Goal: Task Accomplishment & Management: Manage account settings

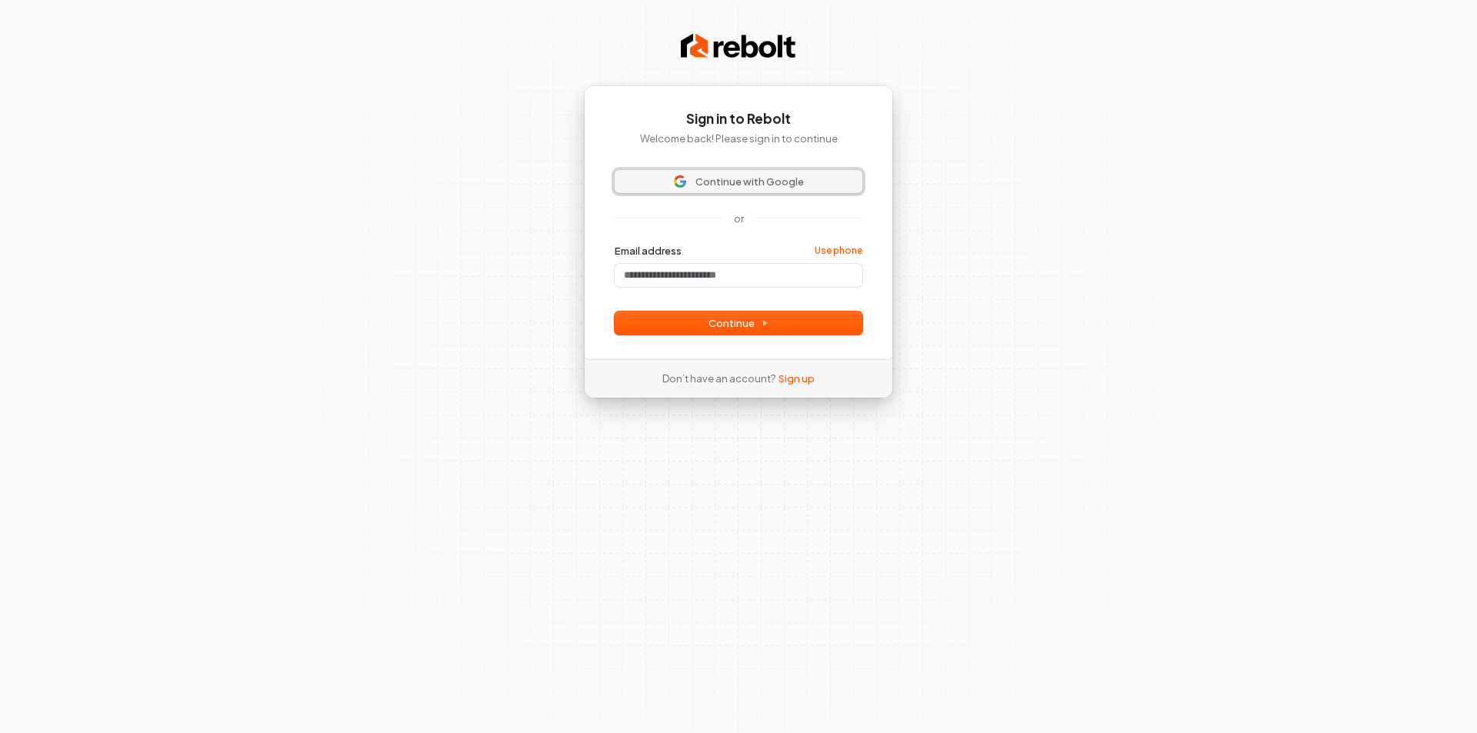
click at [746, 173] on button "Continue with Google" at bounding box center [739, 181] width 248 height 23
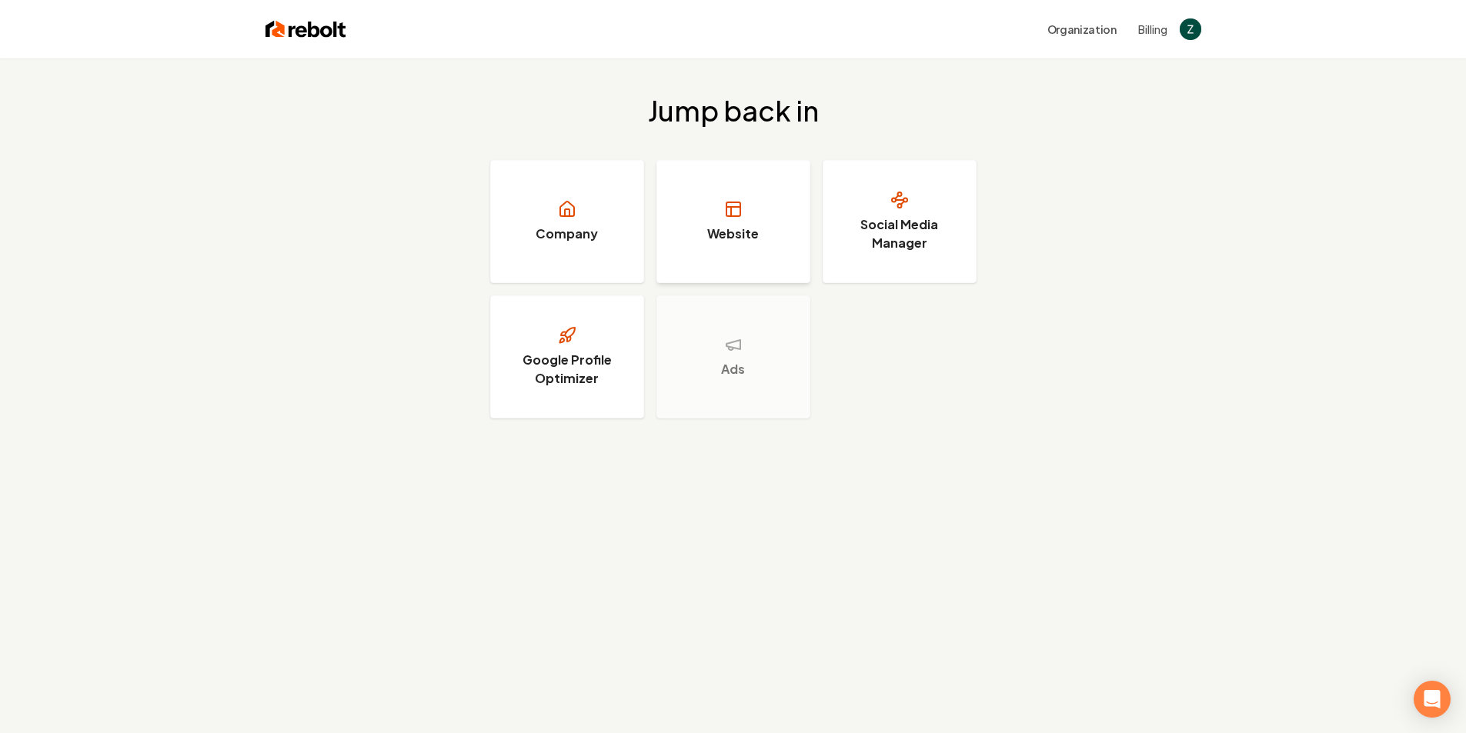
click at [736, 215] on icon at bounding box center [733, 209] width 18 height 18
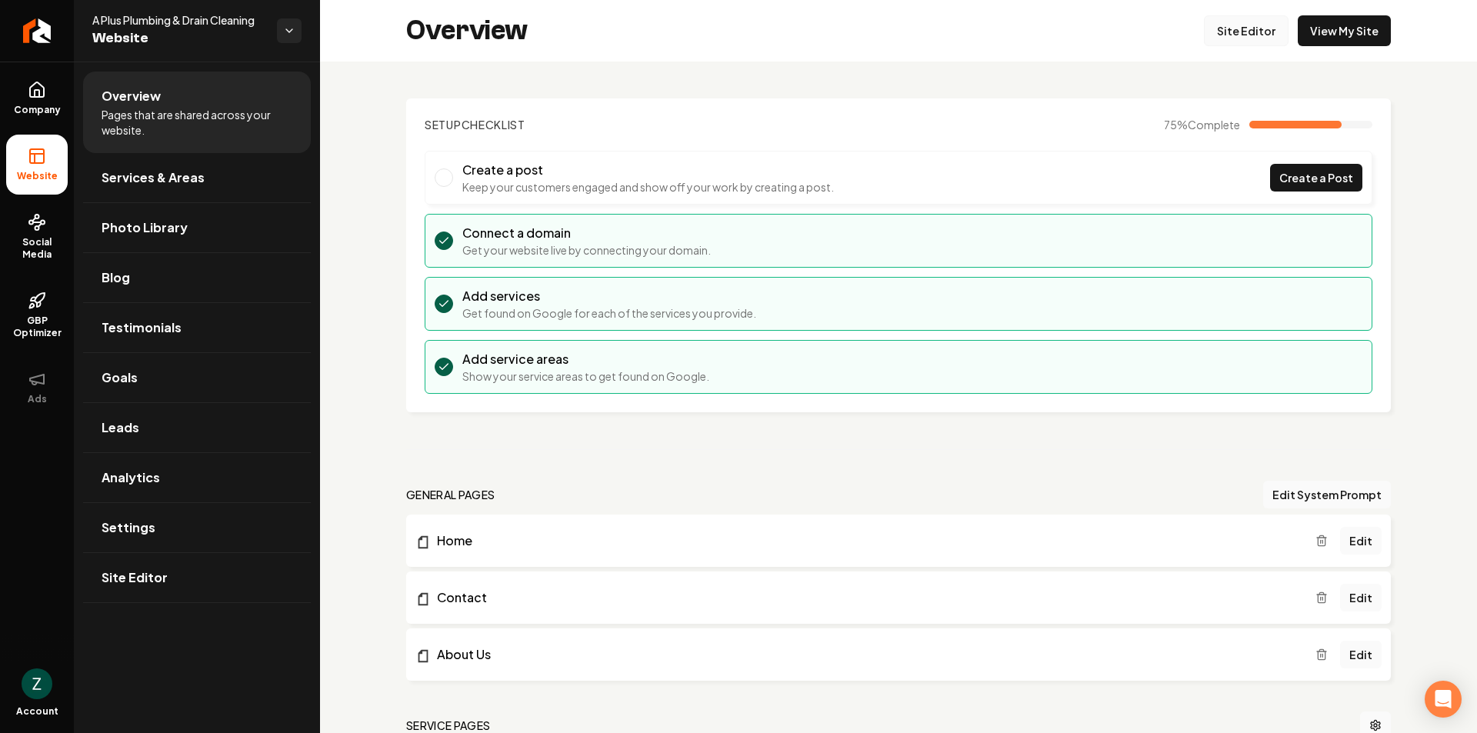
click at [1237, 38] on link "Site Editor" at bounding box center [1246, 30] width 85 height 31
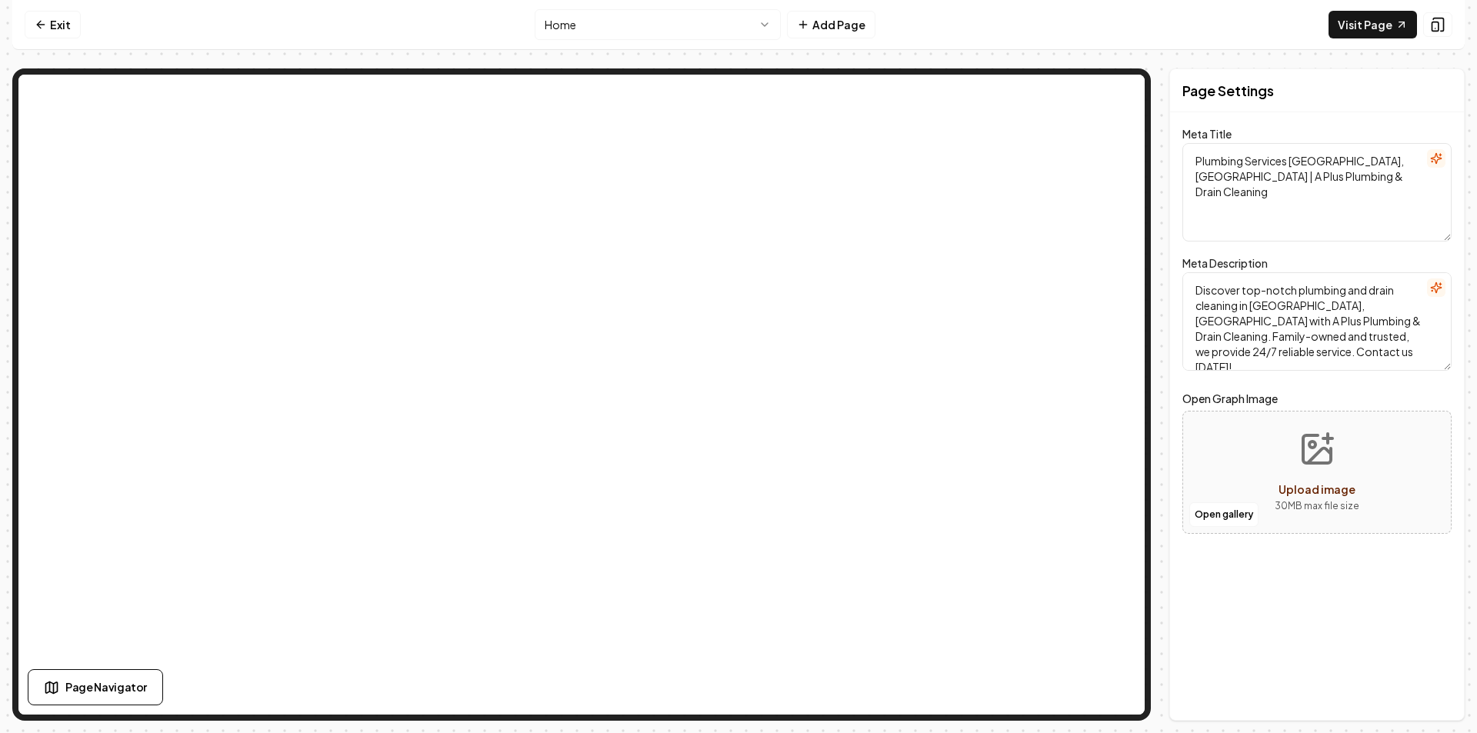
click at [1258, 174] on textarea "Plumbing Services Alton, IL | A Plus Plumbing & Drain Cleaning" at bounding box center [1317, 192] width 269 height 98
paste textarea "Reliable Plumbing Services -"
type textarea "Reliable Plumbing Services - Alton, [GEOGRAPHIC_DATA] | A Plus Plumbing & Drain…"
click at [1326, 312] on textarea "Discover top-notch plumbing and drain cleaning in Alton, IL with A Plus Plumbin…" at bounding box center [1317, 321] width 269 height 98
paste textarea "Trusted plumbers in [GEOGRAPHIC_DATA], [GEOGRAPHIC_DATA] with 15+ years of expe…"
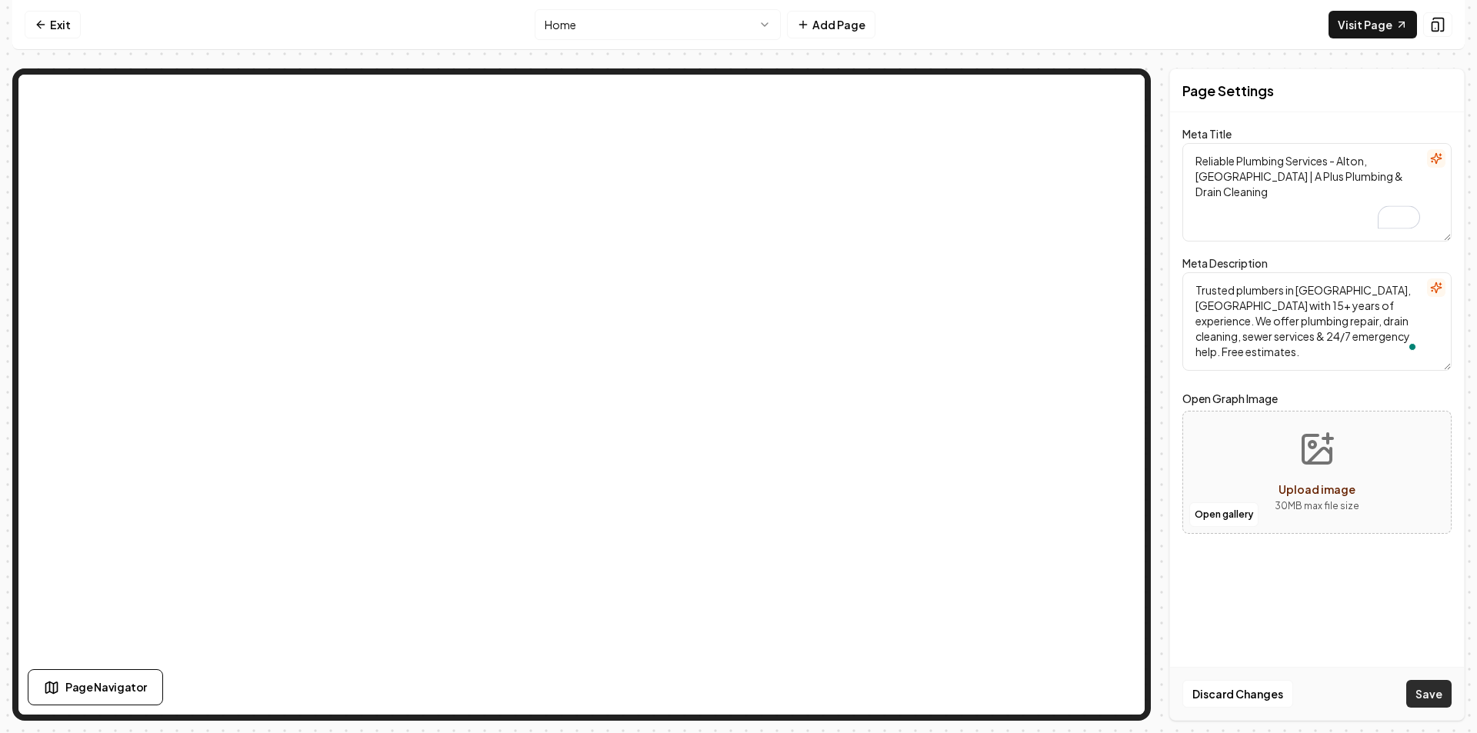
type textarea "Trusted plumbers in [GEOGRAPHIC_DATA], [GEOGRAPHIC_DATA] with 15+ years of expe…"
click at [1418, 693] on button "Save" at bounding box center [1429, 694] width 45 height 28
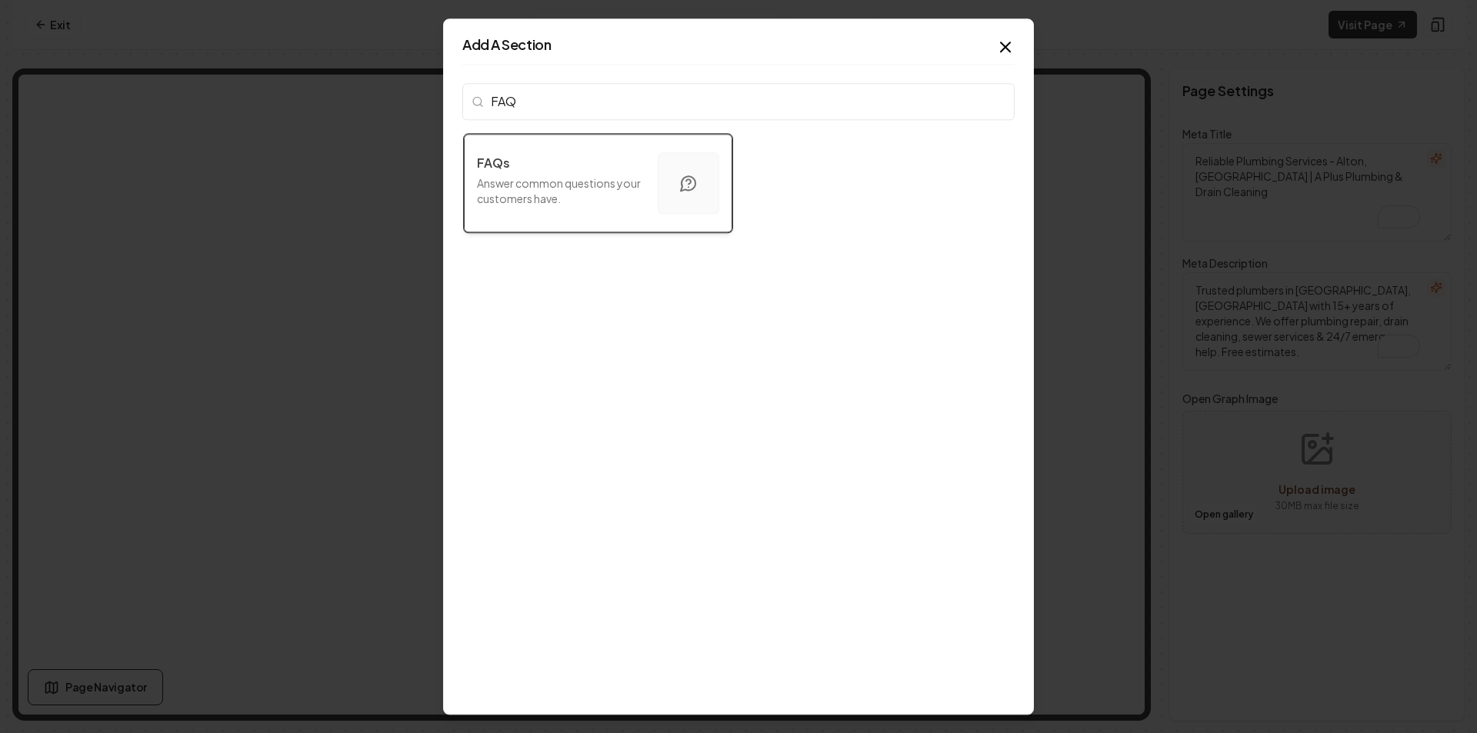
type input "FAQ"
click at [592, 166] on div "FAQs" at bounding box center [561, 163] width 169 height 18
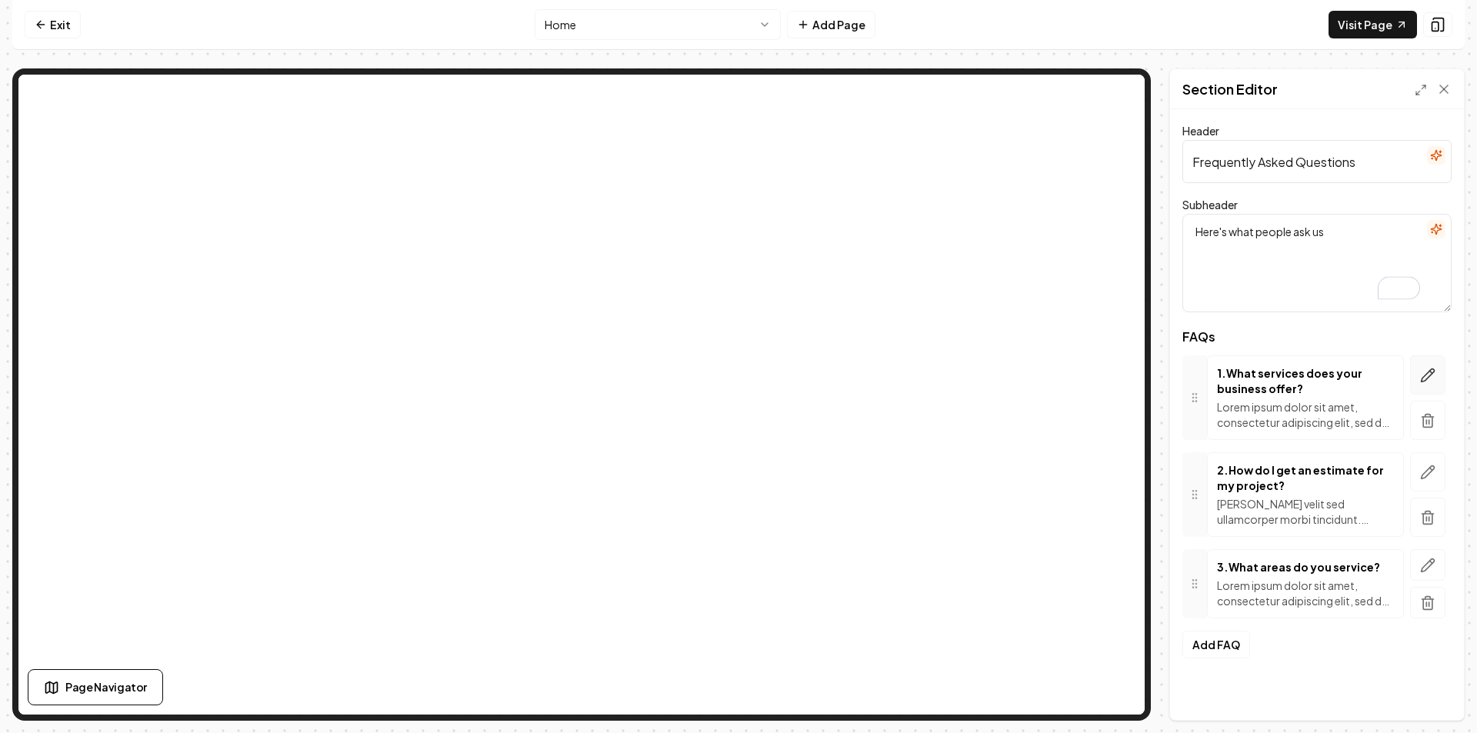
click at [1417, 378] on button "button" at bounding box center [1427, 374] width 35 height 39
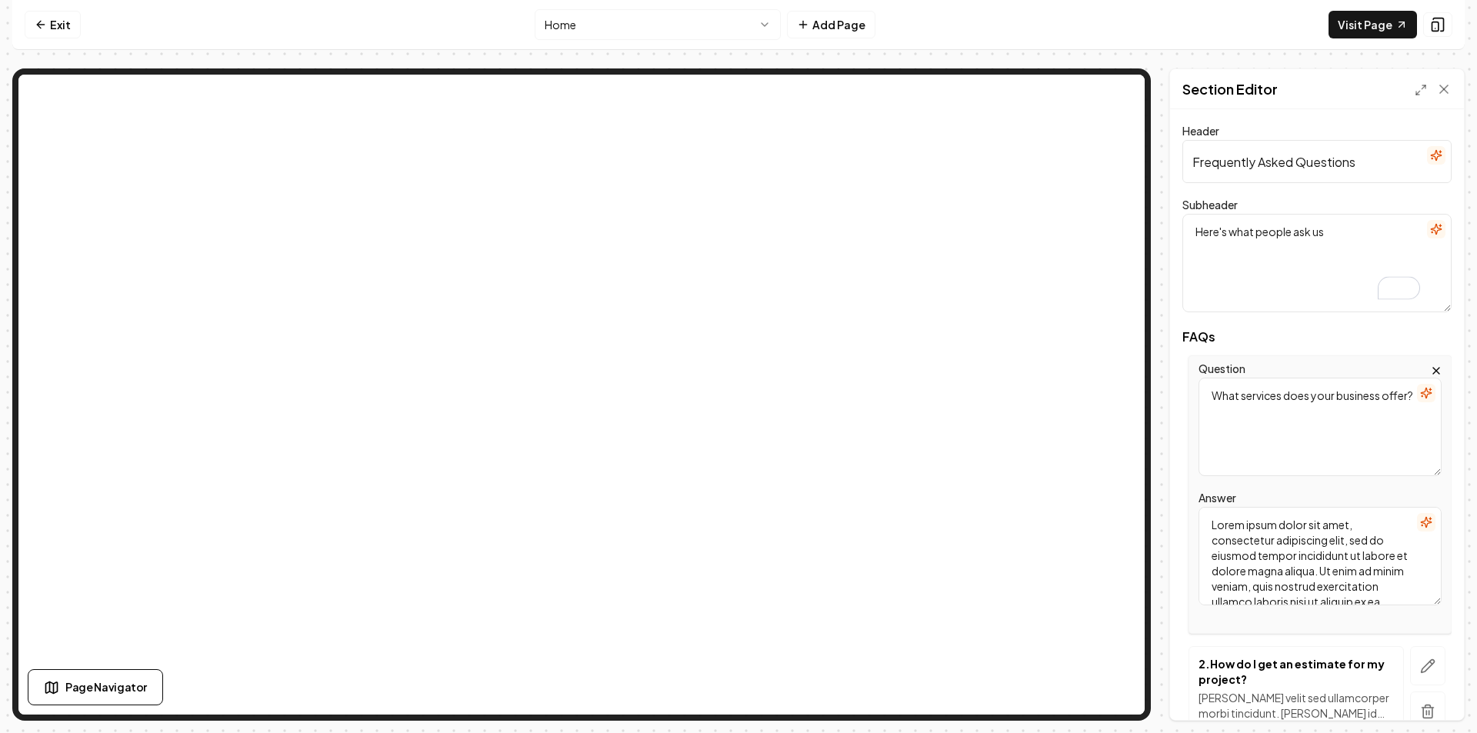
click at [1313, 426] on textarea "What services does your business offer?" at bounding box center [1320, 427] width 243 height 98
paste textarea "plumbing services in [GEOGRAPHIC_DATA], [GEOGRAPHIC_DATA] do you offer?"
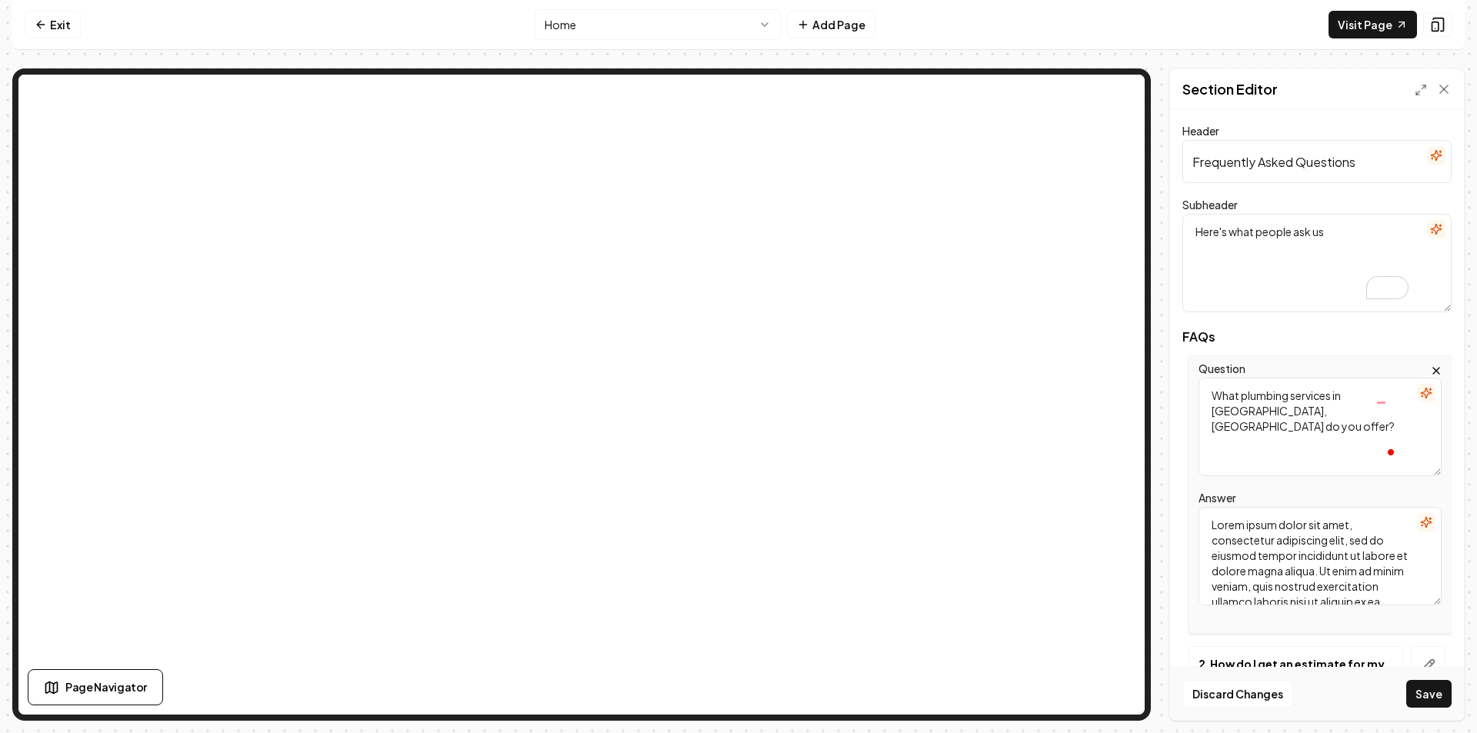
type textarea "What plumbing services in [GEOGRAPHIC_DATA], [GEOGRAPHIC_DATA] do you offer?"
click at [1339, 522] on textarea "Lorem ipsum dolor sit amet, consectetur adipiscing elit, sed do eiusmod tempor …" at bounding box center [1320, 556] width 243 height 98
paste textarea "We provide complete plumbing services in [GEOGRAPHIC_DATA], [GEOGRAPHIC_DATA], …"
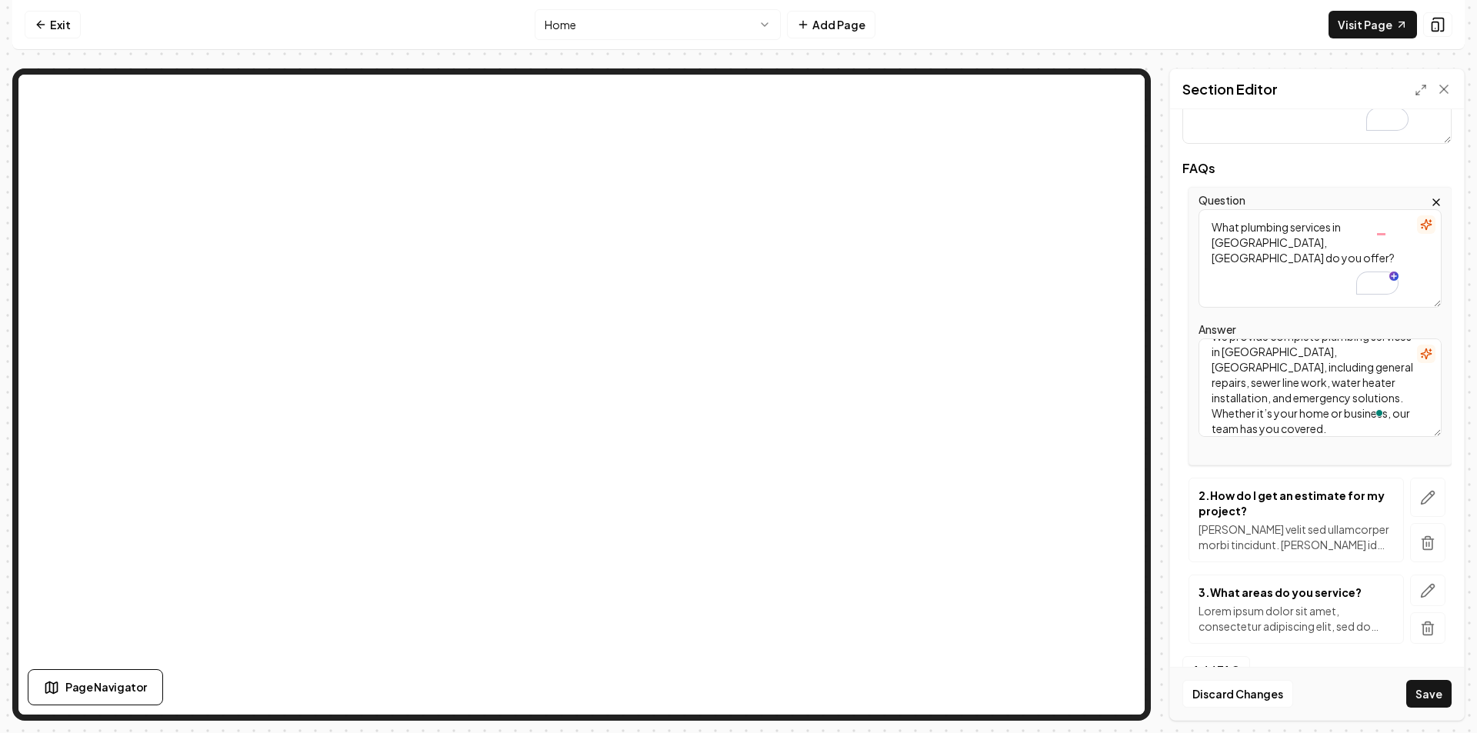
scroll to position [204, 0]
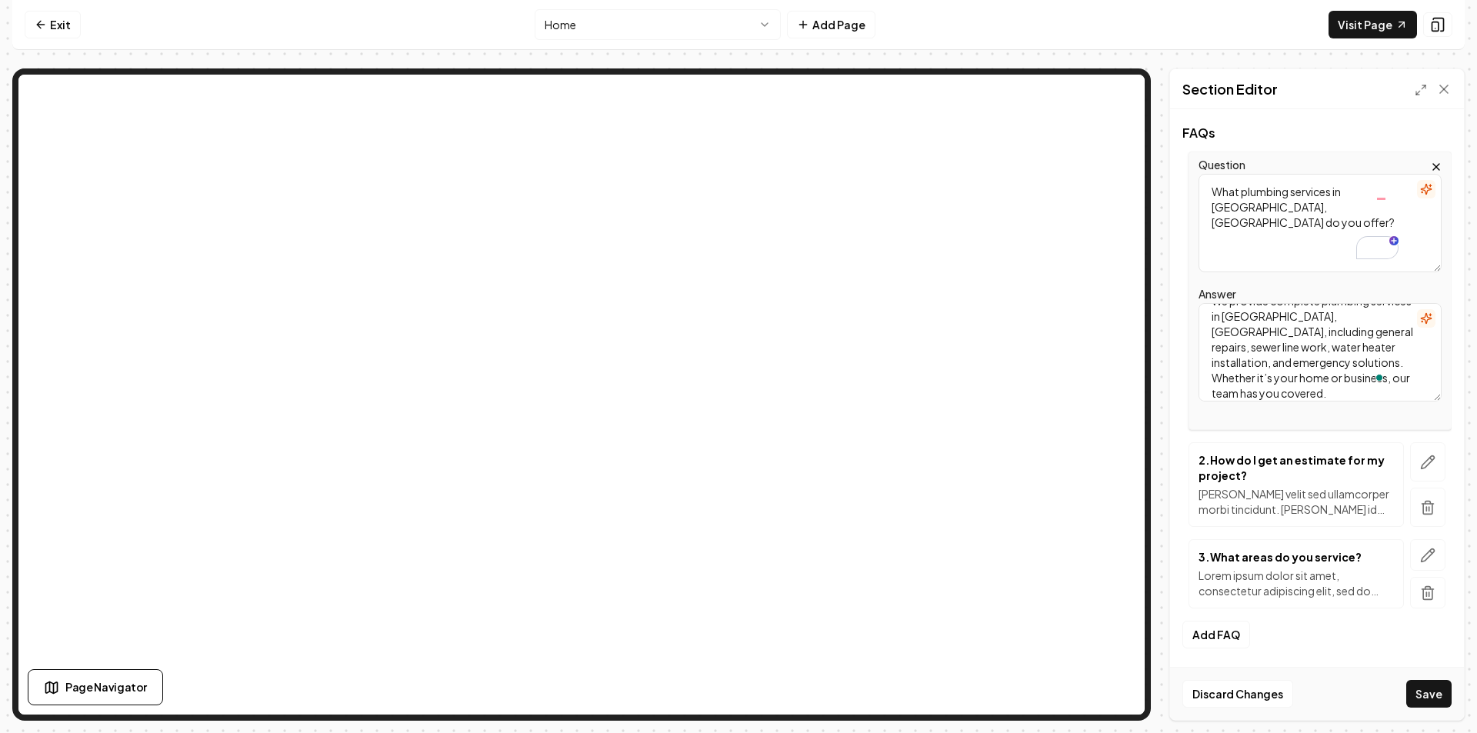
type textarea "We provide complete plumbing services in [GEOGRAPHIC_DATA], [GEOGRAPHIC_DATA], …"
click at [1306, 462] on p "2 . How do I get an estimate for my project?" at bounding box center [1296, 467] width 195 height 31
click at [1423, 466] on icon "button" at bounding box center [1427, 462] width 15 height 15
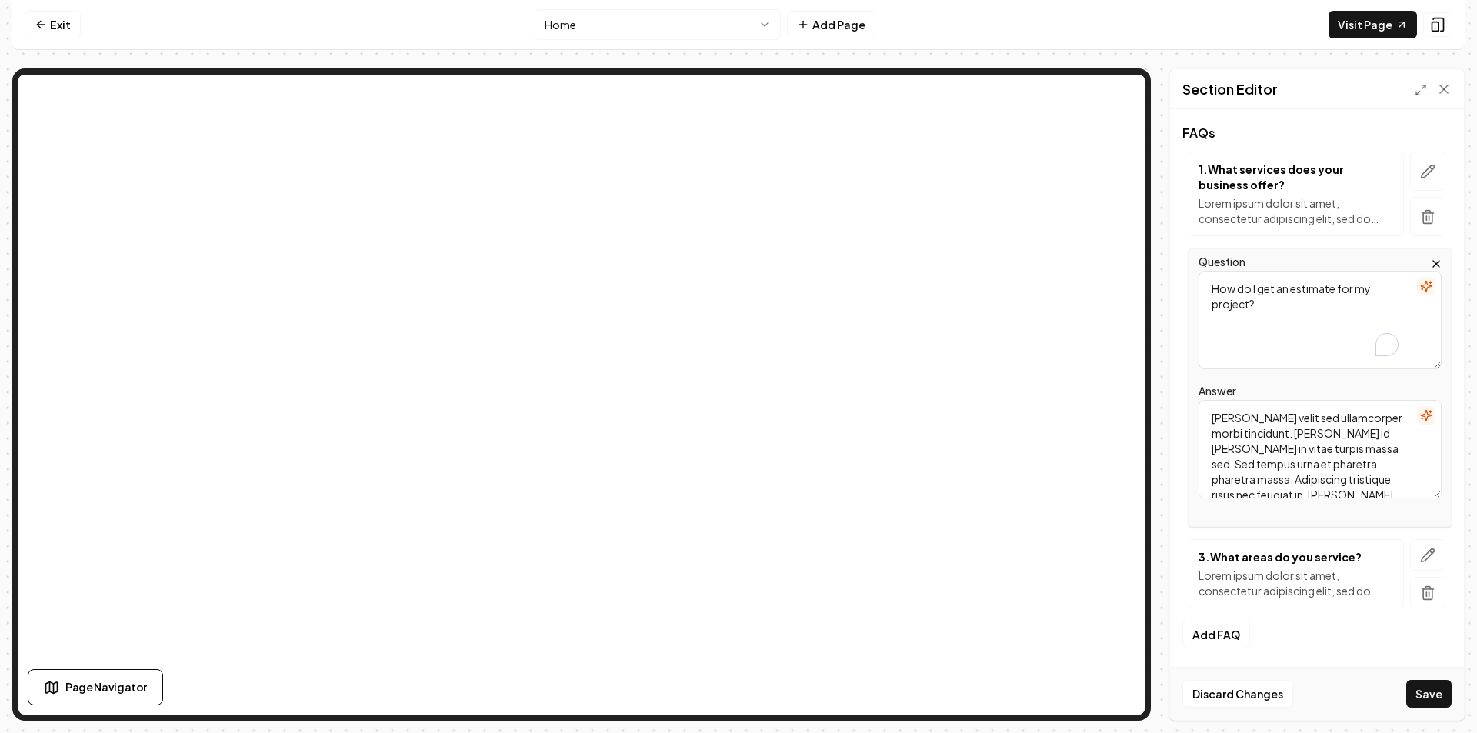
click at [1313, 339] on textarea "How do I get an estimate for my project?" at bounding box center [1320, 320] width 243 height 98
paste textarea "know which plumbing services are right for my plumbing needs?"
type textarea "How do I know which plumbing services are right for my plumbing needs?"
click at [1339, 437] on textarea "Mattis ullamcorper velit sed ullamcorper morbi tincidunt. Quam id leo in vitae …" at bounding box center [1320, 449] width 243 height 98
paste textarea "Every home or business has unique plumbing needs. Our licensed technicians insp…"
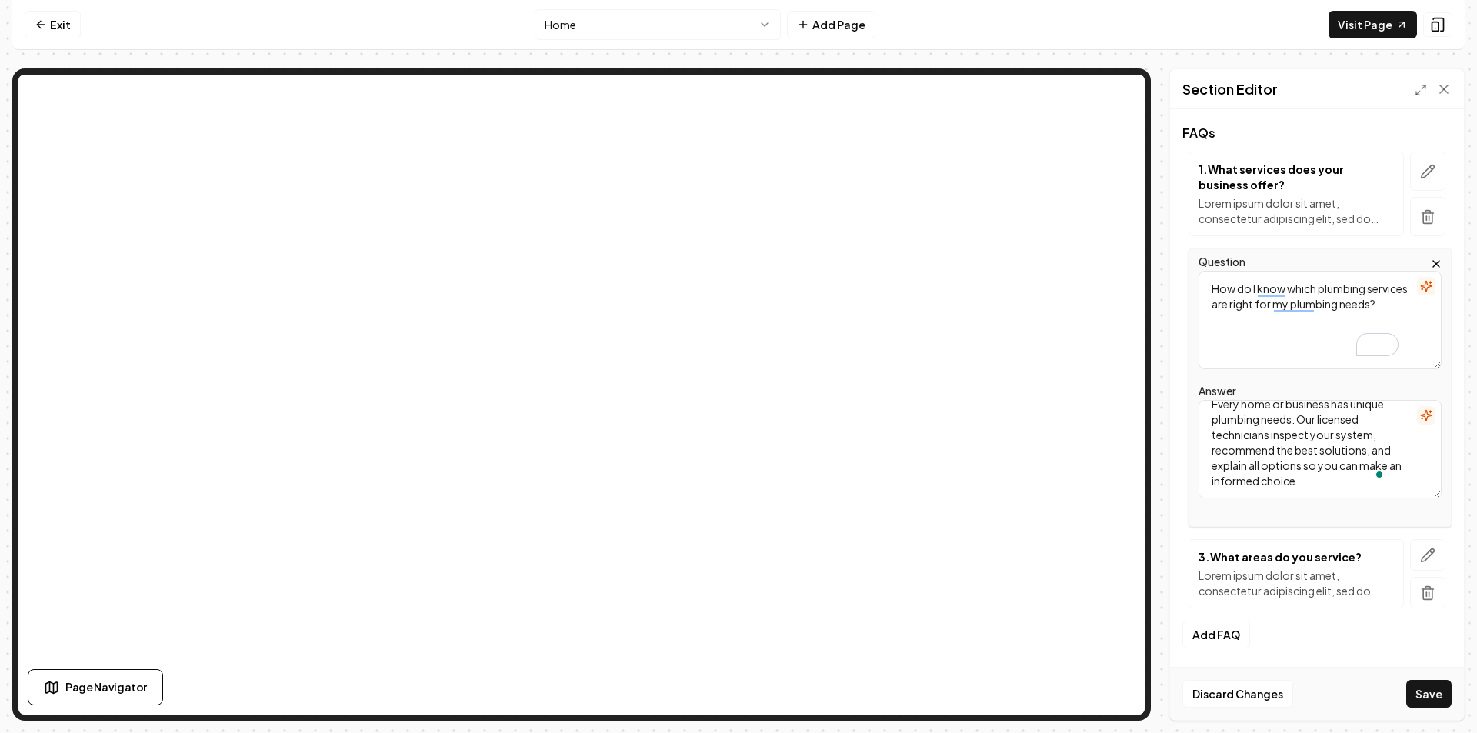
scroll to position [14, 0]
type textarea "Every home or business has unique plumbing needs. Our licensed technicians insp…"
drag, startPoint x: 1277, startPoint y: 562, endPoint x: 1293, endPoint y: 561, distance: 15.5
click at [1280, 562] on p "3 . What areas do you service?" at bounding box center [1296, 556] width 195 height 15
click at [1420, 561] on icon "button" at bounding box center [1427, 555] width 15 height 15
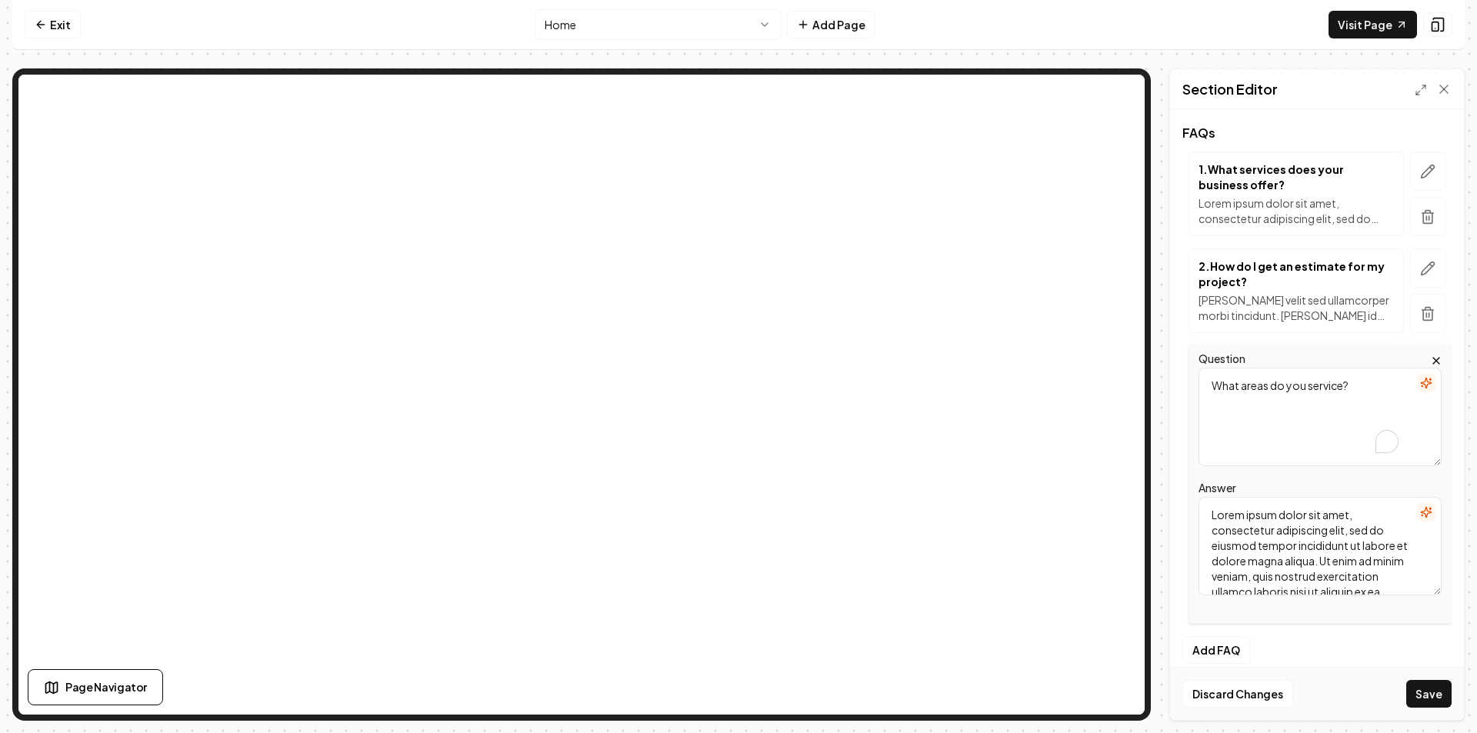
click at [1281, 435] on textarea "What areas do you service?" at bounding box center [1320, 417] width 243 height 98
paste textarea "Do you provide drain cleaning"
type textarea "Do you provide drain cleaning?"
click at [1303, 521] on textarea "Lorem ipsum dolor sit amet, consectetur adipiscing elit, sed do eiusmod tempor …" at bounding box center [1320, 546] width 243 height 98
paste textarea "Yes. Our drain cleaning service uses professional tools to clear clogs quickly …"
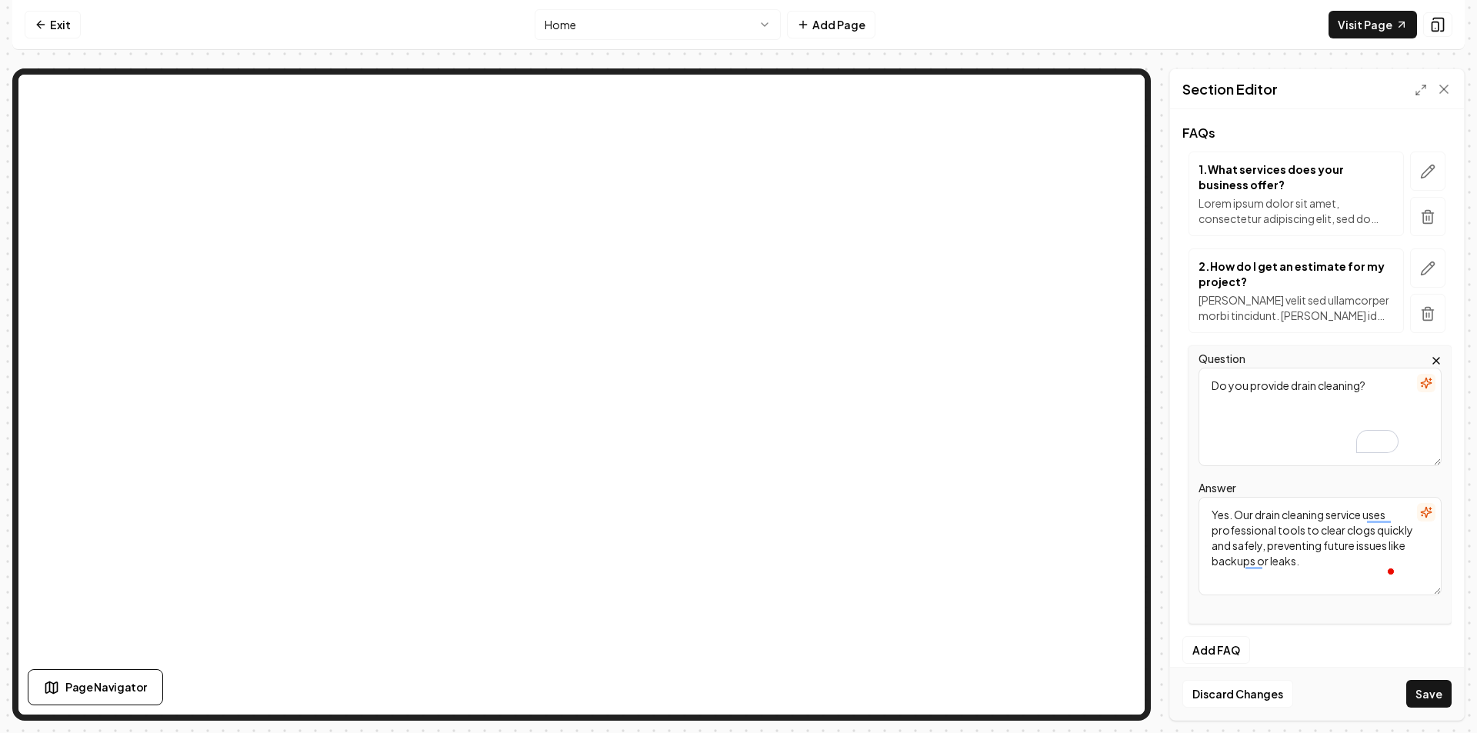
type textarea "Yes. Our drain cleaning service uses professional tools to clear clogs quickly …"
click at [1302, 359] on div "Question Do you provide drain cleaning?" at bounding box center [1320, 407] width 243 height 117
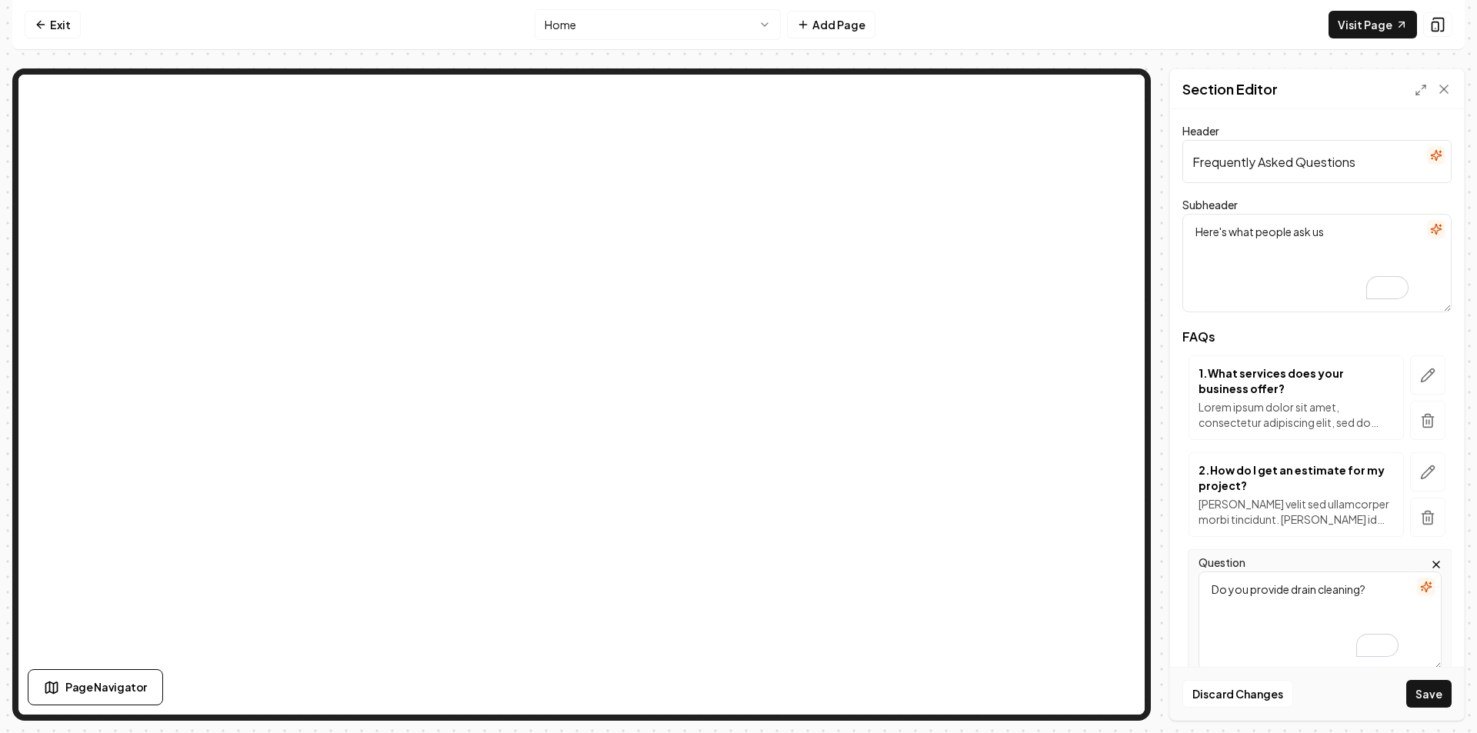
scroll to position [204, 0]
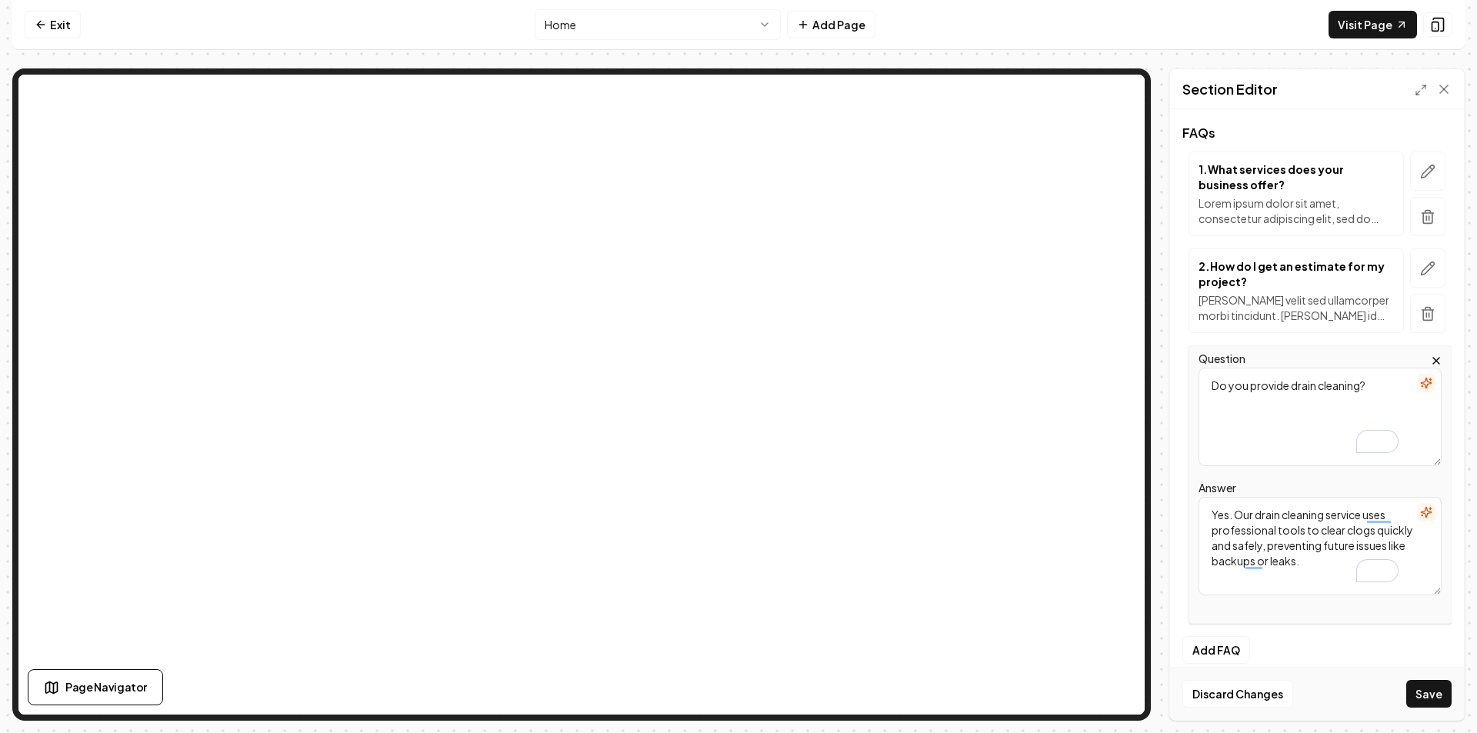
click at [1404, 280] on div at bounding box center [1428, 291] width 48 height 85
click at [1420, 275] on icon "button" at bounding box center [1427, 268] width 15 height 15
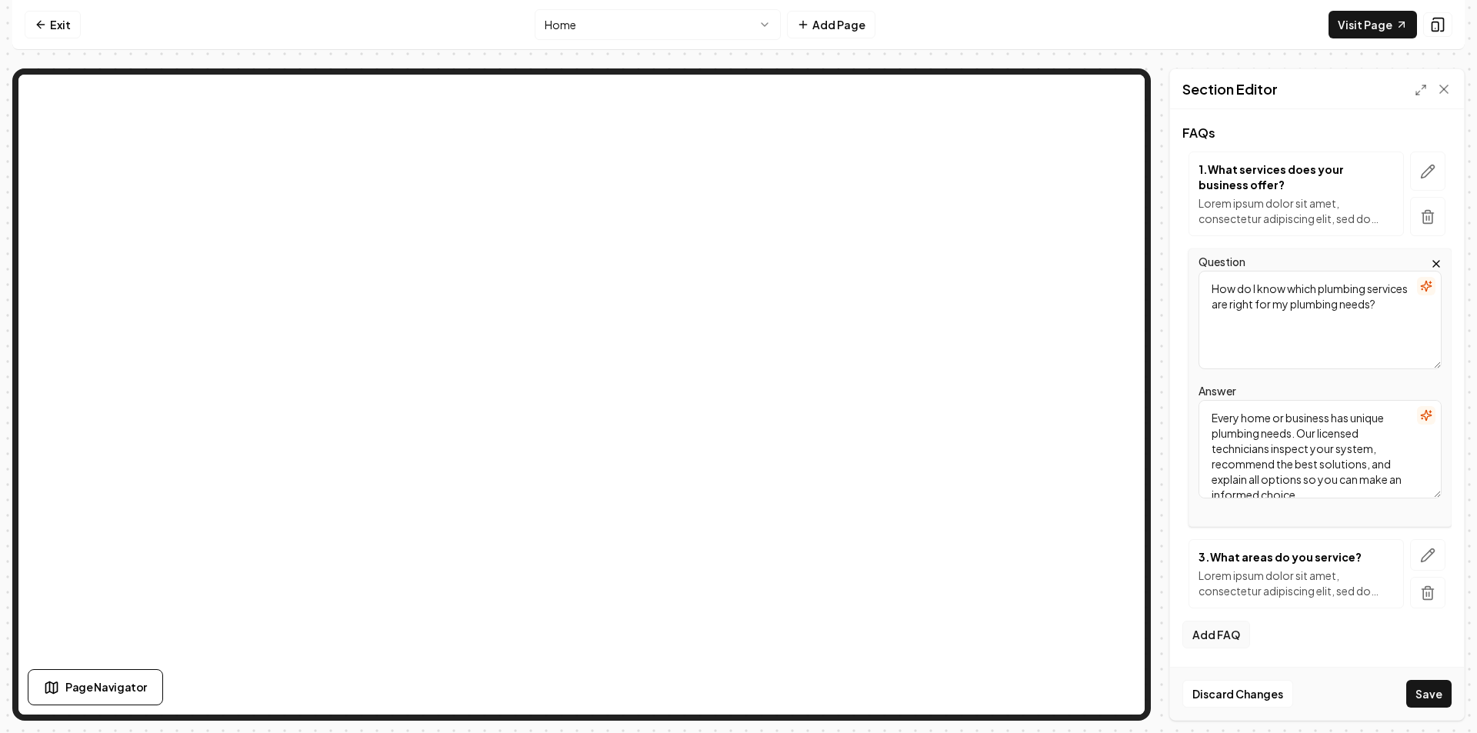
click at [1216, 641] on button "Add FAQ" at bounding box center [1217, 635] width 68 height 28
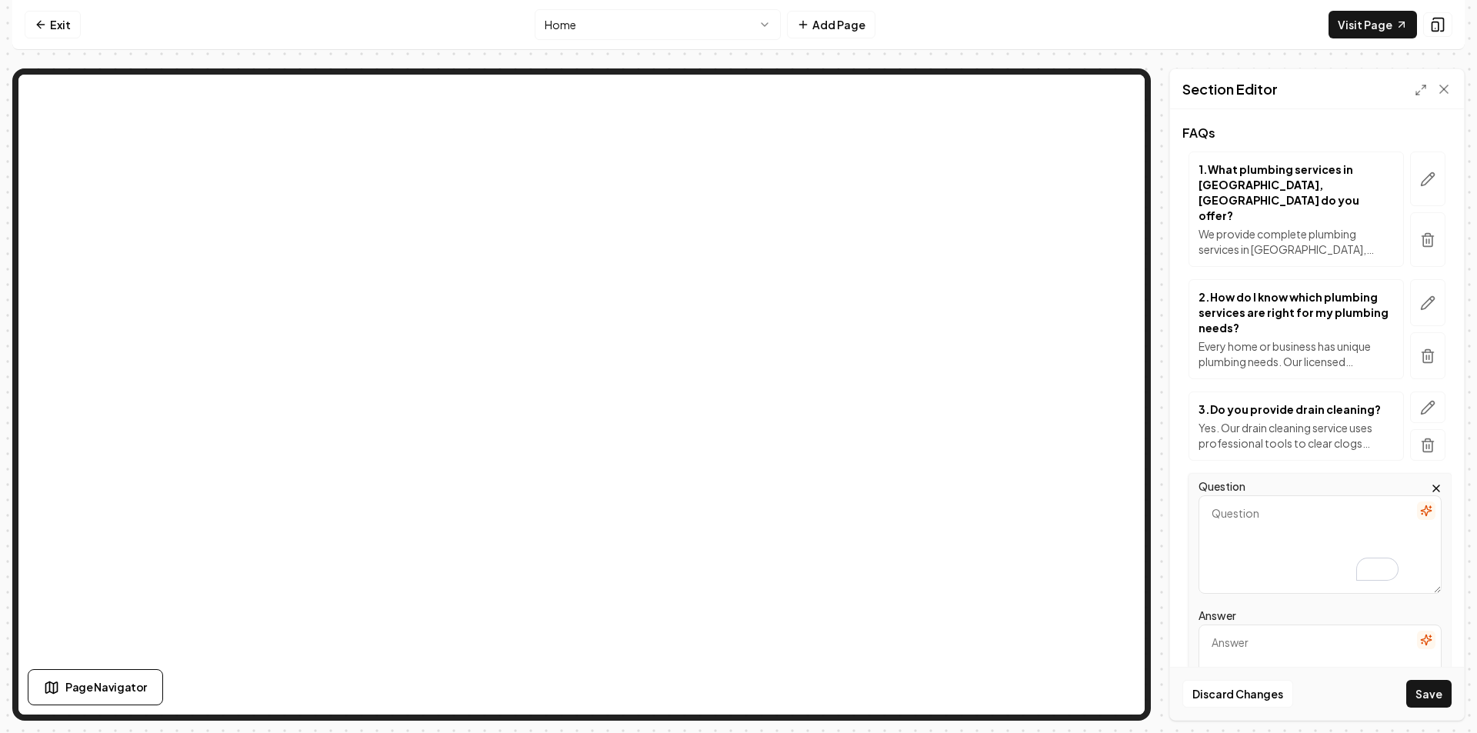
paste textarea "Can you handle repair services for unexpected plumbing problems?"
type textarea "Can you handle repair services for unexpected plumbing problems?"
click at [1267, 629] on textarea "Answer" at bounding box center [1320, 674] width 243 height 98
paste textarea "Absolutely. From leaky faucets to broken pipes, our plumbing repair services ar…"
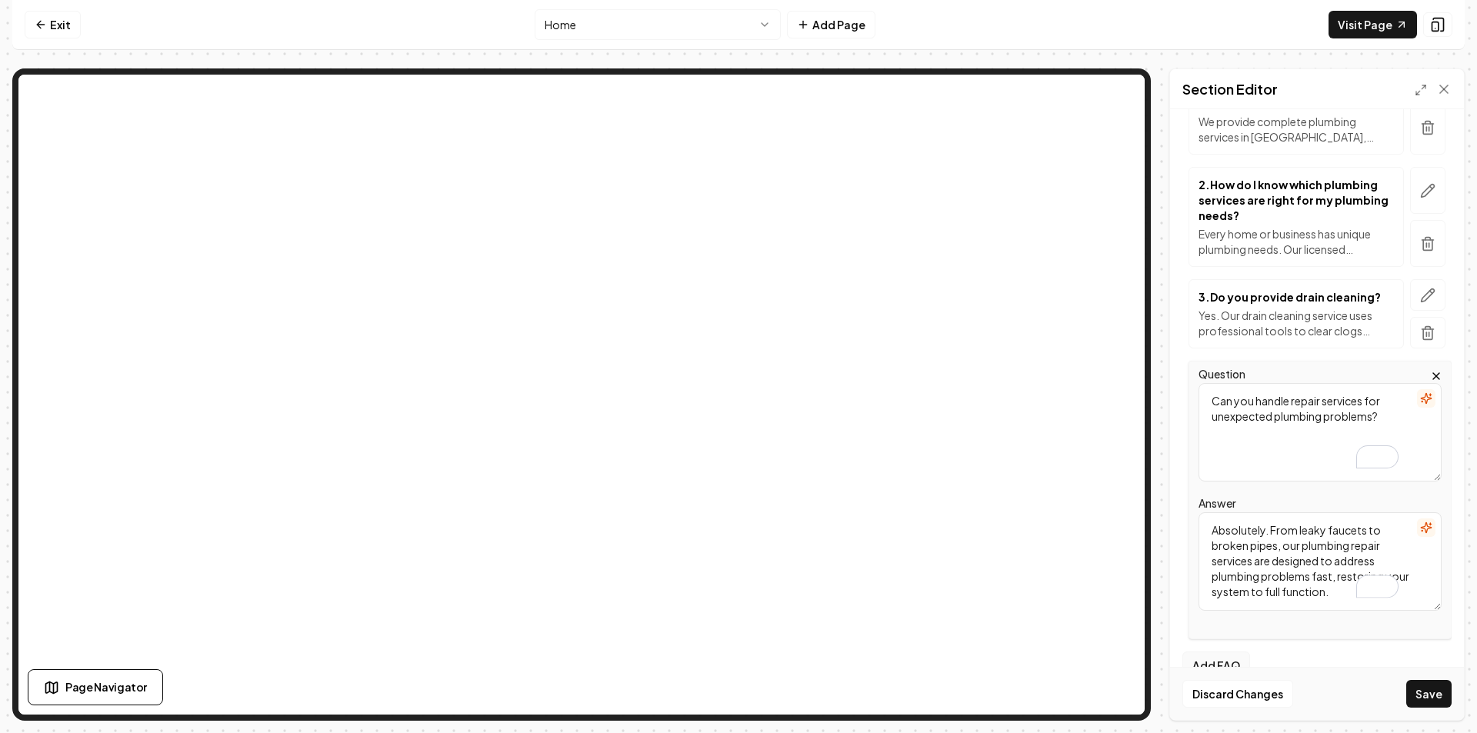
type textarea "Absolutely. From leaky faucets to broken pipes, our plumbing repair services ar…"
click at [1221, 652] on button "Add FAQ" at bounding box center [1217, 666] width 68 height 28
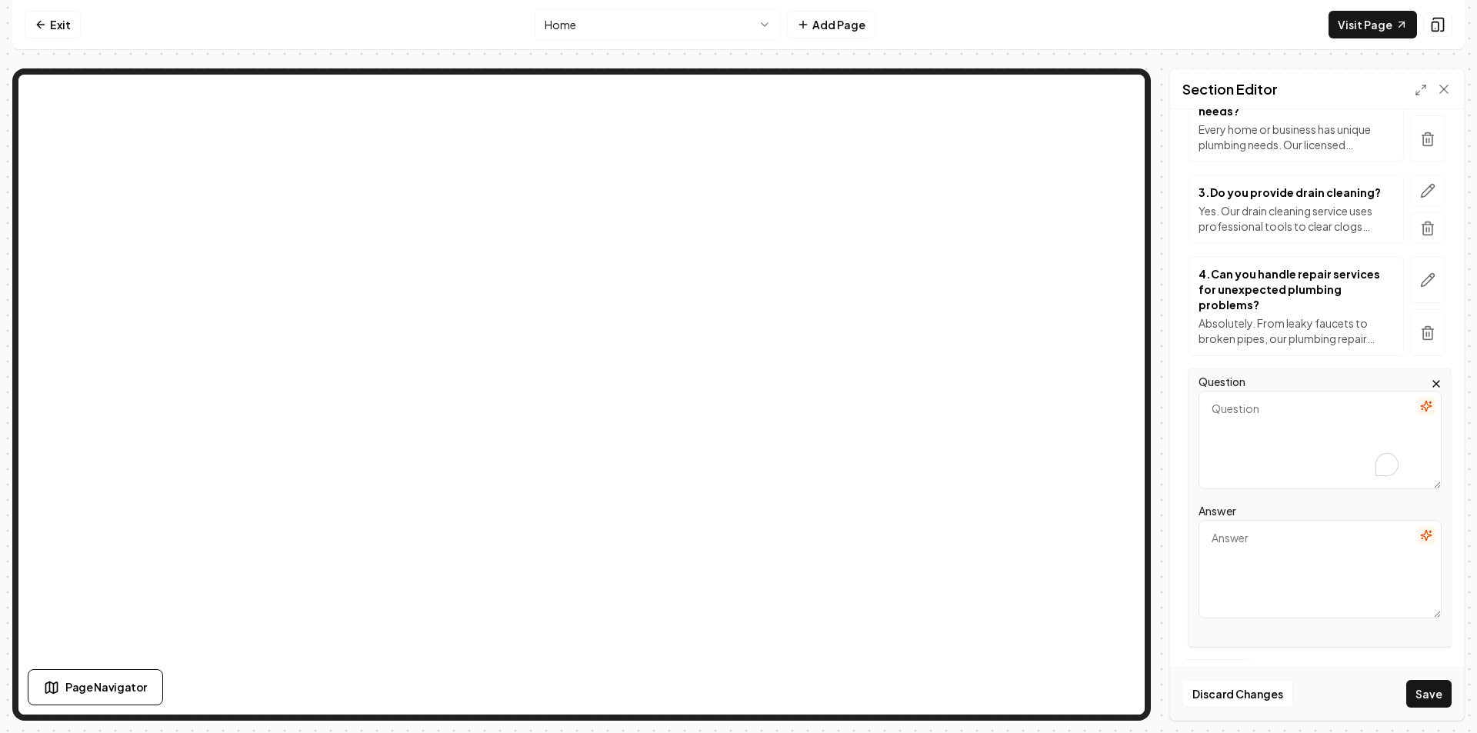
scroll to position [429, 0]
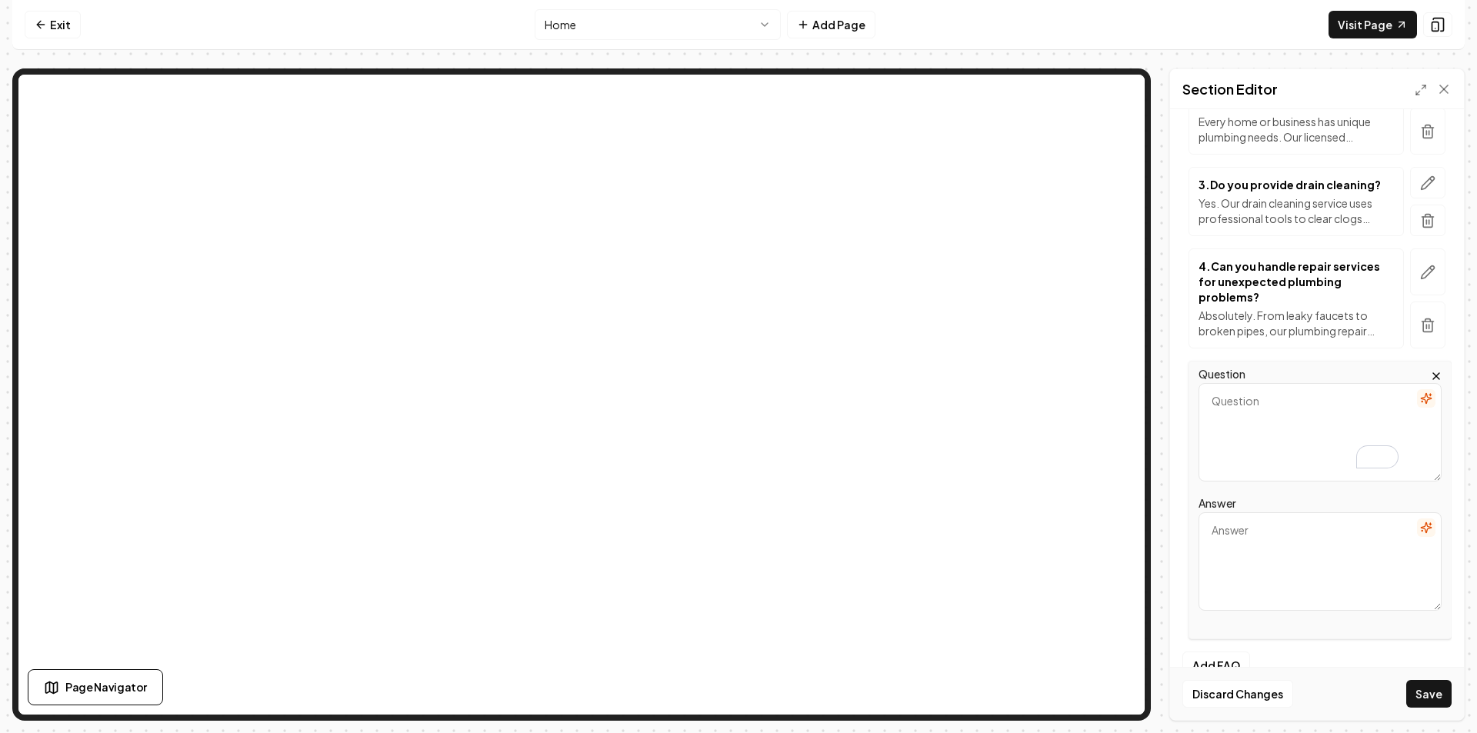
paste textarea "Do you offer water cleanup and help with water damage?"
type textarea "Do you offer water cleanup and help with water damage?"
click at [1283, 549] on textarea "Answer" at bounding box center [1320, 561] width 243 height 98
paste textarea "Yes. We provide water cleanup after leaks or floods and can help prevent or rep…"
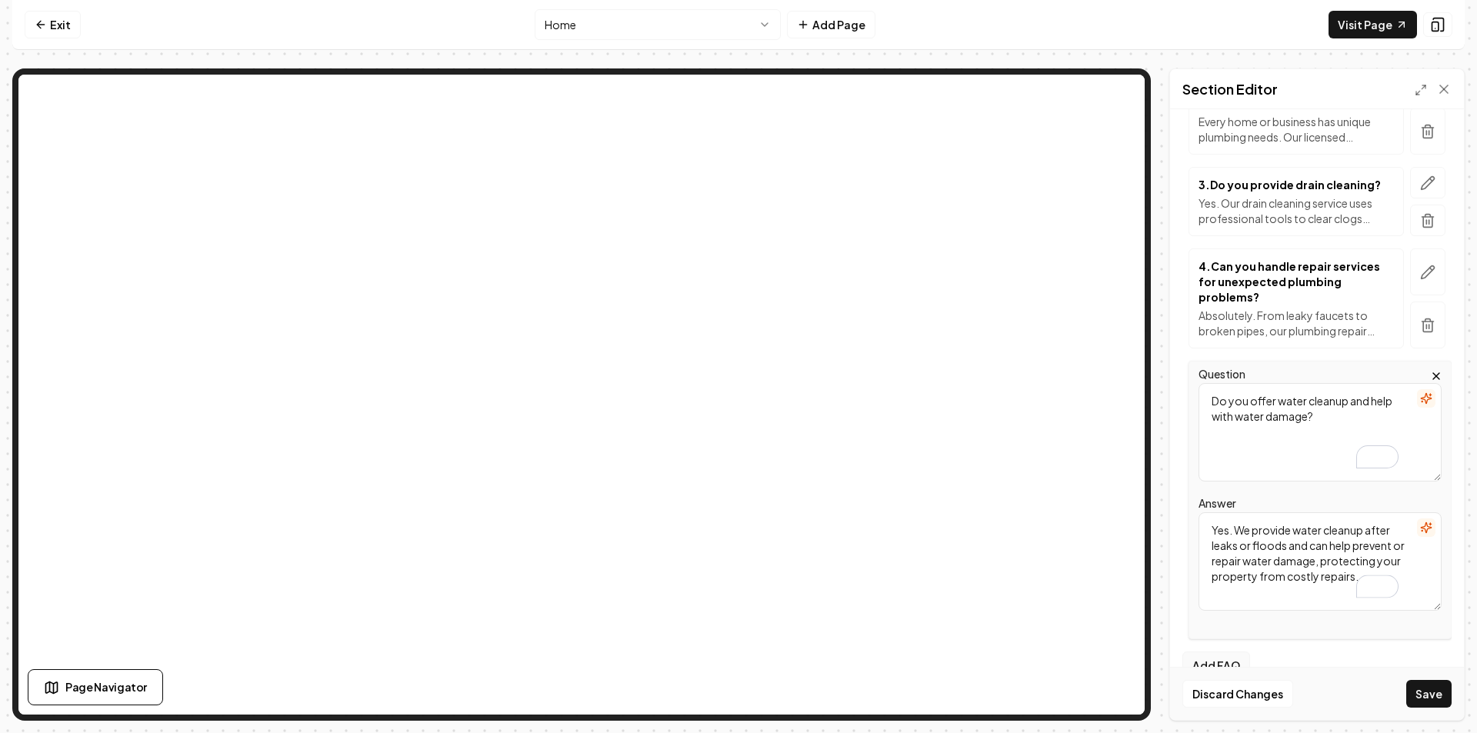
type textarea "Yes. We provide water cleanup after leaks or floods and can help prevent or rep…"
click at [1225, 652] on button "Add FAQ" at bounding box center [1217, 666] width 68 height 28
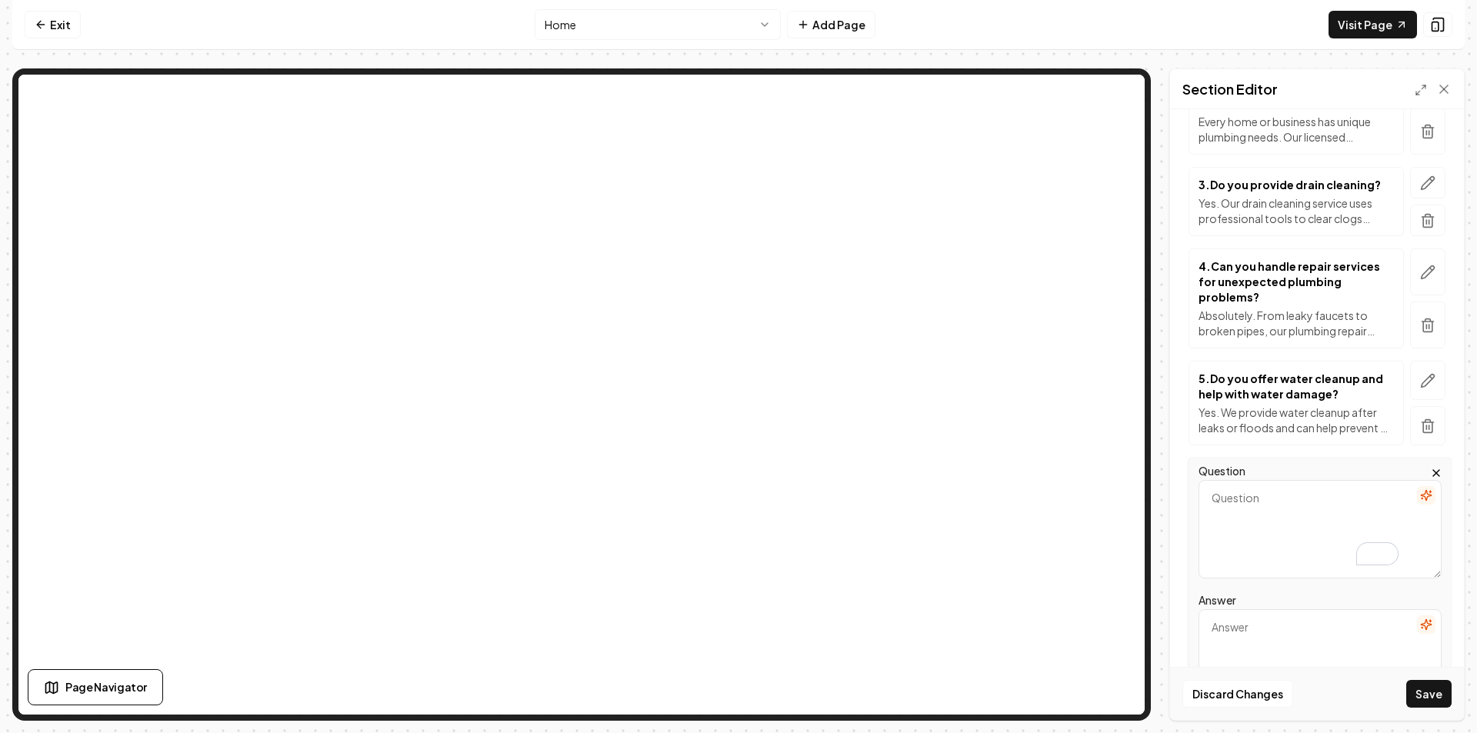
paste textarea "How can your plumbing services help me avoid future issues?"
type textarea "How can your plumbing services help me avoid future issues?"
click at [1266, 609] on textarea "Answer" at bounding box center [1320, 658] width 243 height 98
paste textarea "Our team doesn’t just fix the immediate problem; we provide preventive plumbing…"
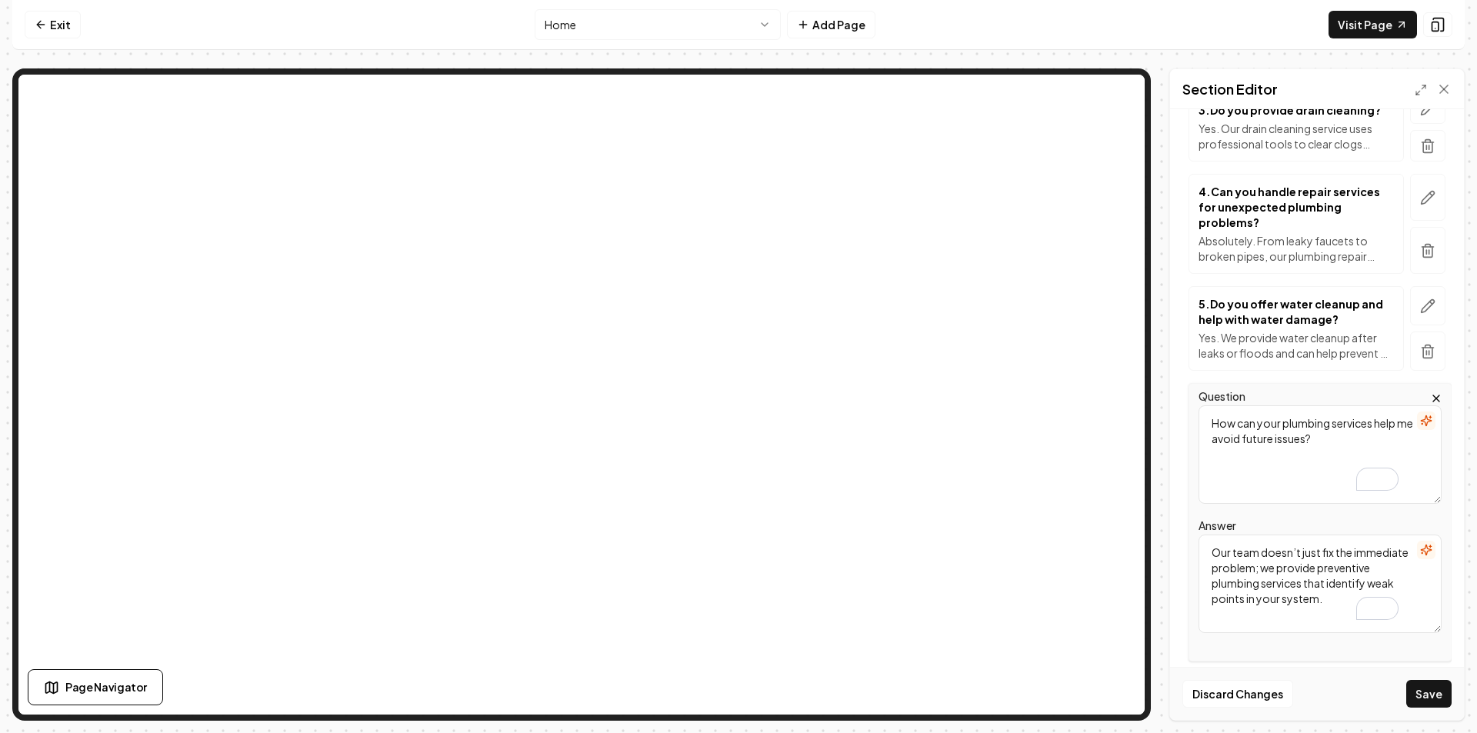
scroll to position [526, 0]
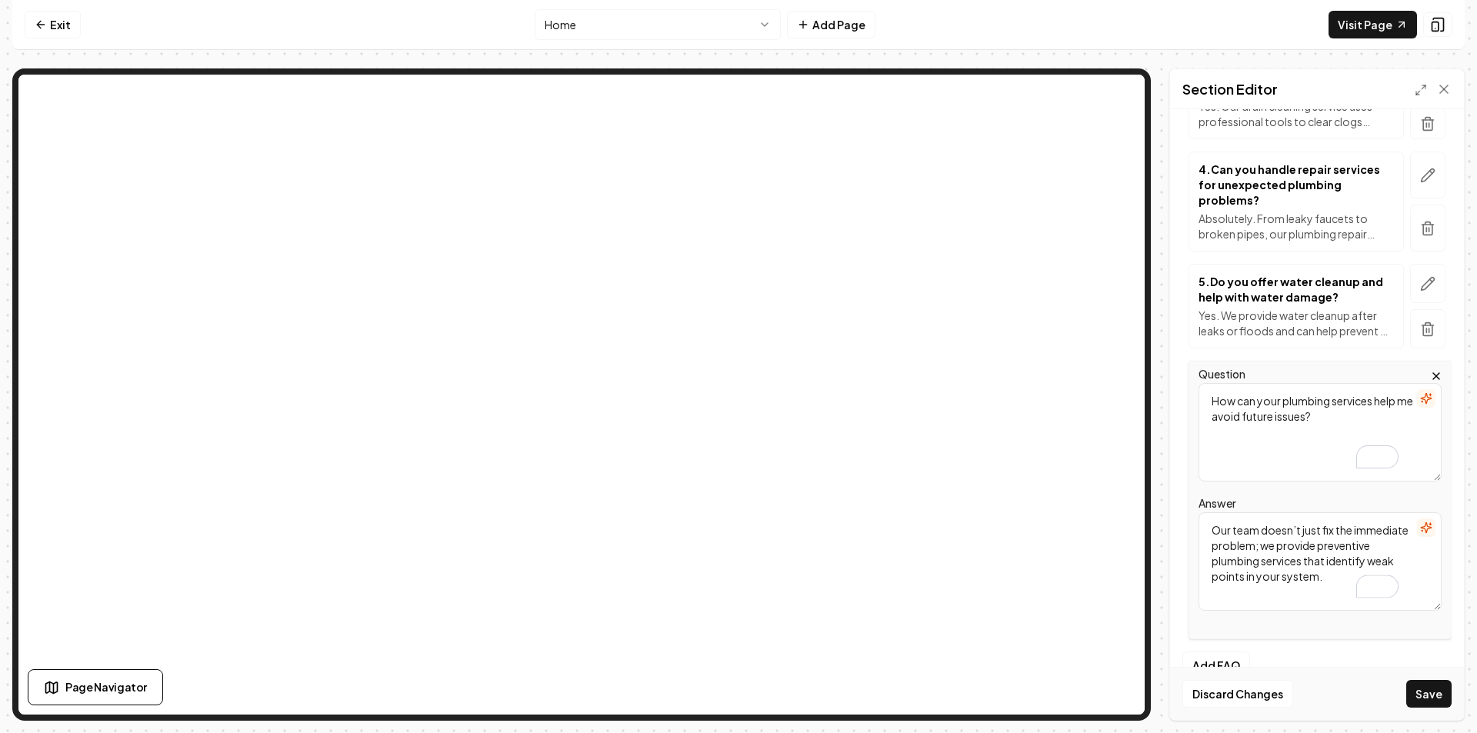
type textarea "Our team doesn’t just fix the immediate problem; we provide preventive plumbing…"
click at [1236, 618] on div "FAQs 1 . What plumbing services in Alton, IL do you offer? We provide complete …" at bounding box center [1317, 228] width 269 height 846
click at [1233, 652] on button "Add FAQ" at bounding box center [1217, 666] width 68 height 28
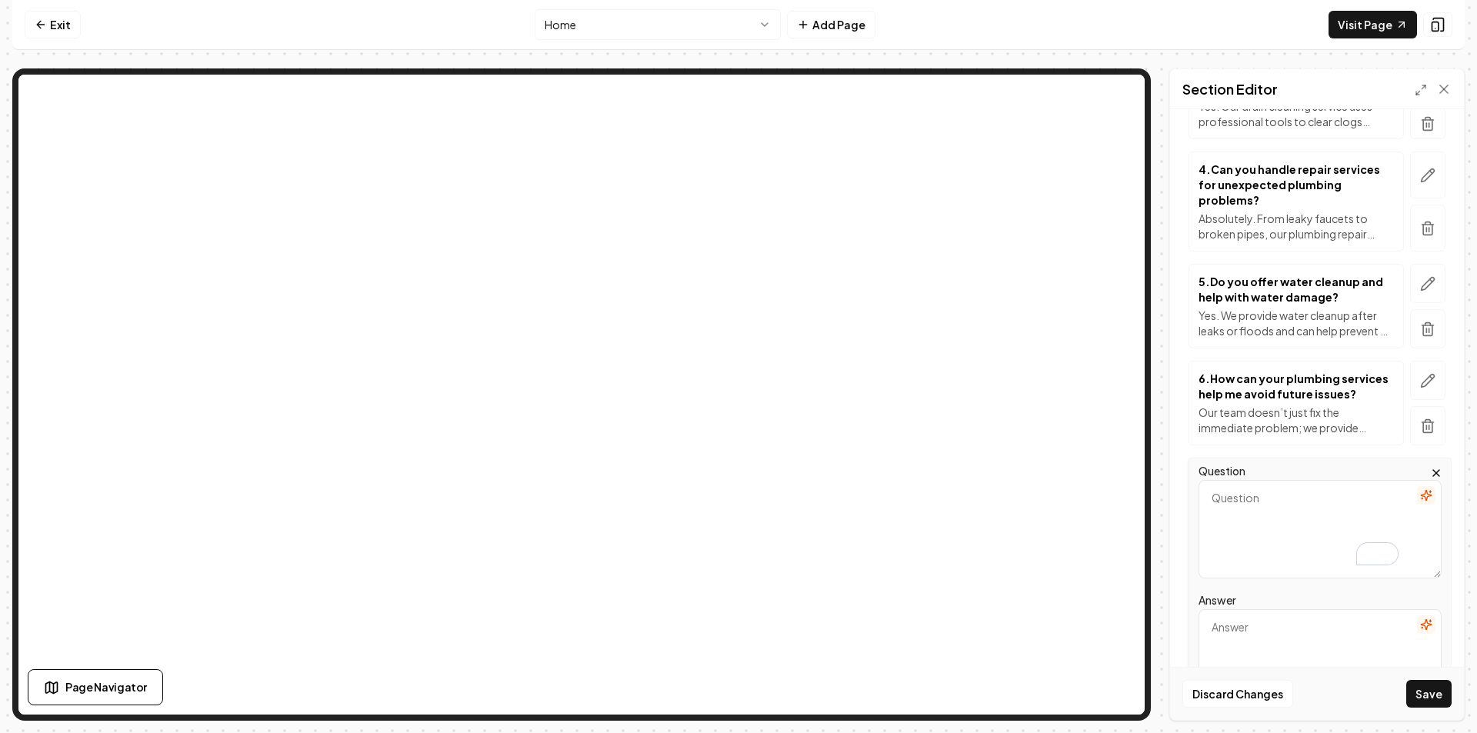
paste textarea "How are your plumbing services different from those of other companies?"
type textarea "How are your plumbing services different from those of other companies?"
click at [1270, 609] on textarea "Answer" at bounding box center [1320, 658] width 243 height 98
paste textarea "Many homeowners in Alton choose us because our local plumbing team provides per…"
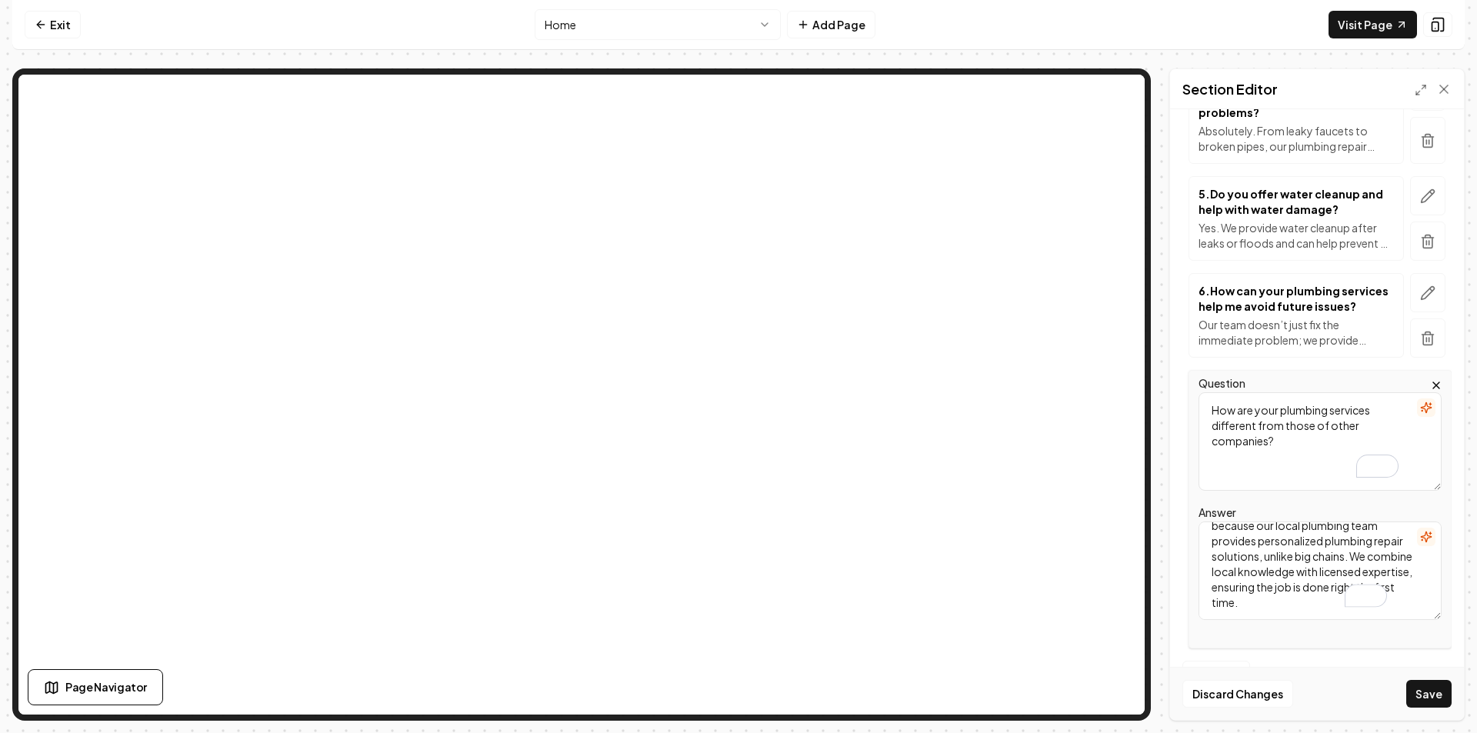
scroll to position [623, 0]
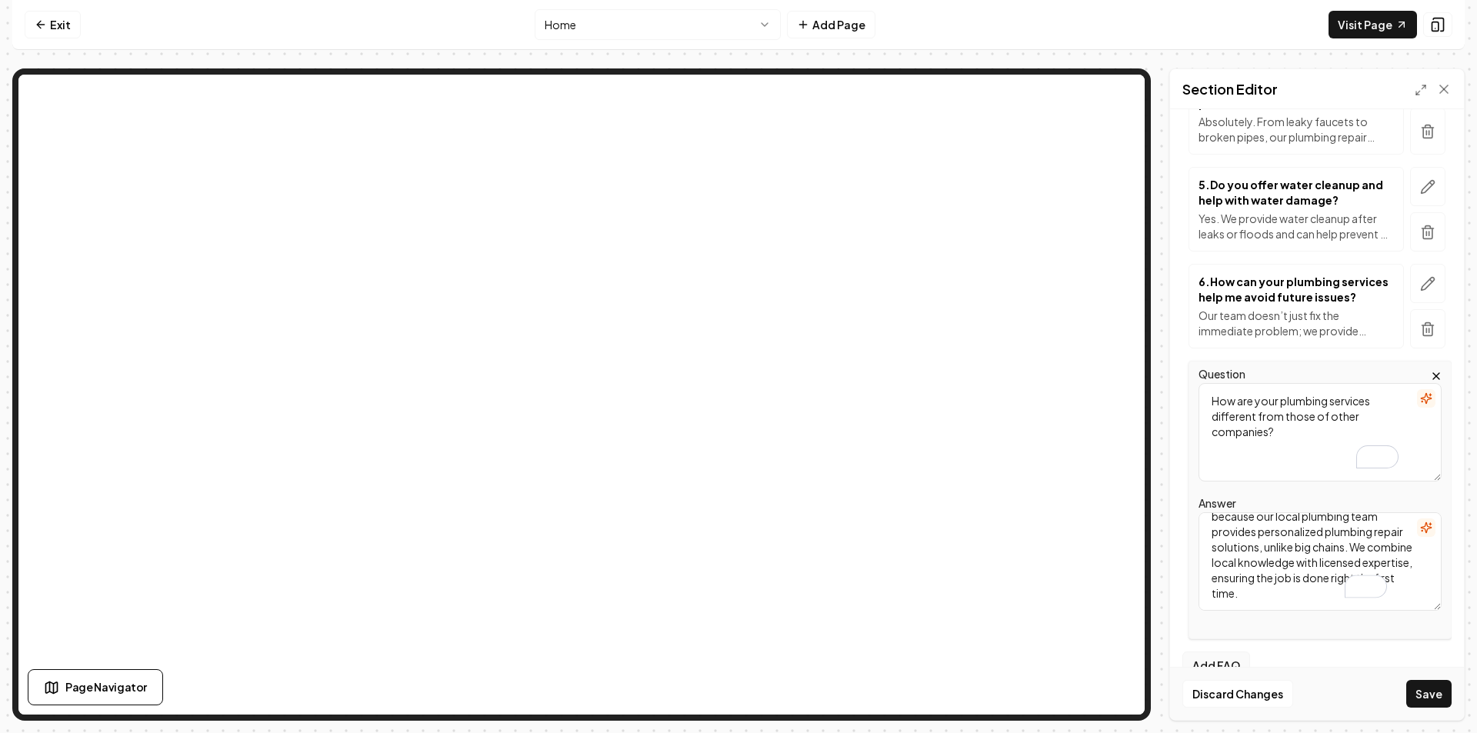
type textarea "Many homeowners in Alton choose us because our local plumbing team provides per…"
click at [1237, 652] on button "Add FAQ" at bounding box center [1217, 666] width 68 height 28
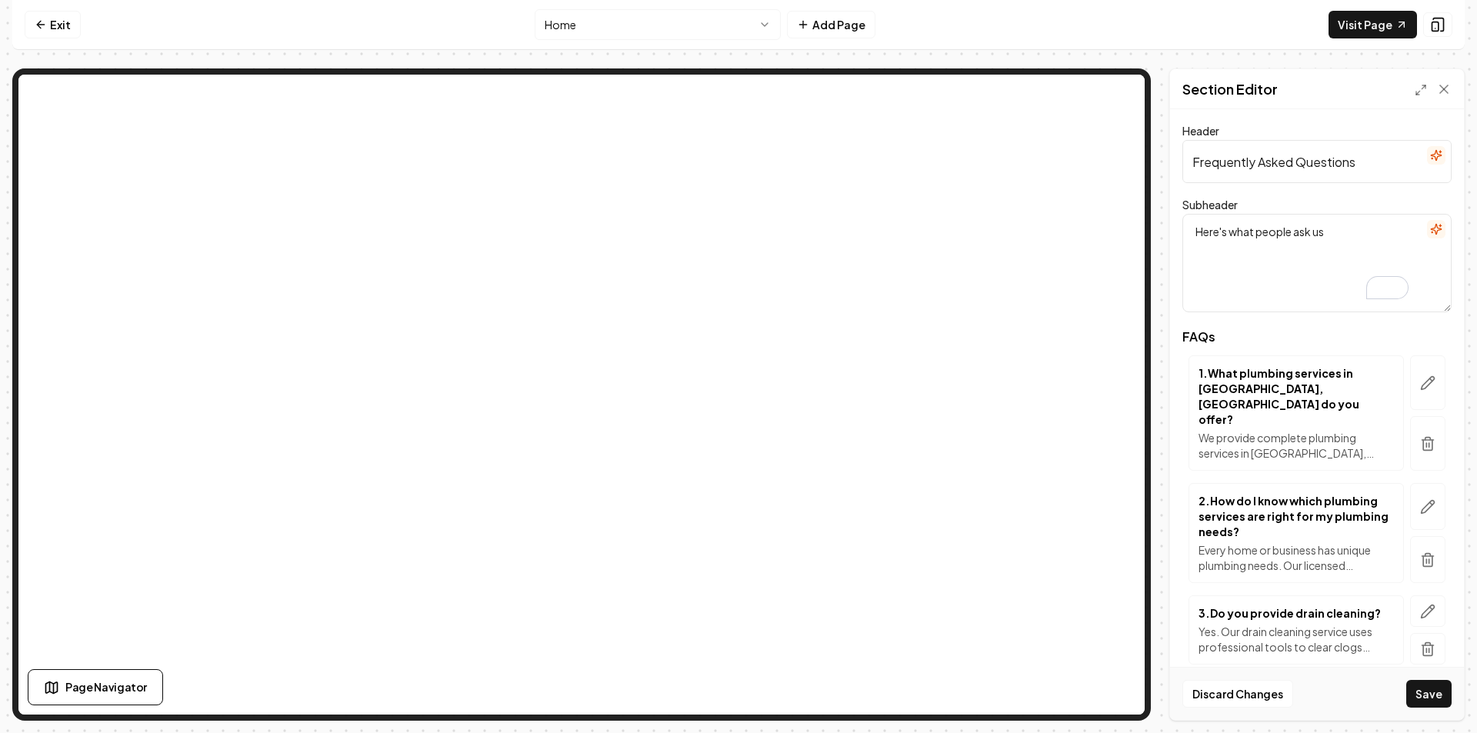
scroll to position [623, 0]
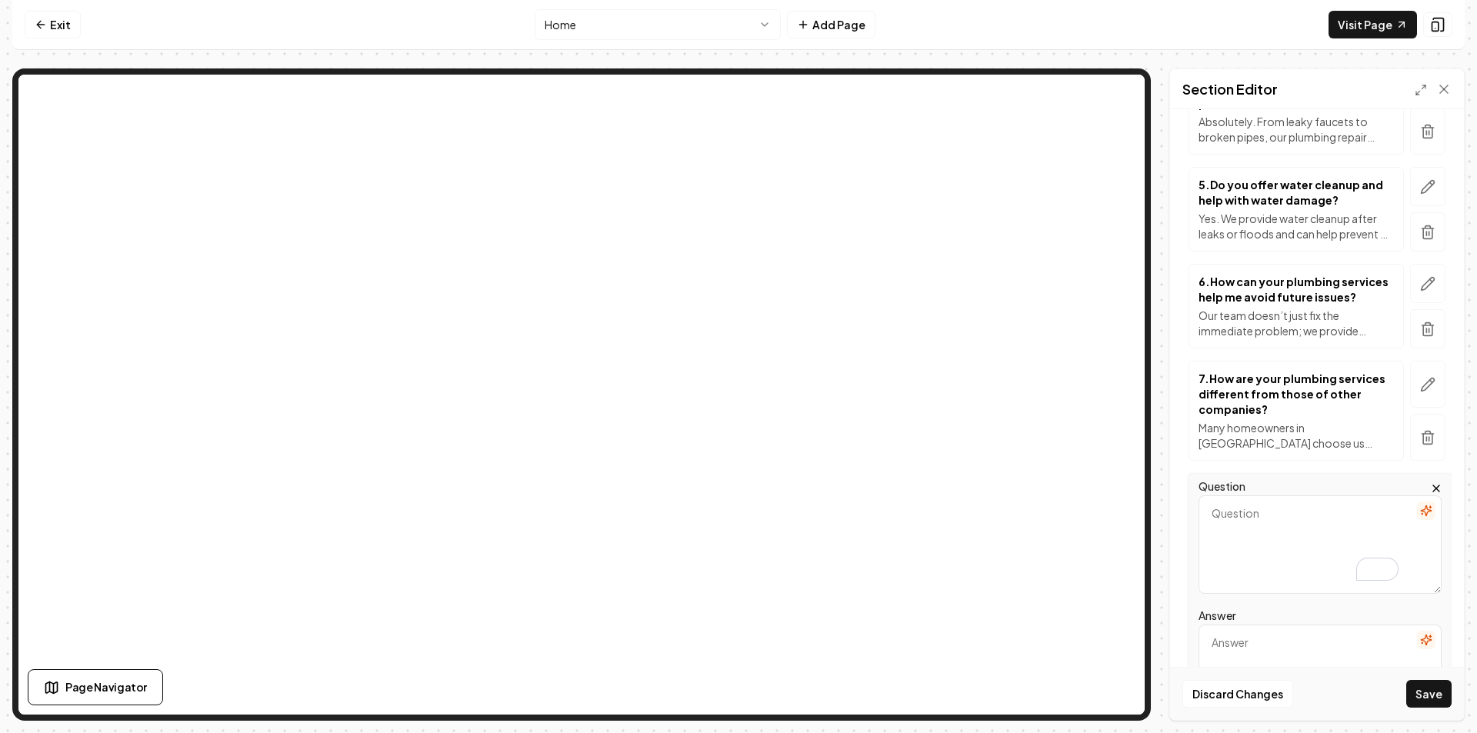
paste textarea "Do you handle bathroom plumbing and related emergencies?"
type textarea "Do you handle bathroom plumbing and related emergencies?"
click at [1270, 639] on textarea "Answer" at bounding box center [1320, 674] width 243 height 98
paste textarea "Yes. Our professional plumbers take on everything from bathroom leaks to clogge…"
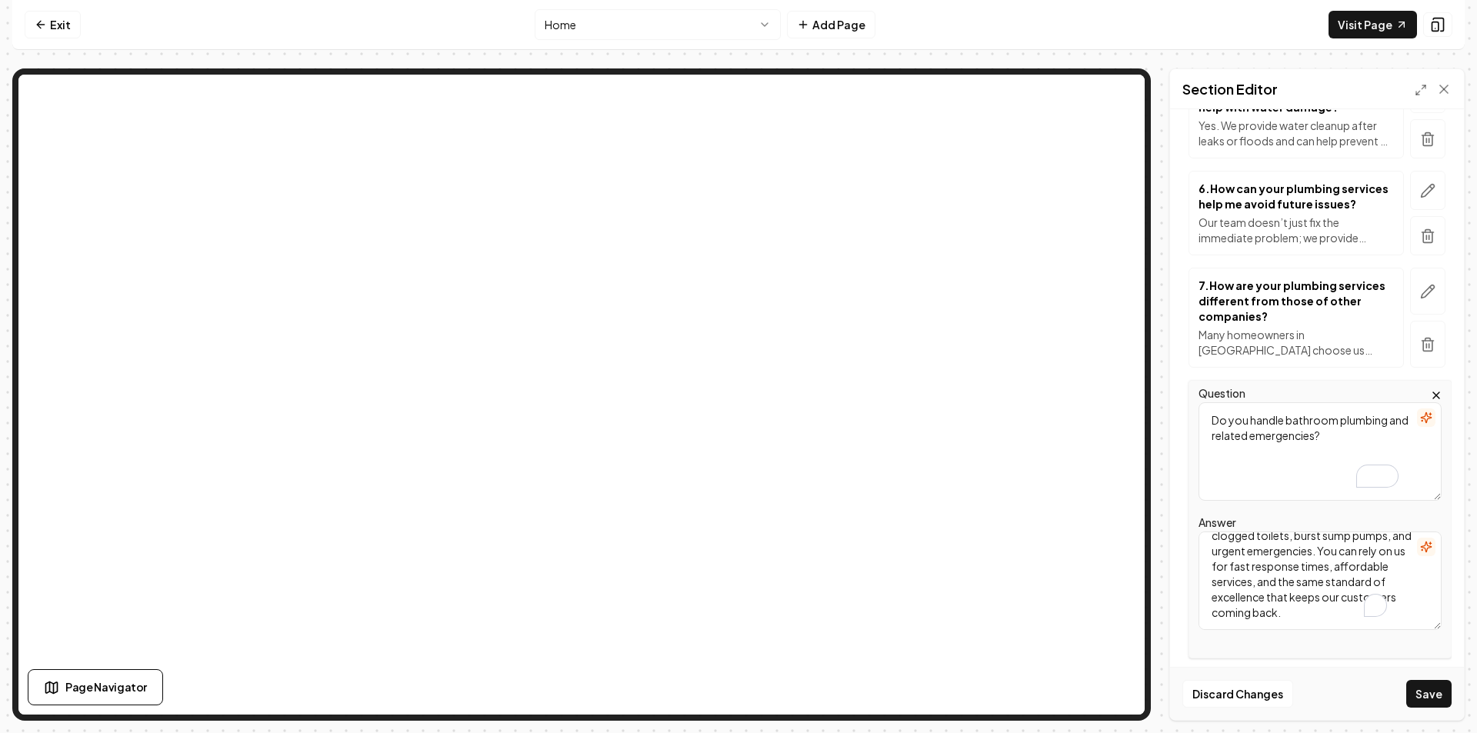
scroll to position [735, 0]
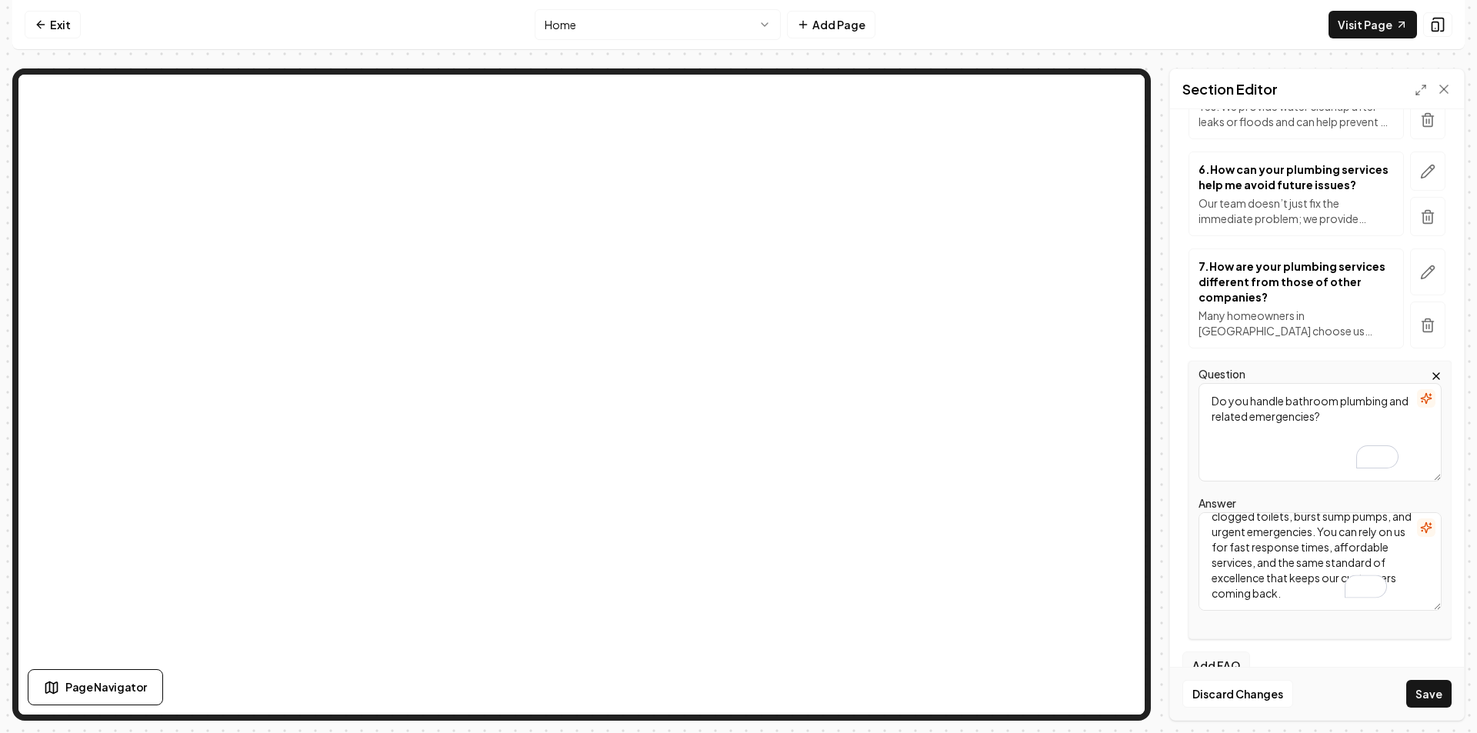
type textarea "Yes. Our professional plumbers take on everything from bathroom leaks to clogge…"
click at [1228, 652] on button "Add FAQ" at bounding box center [1217, 666] width 68 height 28
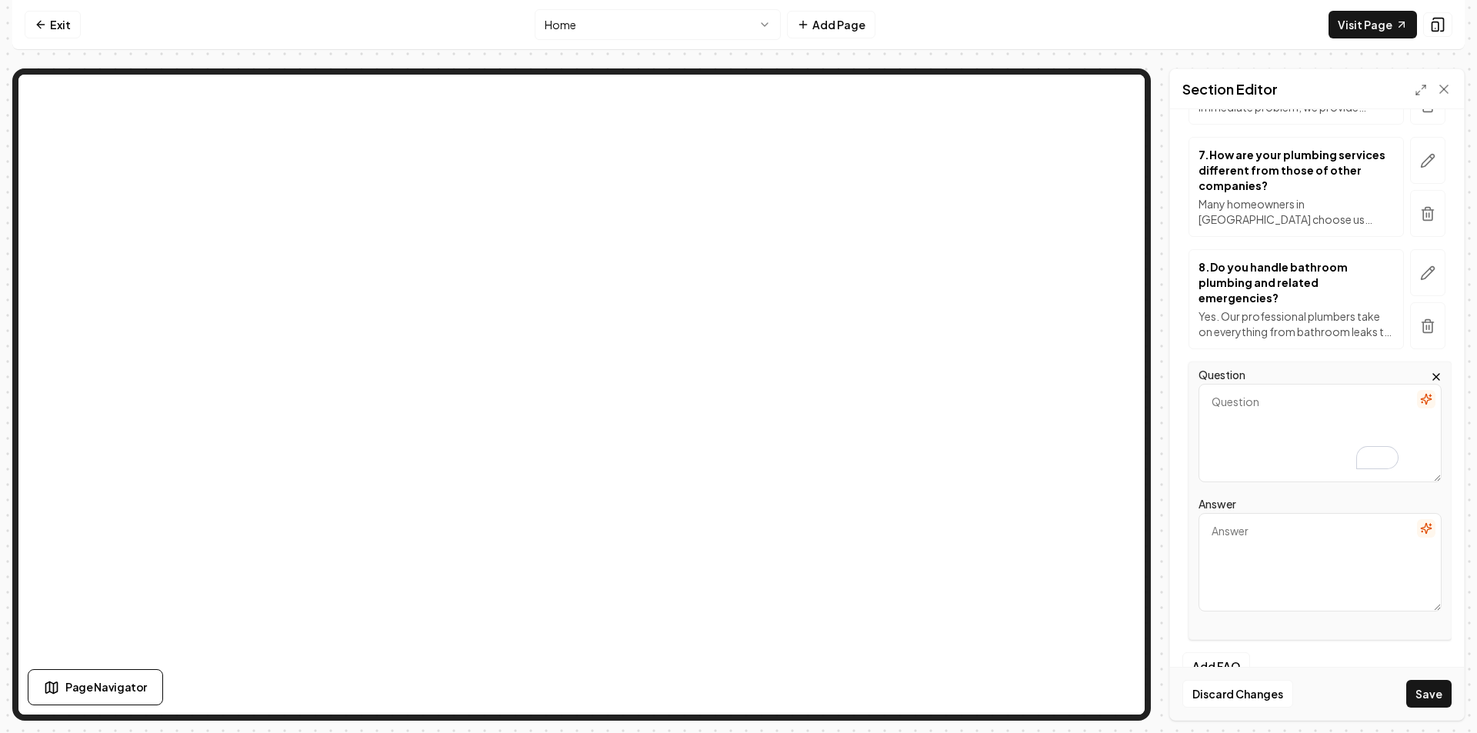
scroll to position [847, 0]
click at [1269, 512] on textarea "Answer" at bounding box center [1320, 561] width 243 height 98
click at [1263, 409] on textarea "Question" at bounding box center [1320, 432] width 243 height 98
paste textarea "Can you help with plumbing connected to heating and electrical systems?"
type textarea "Can you help with plumbing connected to heating and electrical systems?"
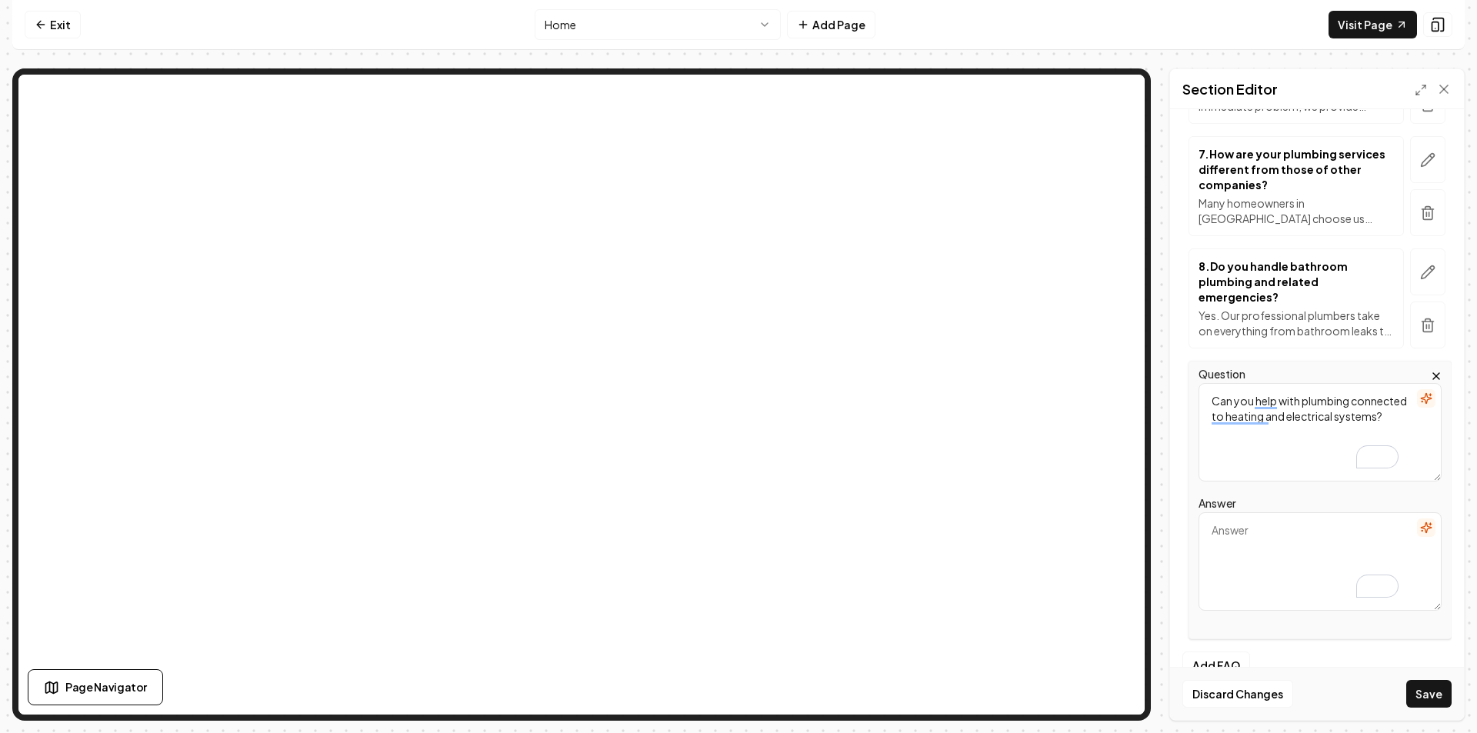
click at [1285, 566] on textarea "Answer" at bounding box center [1320, 561] width 243 height 98
paste textarea "Absolutely. Our team has the expertise to solve issues involving heating units,…"
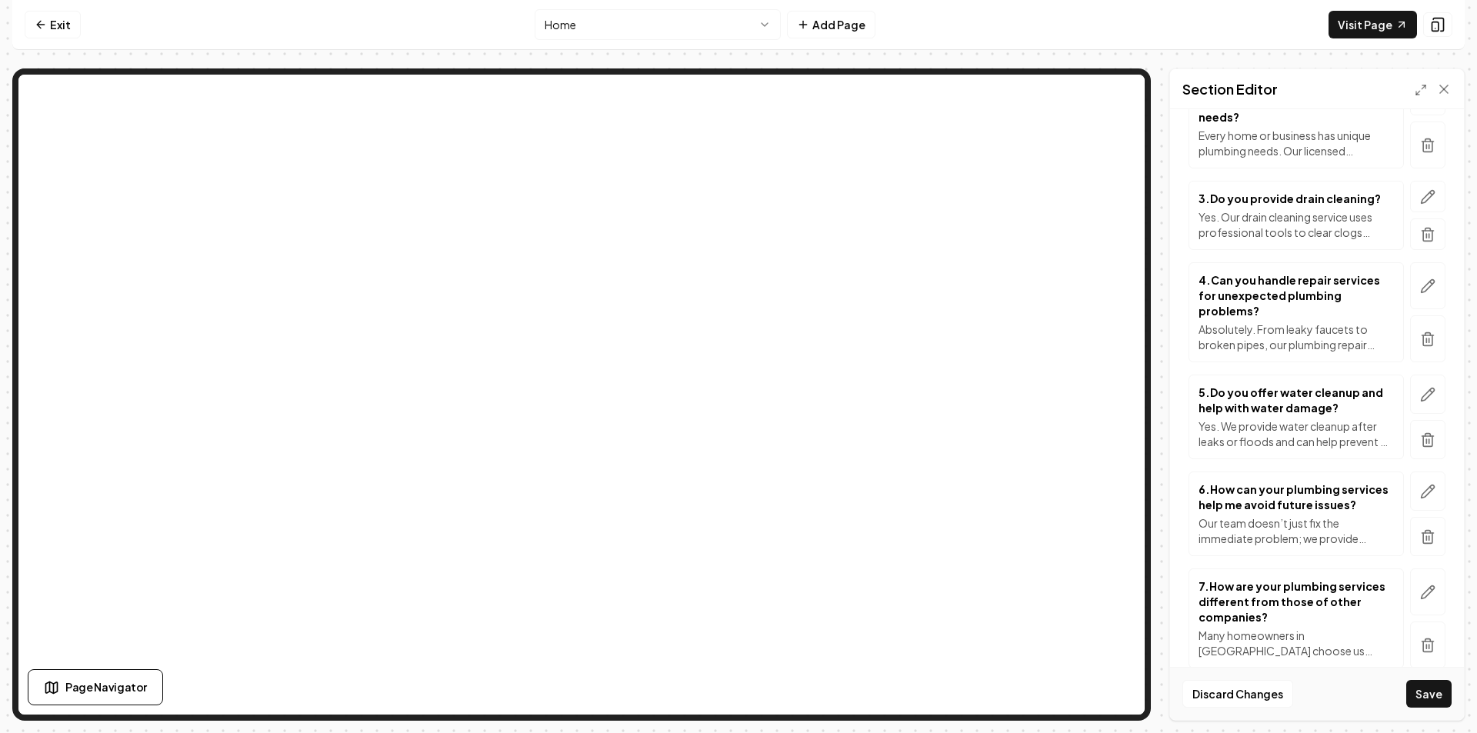
scroll to position [309, 0]
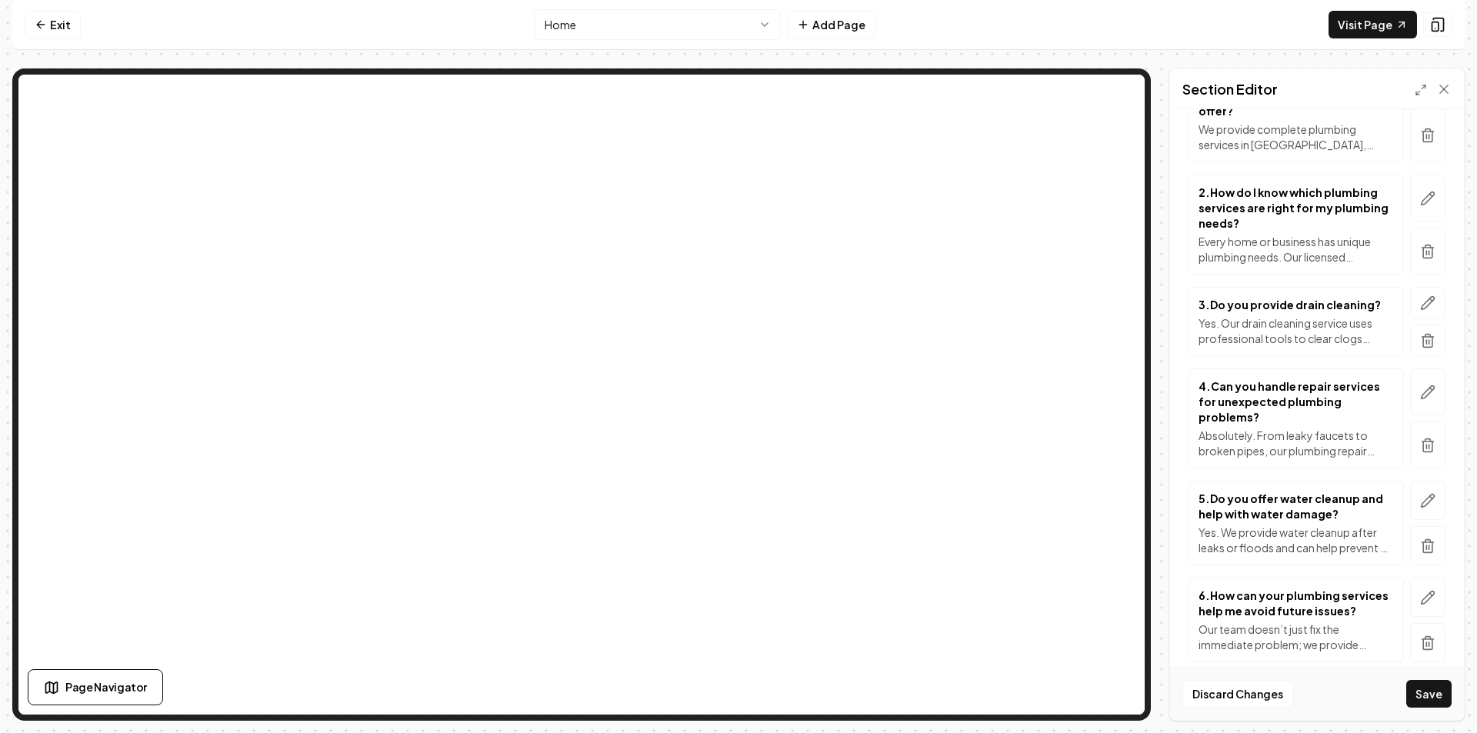
type textarea "Absolutely. Our team has the expertise to solve issues involving heating units,…"
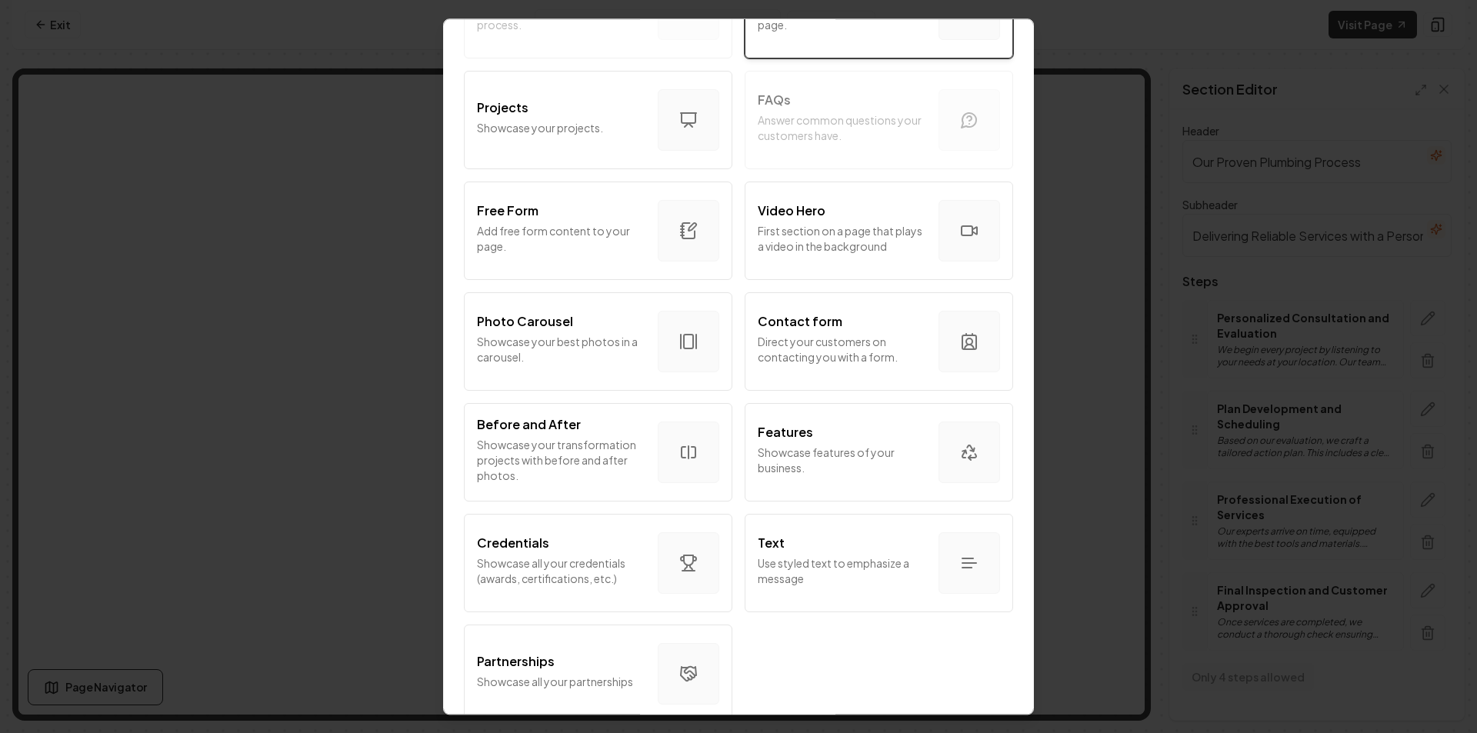
scroll to position [755, 0]
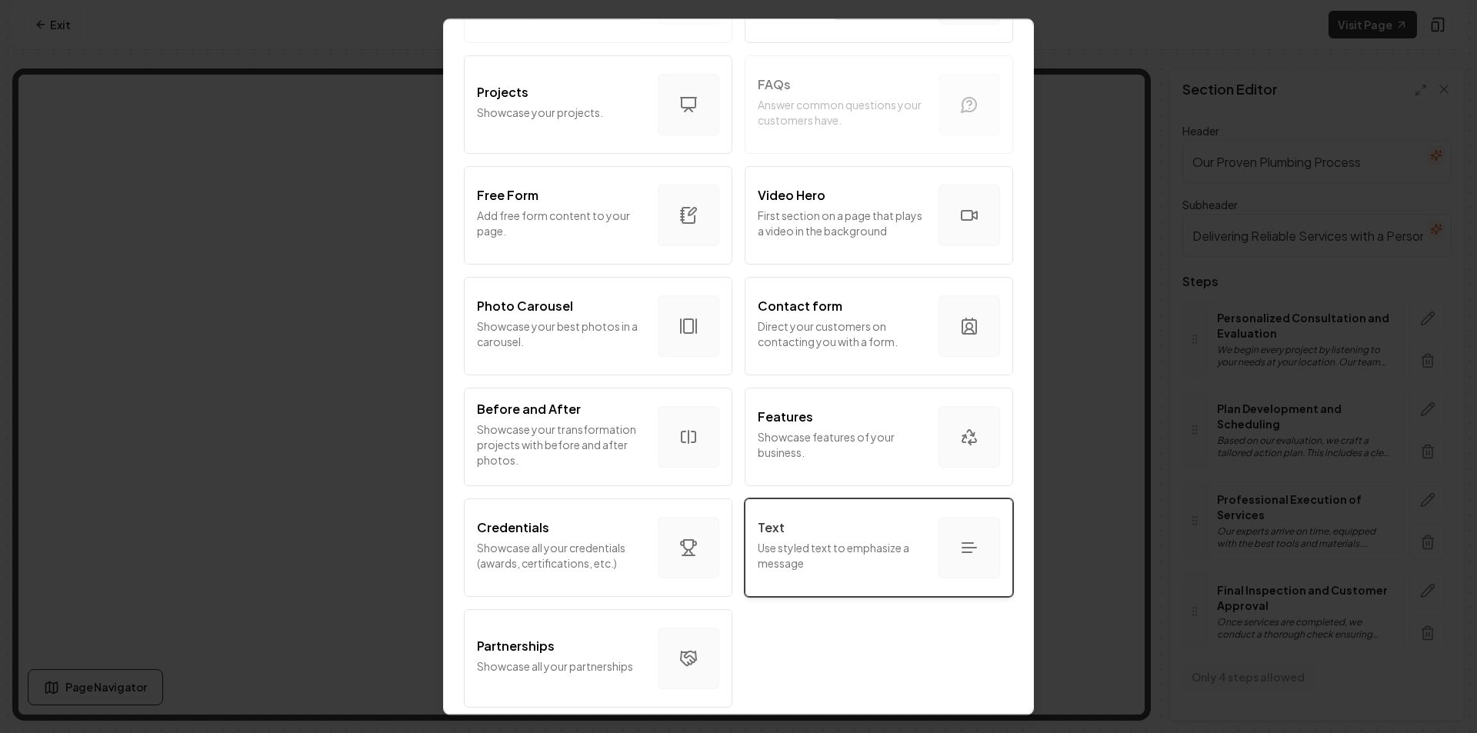
click at [906, 521] on div "Text" at bounding box center [842, 528] width 169 height 18
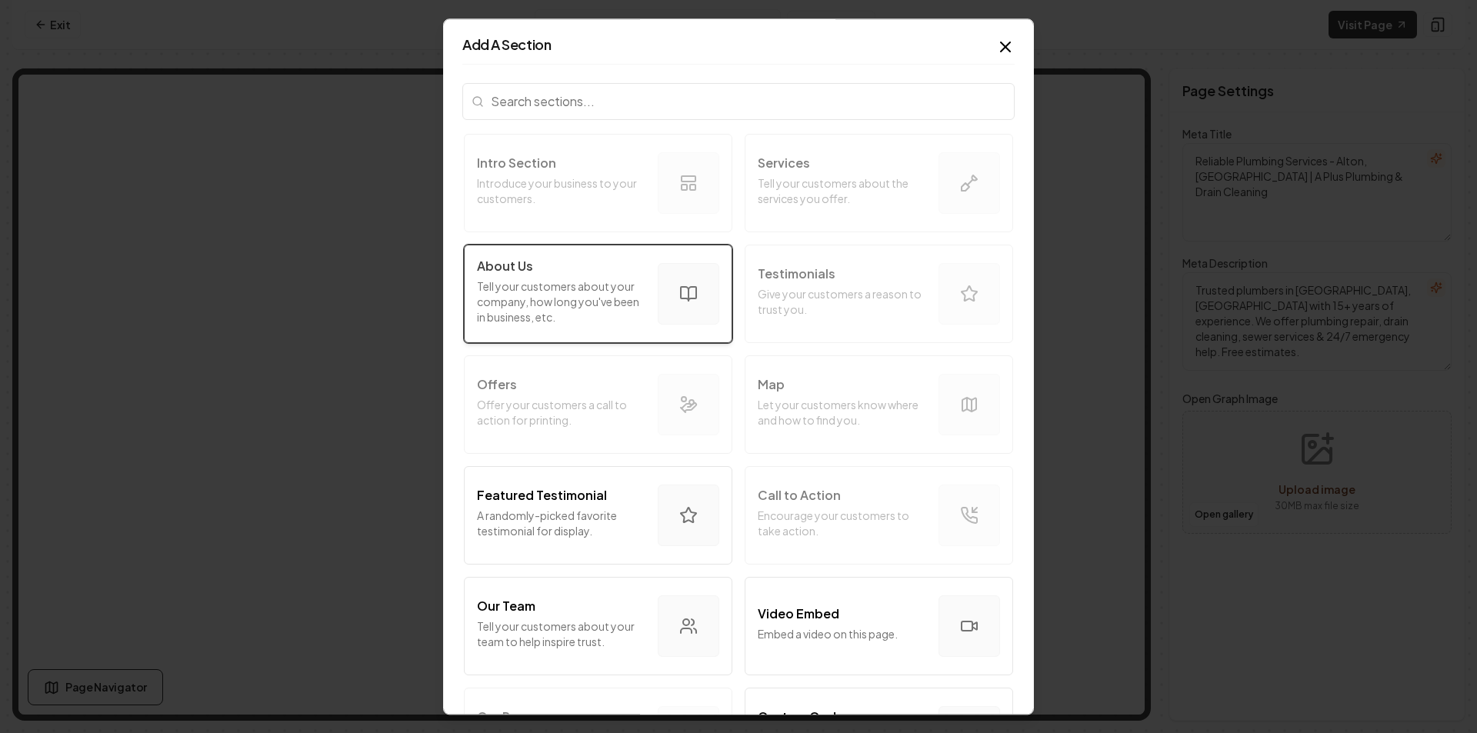
click at [606, 281] on p "Tell your customers about your company, how long you've been in business, etc." at bounding box center [561, 302] width 169 height 46
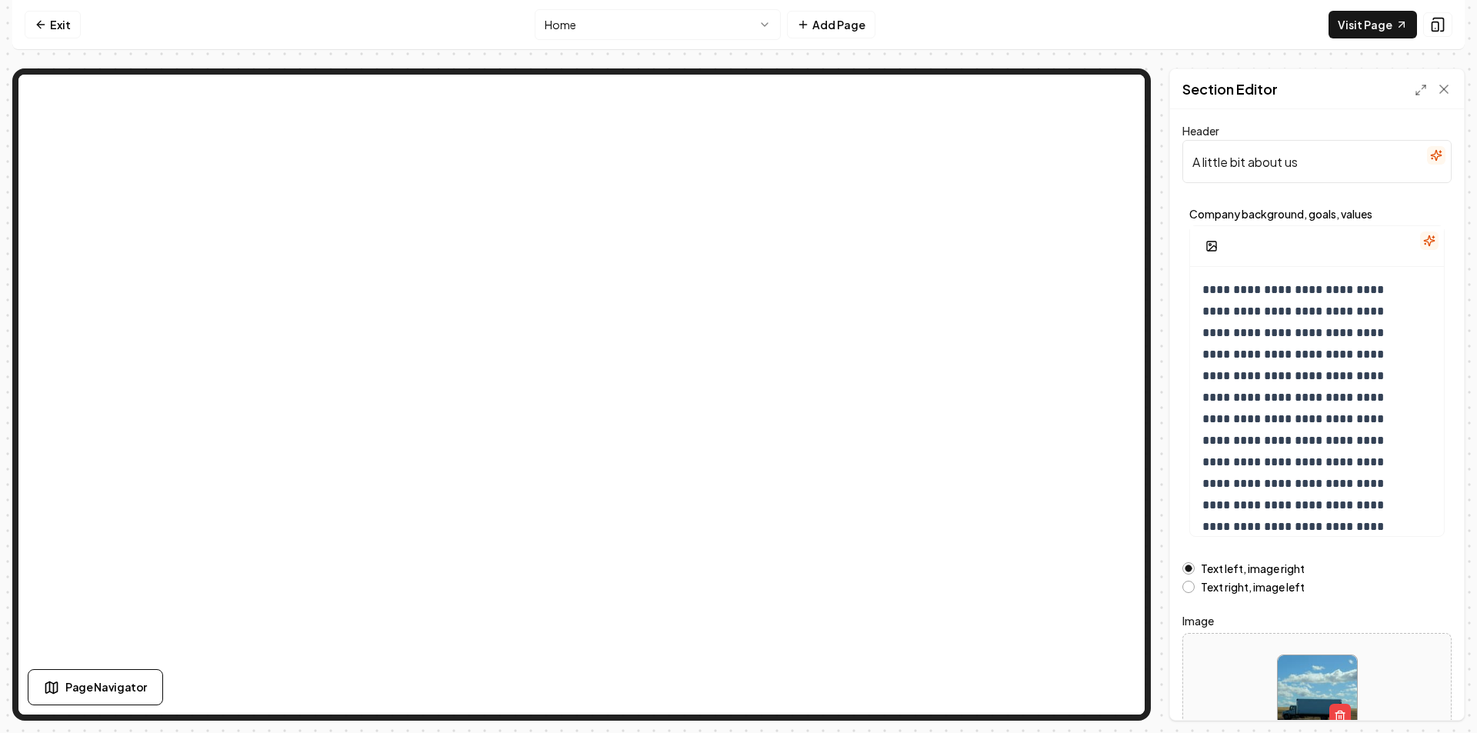
click at [1295, 162] on input "A little bit about us" at bounding box center [1317, 161] width 269 height 43
paste input "Expert Plumbing Services - Alton, IL"
type input "Expert Plumbing Services - Alton, IL"
click at [1284, 259] on div at bounding box center [1317, 246] width 254 height 41
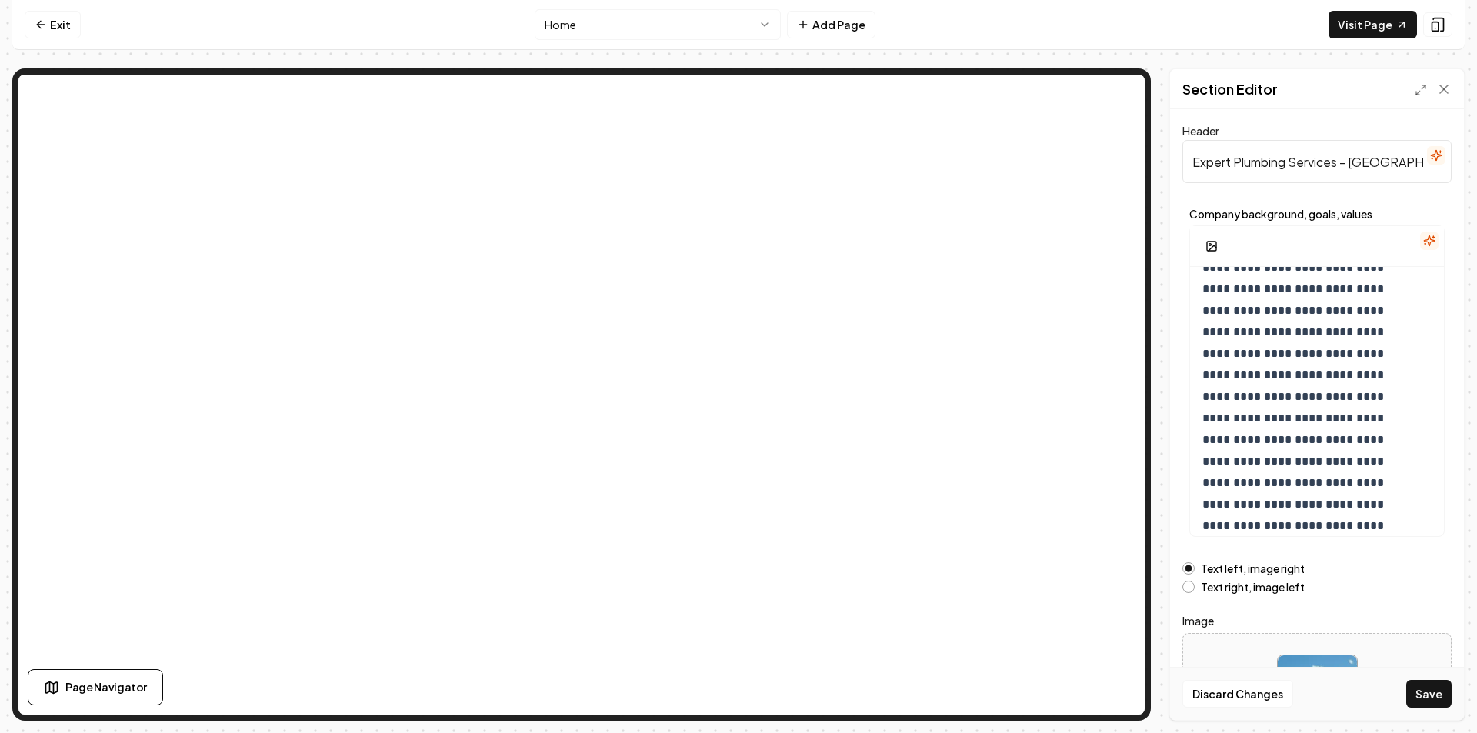
scroll to position [143, 0]
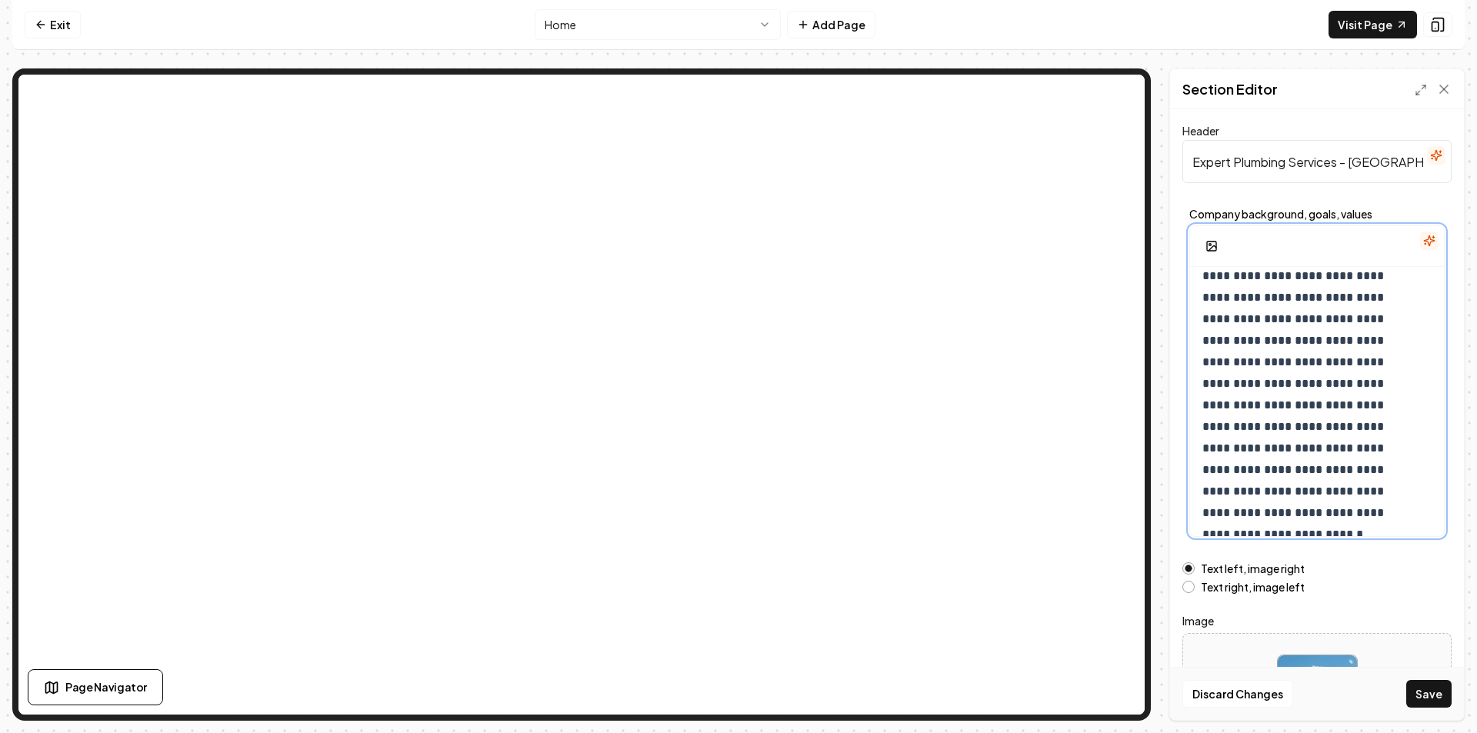
click at [1337, 354] on p "**********" at bounding box center [1306, 330] width 206 height 388
paste div "To enrich screen reader interactions, please activate Accessibility in Grammarl…"
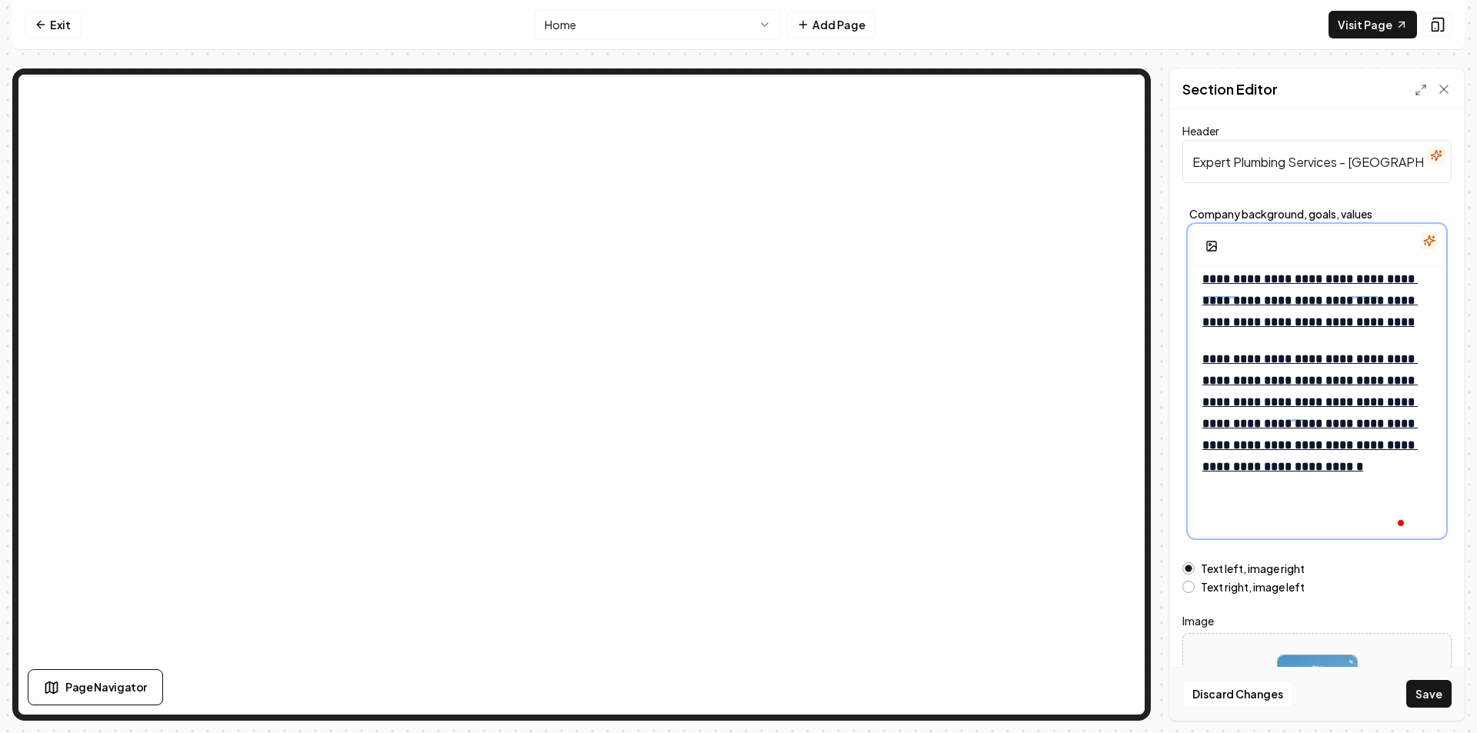
scroll to position [432, 0]
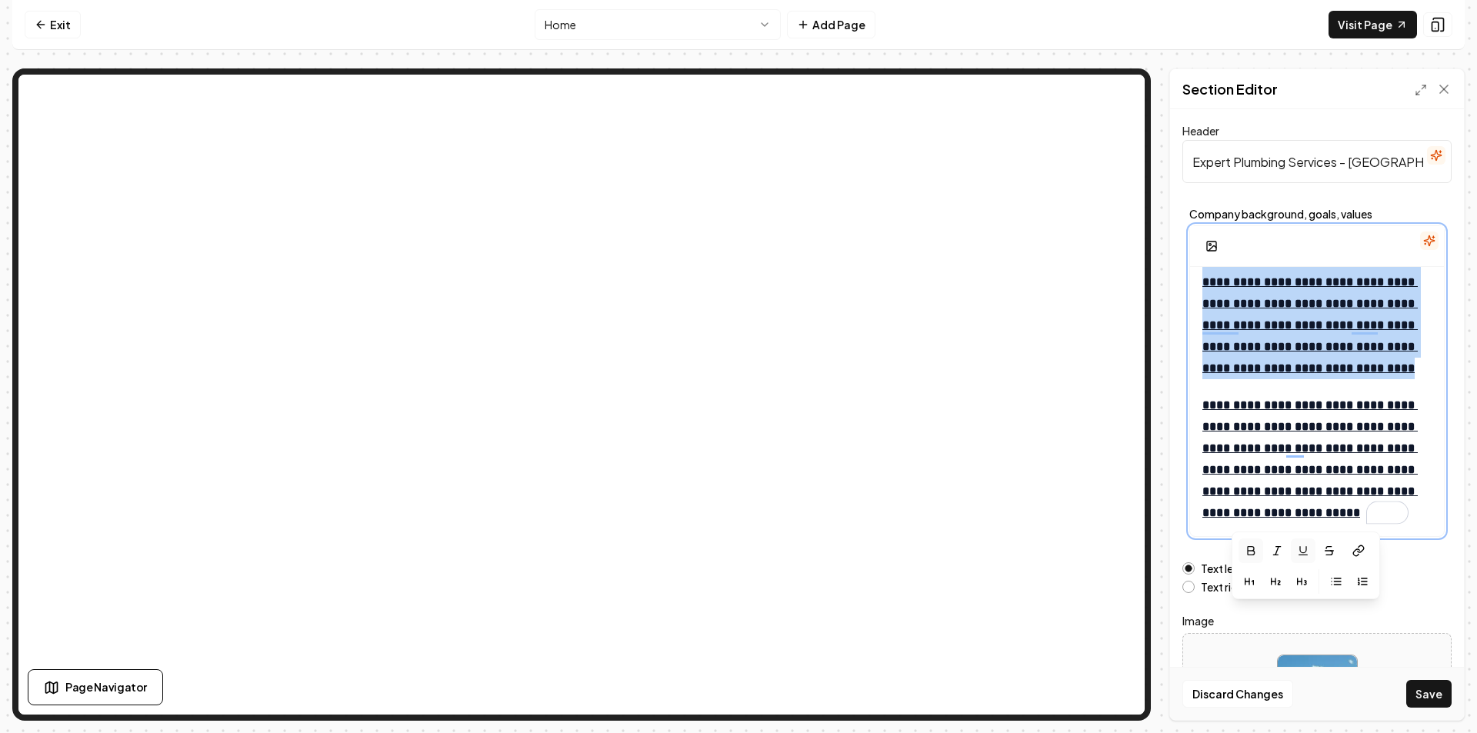
click at [1309, 549] on icon "button" at bounding box center [1303, 551] width 12 height 12
click at [1251, 548] on icon "button" at bounding box center [1251, 551] width 12 height 12
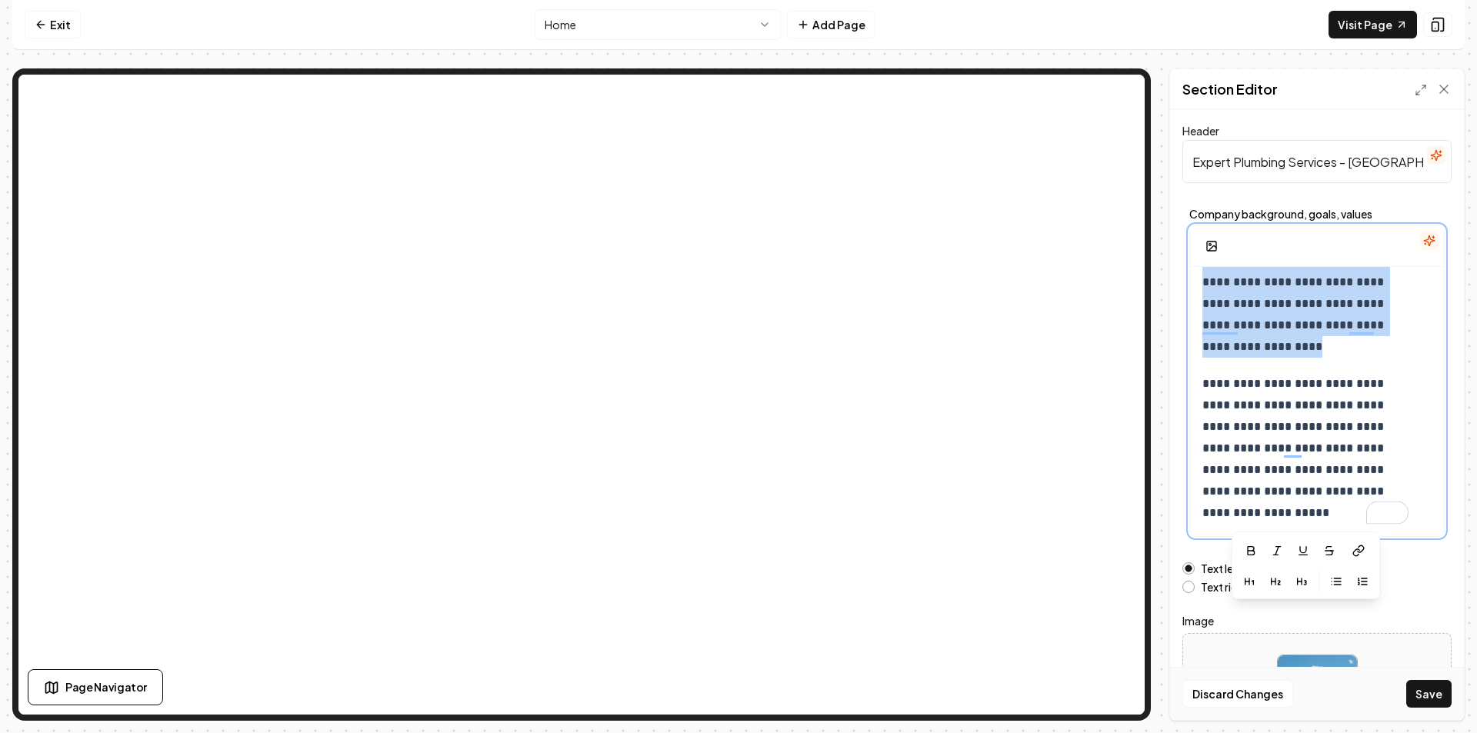
click at [1307, 479] on p "**********" at bounding box center [1306, 448] width 206 height 151
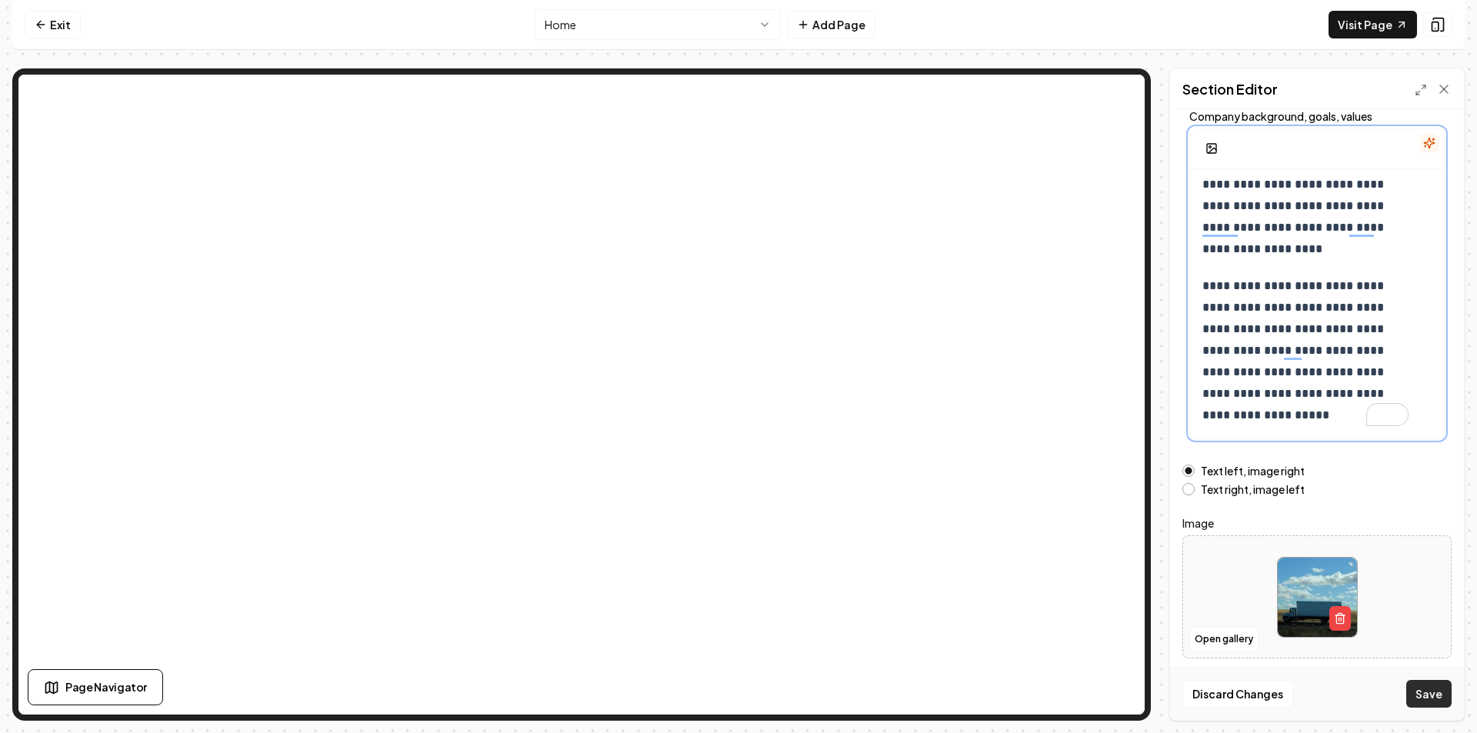
scroll to position [436, 0]
click at [1433, 693] on button "Save" at bounding box center [1429, 694] width 45 height 28
click at [1293, 595] on img at bounding box center [1317, 597] width 79 height 79
click at [1214, 642] on button "Open gallery" at bounding box center [1224, 639] width 69 height 25
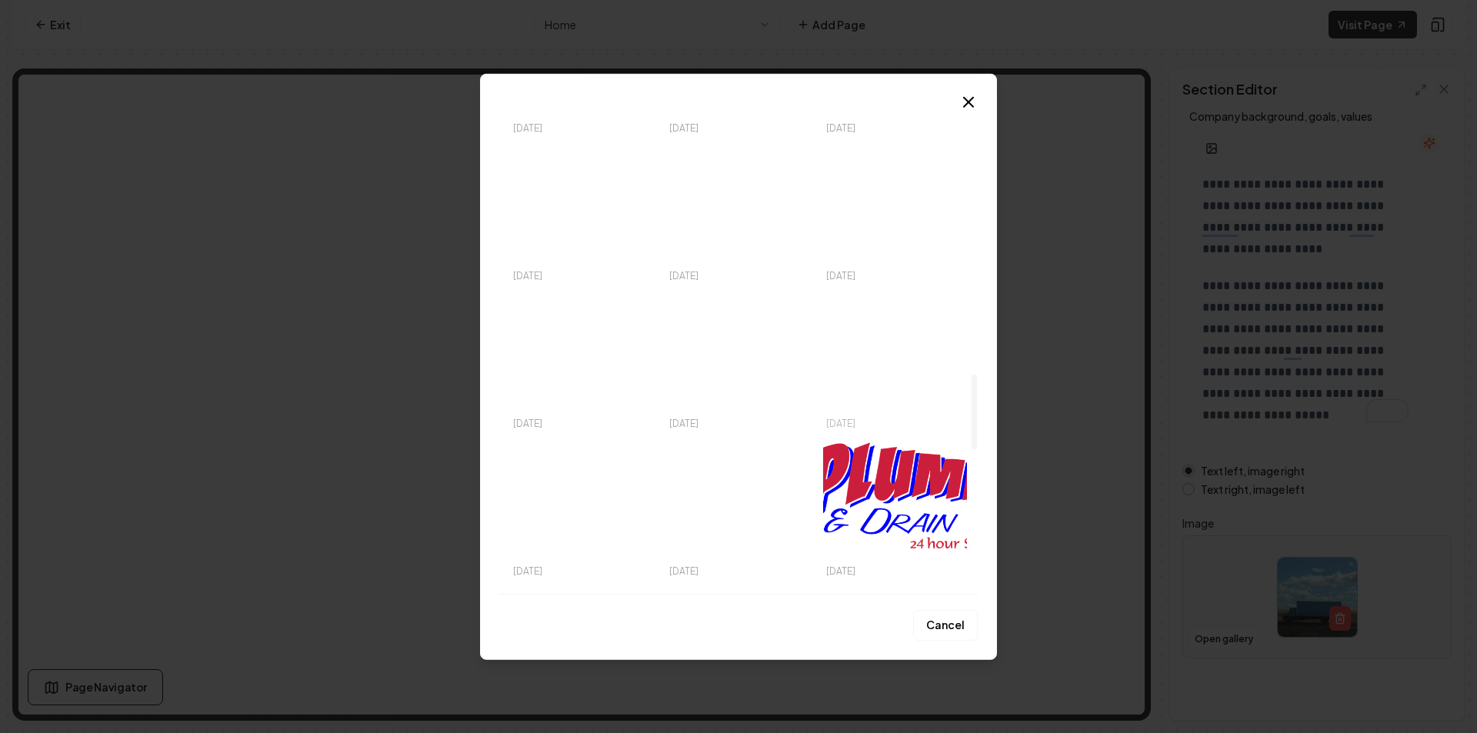
scroll to position [1426, 0]
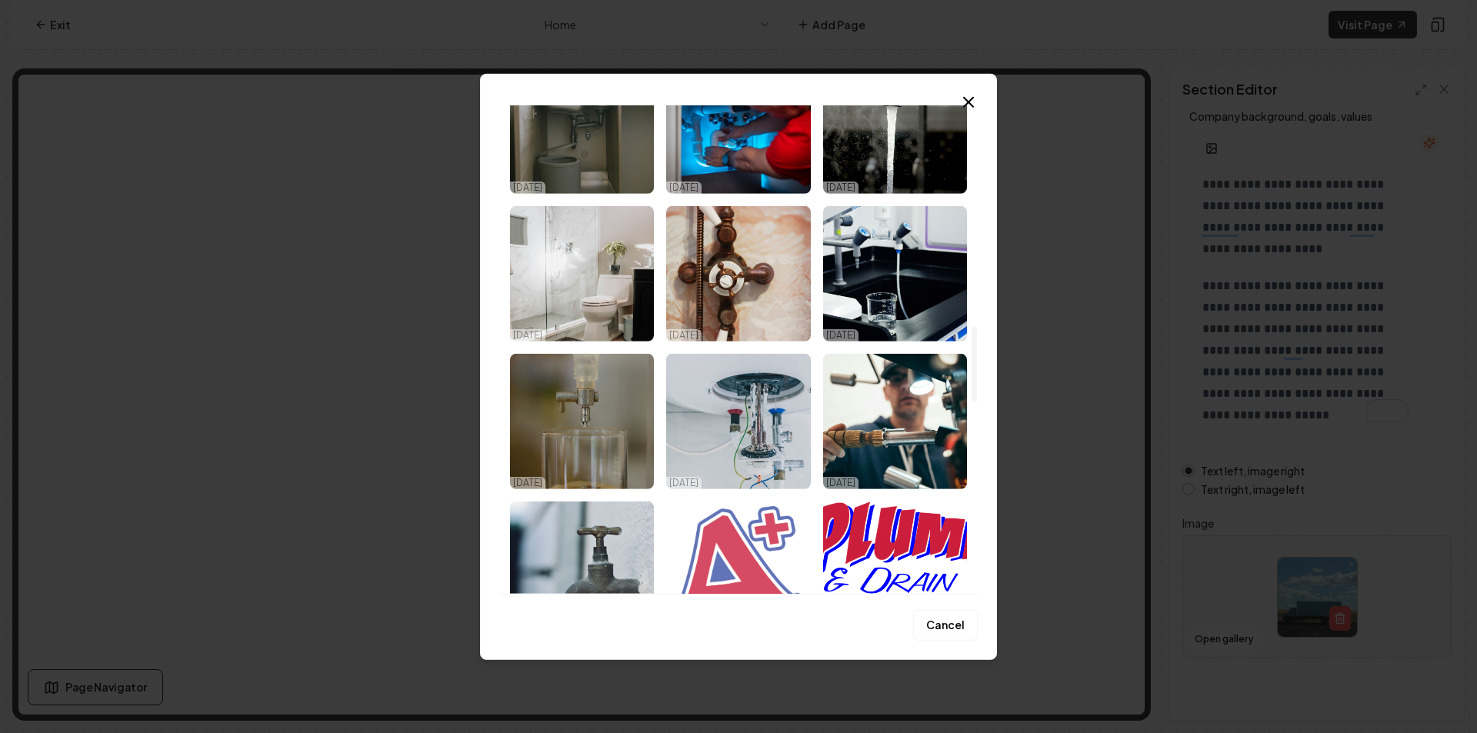
click at [729, 552] on img "Select image image_68cdec1a5c7cd75eb8bb9d2c.png" at bounding box center [738, 568] width 144 height 135
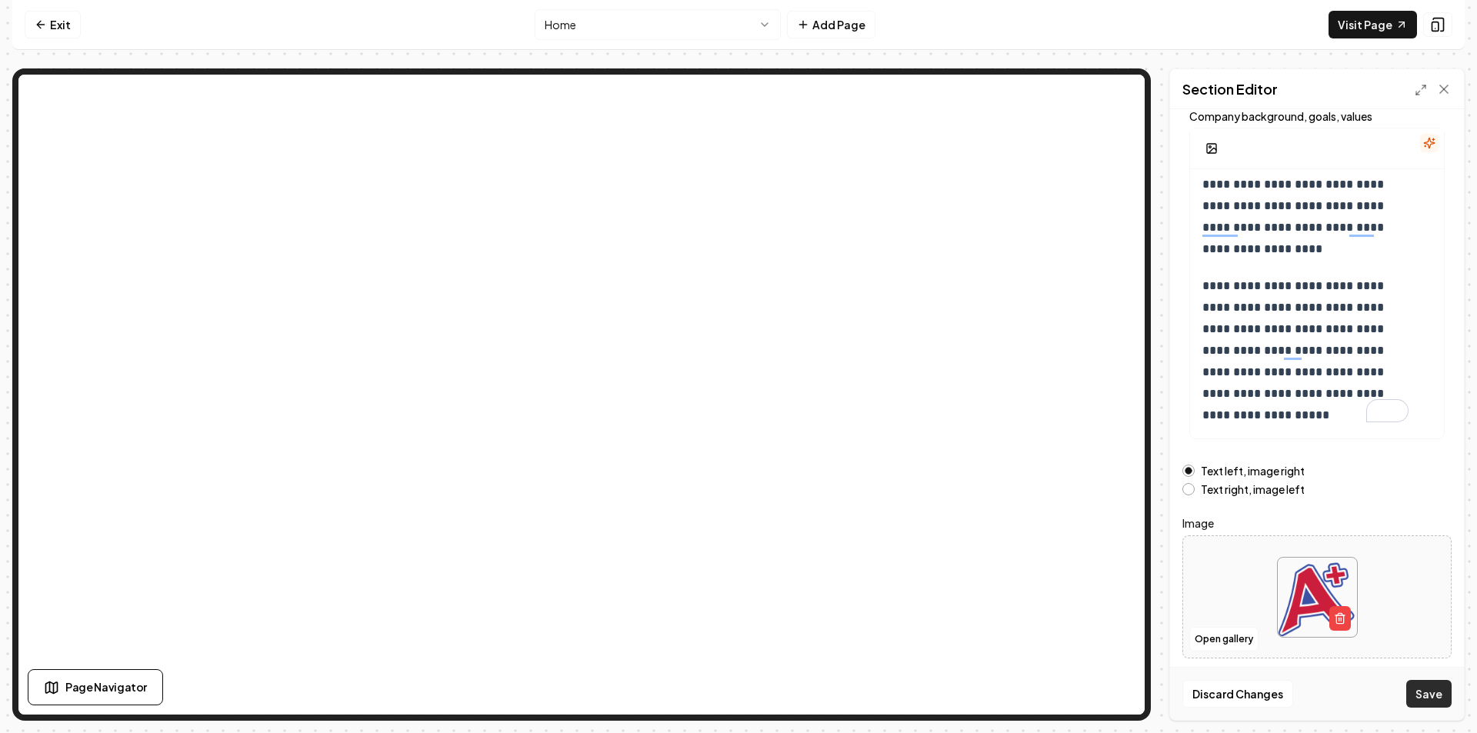
click at [1417, 693] on button "Save" at bounding box center [1429, 694] width 45 height 28
click at [1231, 640] on button "Open gallery" at bounding box center [1224, 639] width 69 height 25
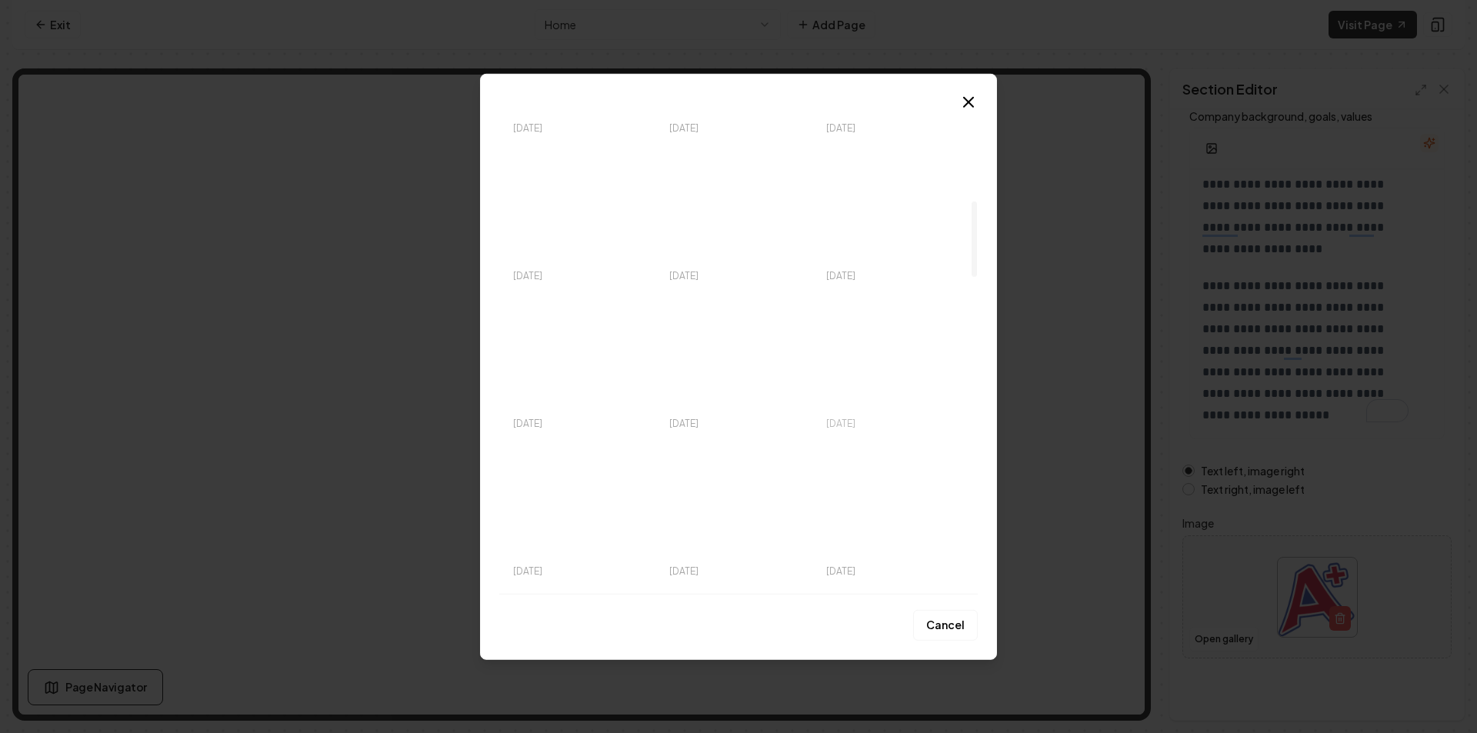
scroll to position [616, 0]
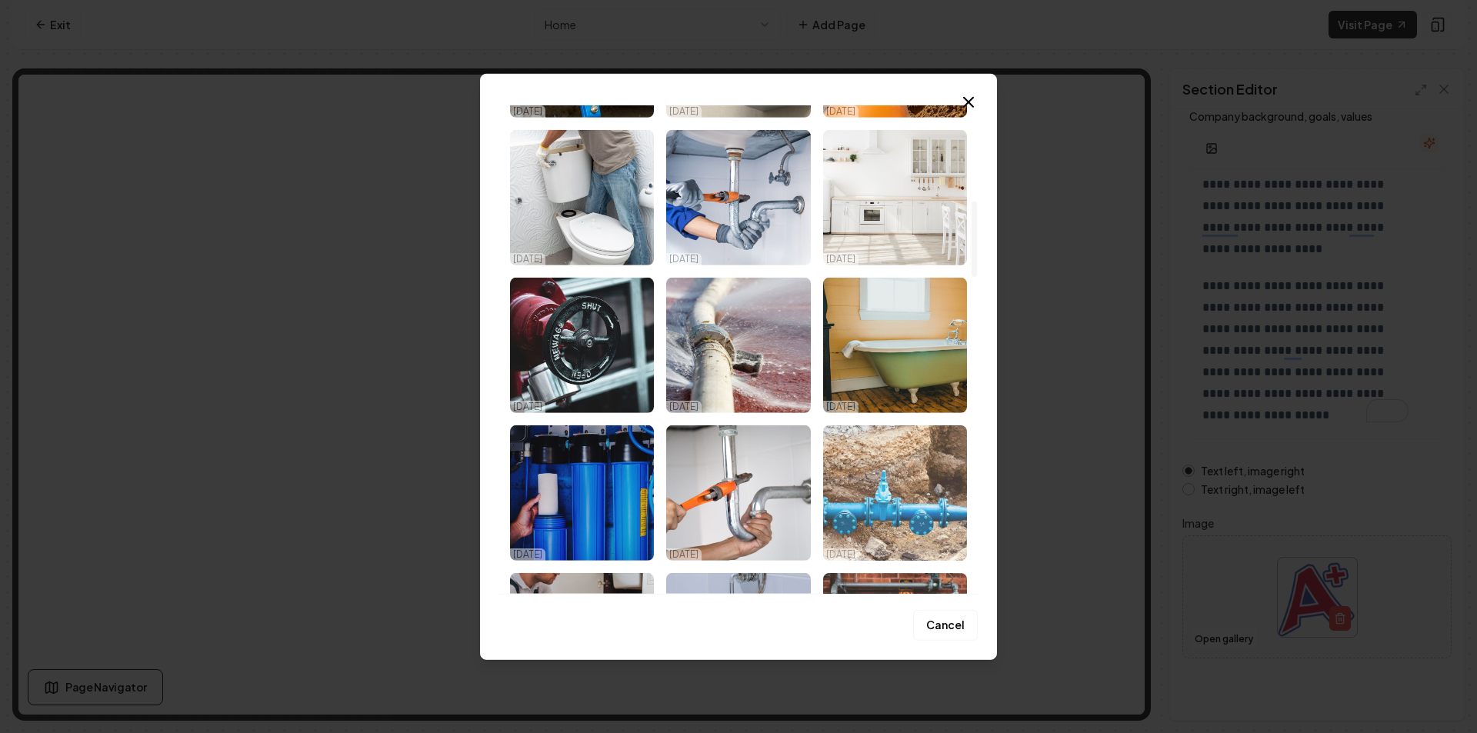
click at [915, 499] on img "Select image image_68cdede45c7cd75eb8c611ea.jpg" at bounding box center [895, 492] width 144 height 135
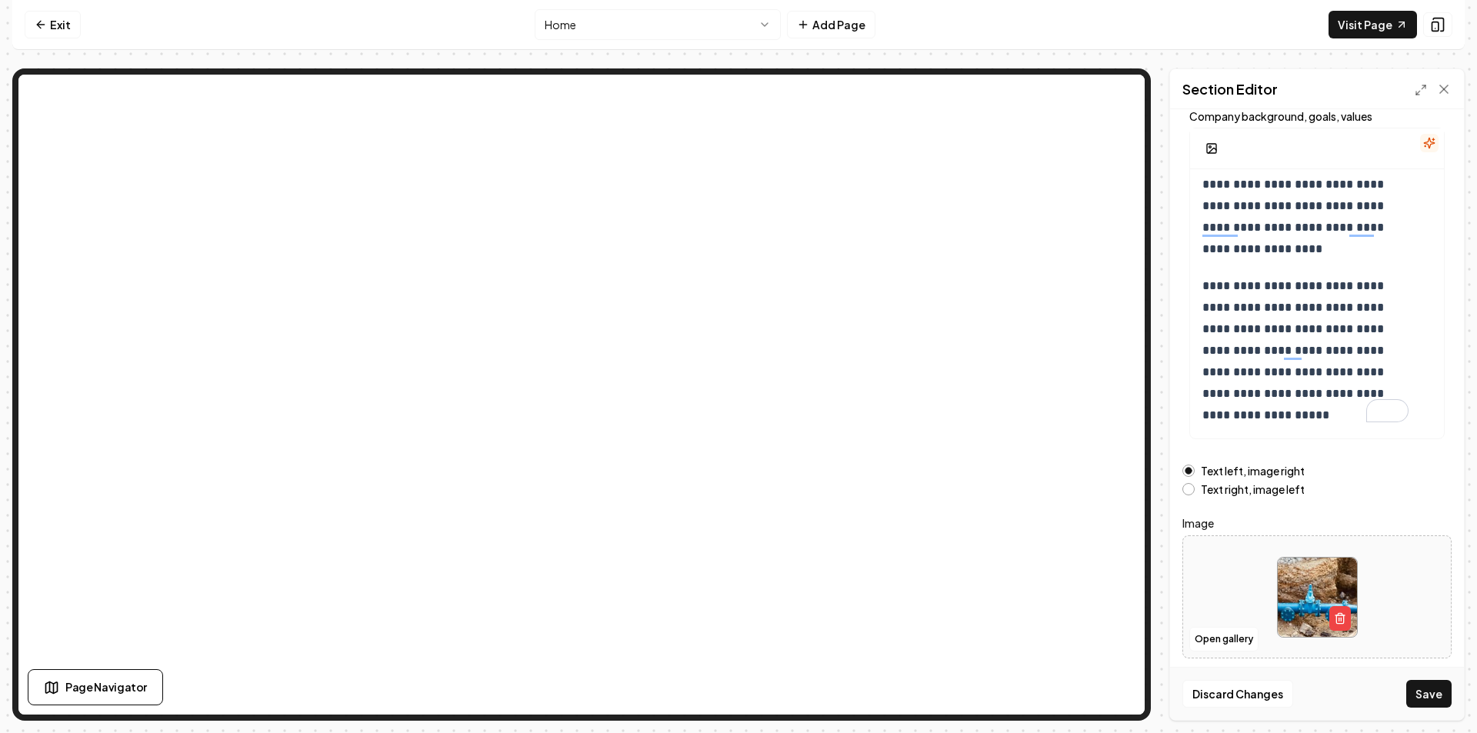
drag, startPoint x: 1435, startPoint y: 693, endPoint x: 1171, endPoint y: 589, distance: 283.4
click at [1435, 693] on button "Save" at bounding box center [1429, 694] width 45 height 28
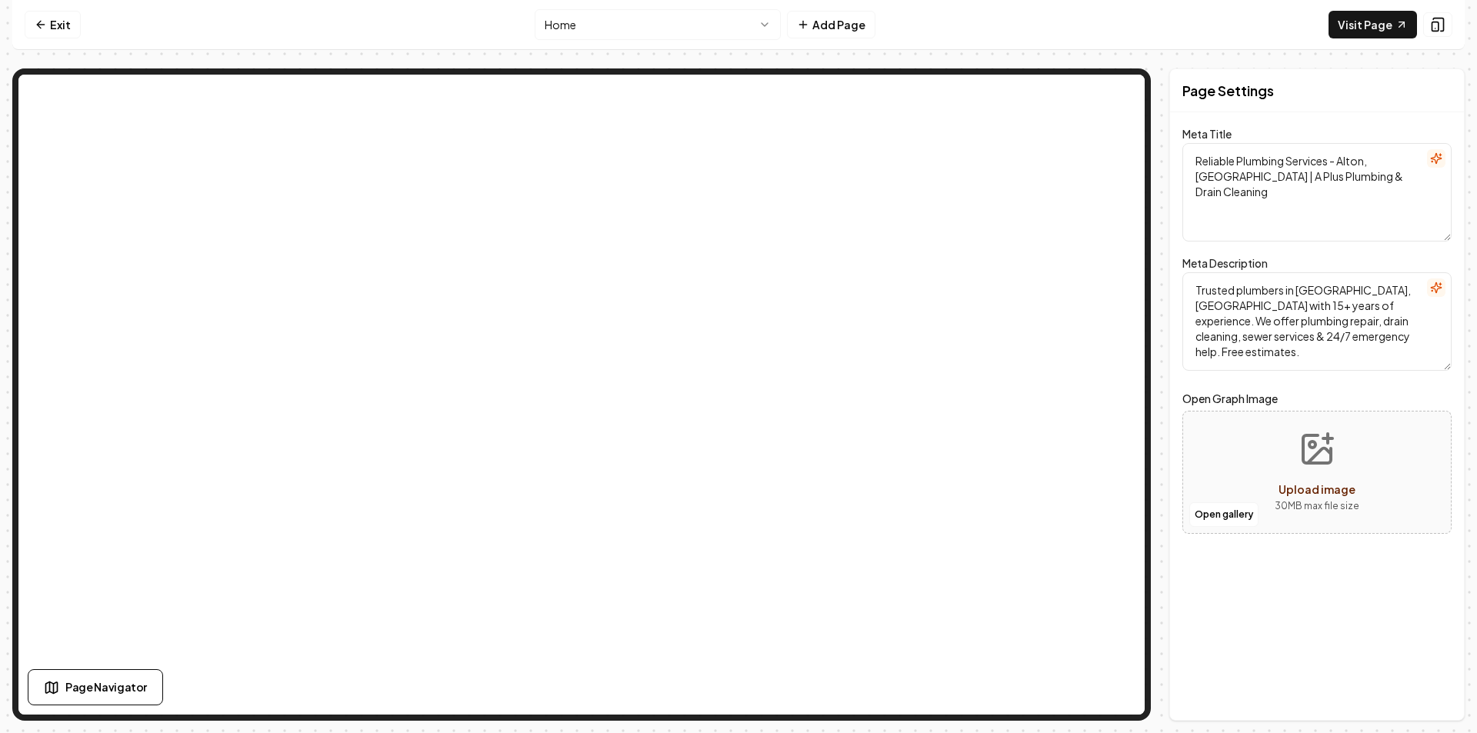
scroll to position [0, 0]
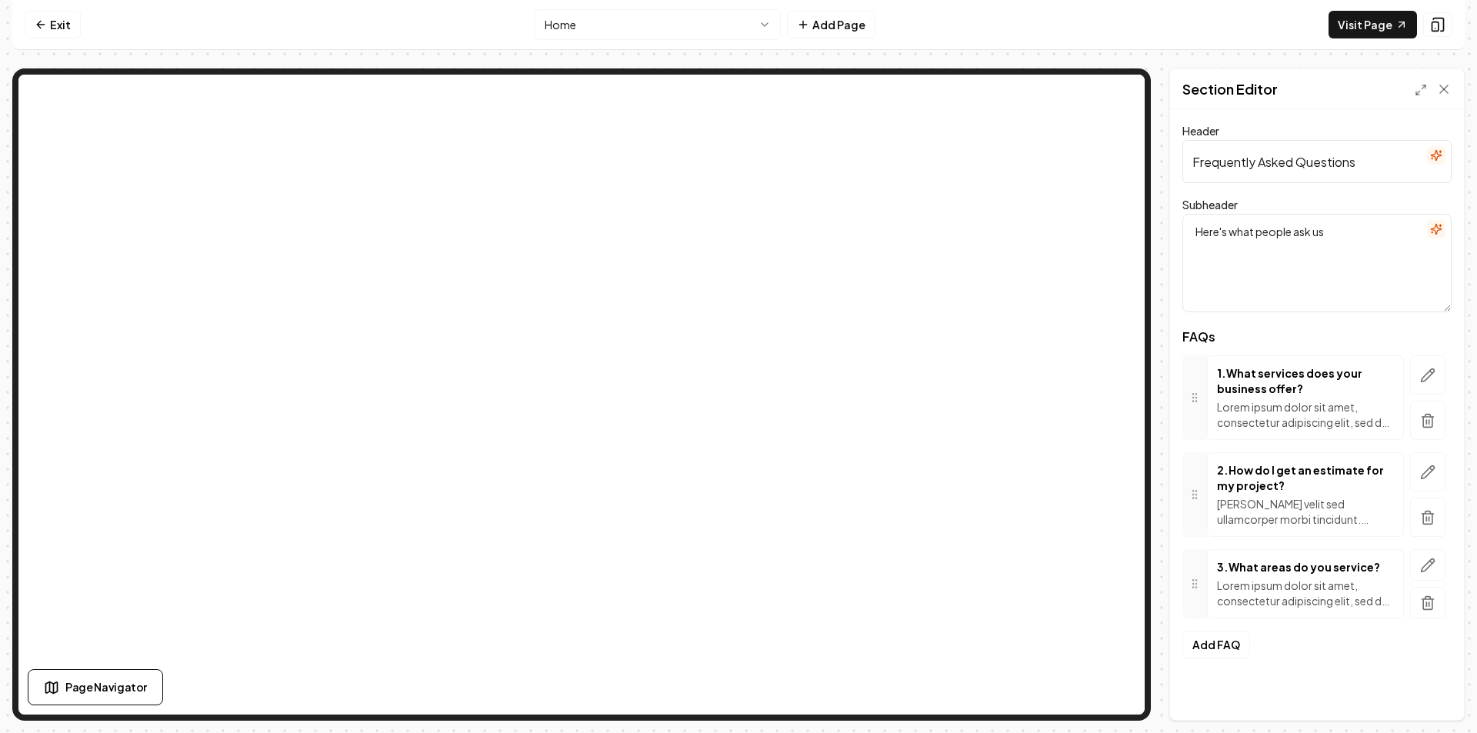
click at [1213, 669] on div "Header Frequently Asked Questions Subheader Here's what people ask us FAQs 1 . …" at bounding box center [1317, 414] width 294 height 611
click at [1224, 641] on button "Add FAQ" at bounding box center [1217, 645] width 68 height 28
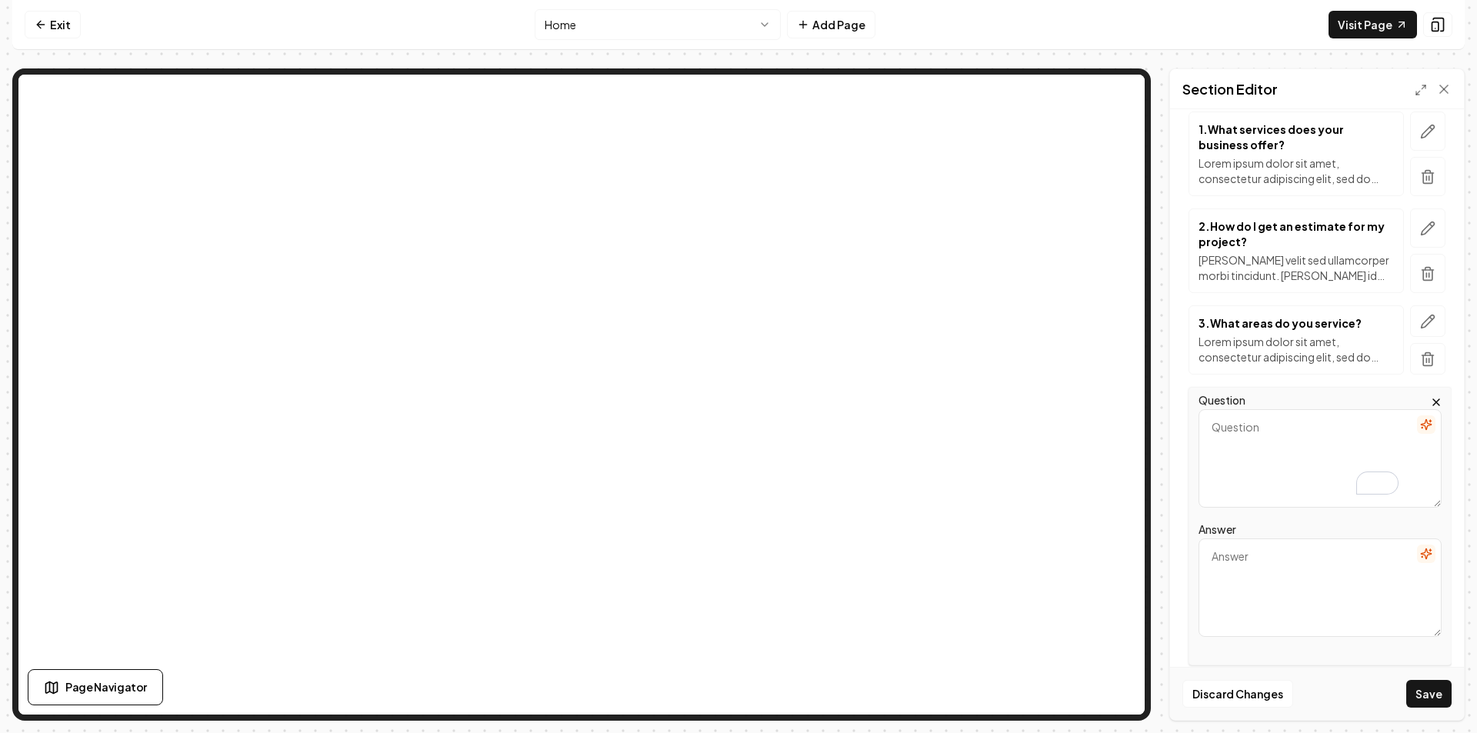
scroll to position [301, 0]
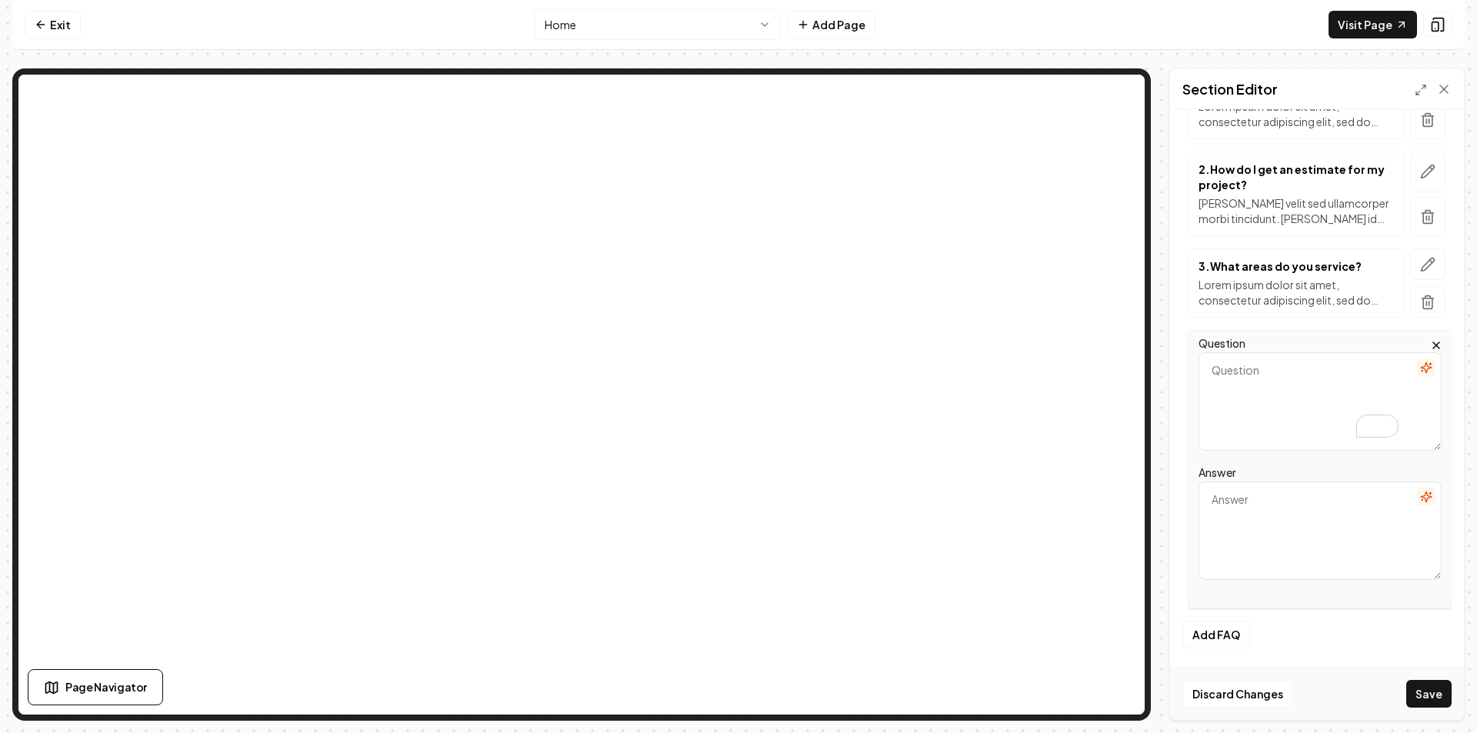
click at [1430, 345] on icon "button" at bounding box center [1436, 345] width 12 height 12
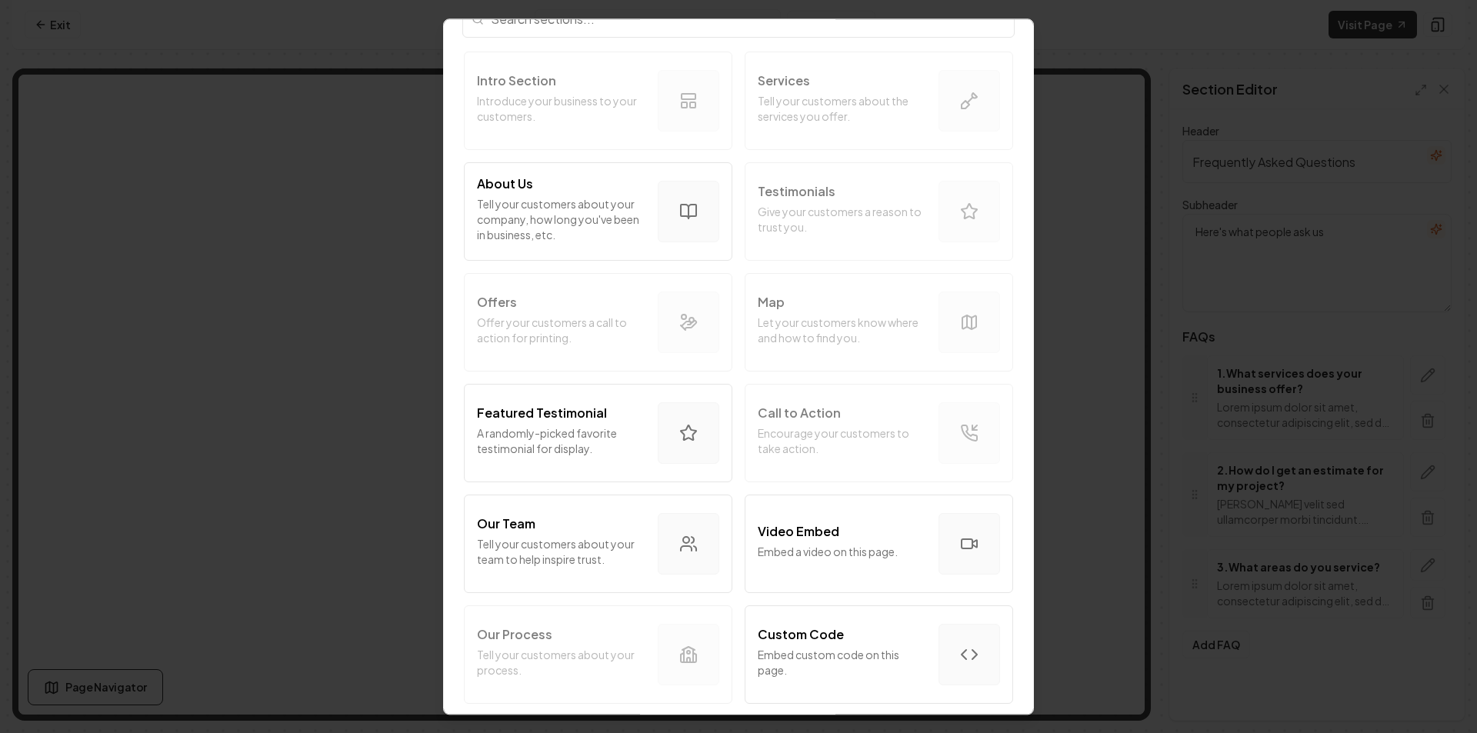
scroll to position [77, 0]
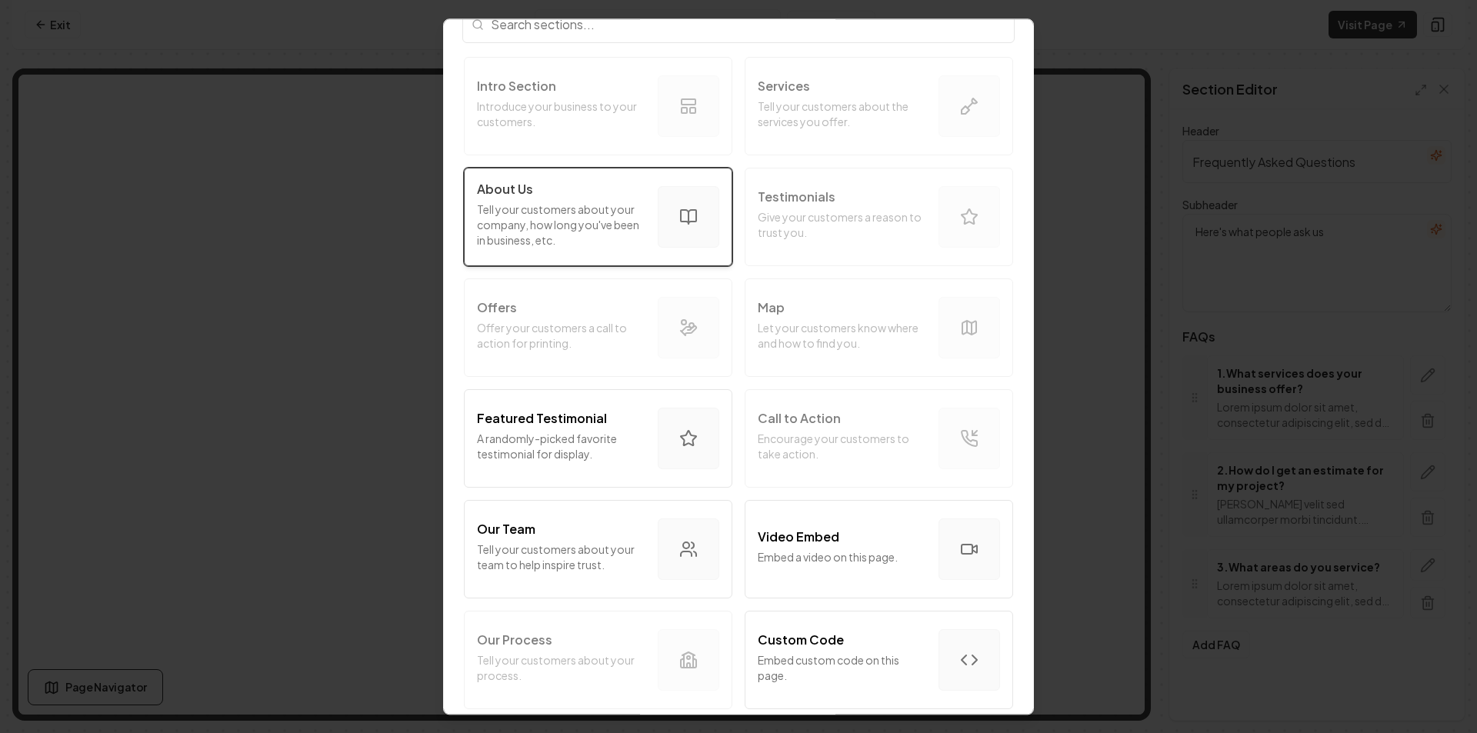
click at [546, 219] on p "Tell your customers about your company, how long you've been in business, etc." at bounding box center [561, 225] width 169 height 46
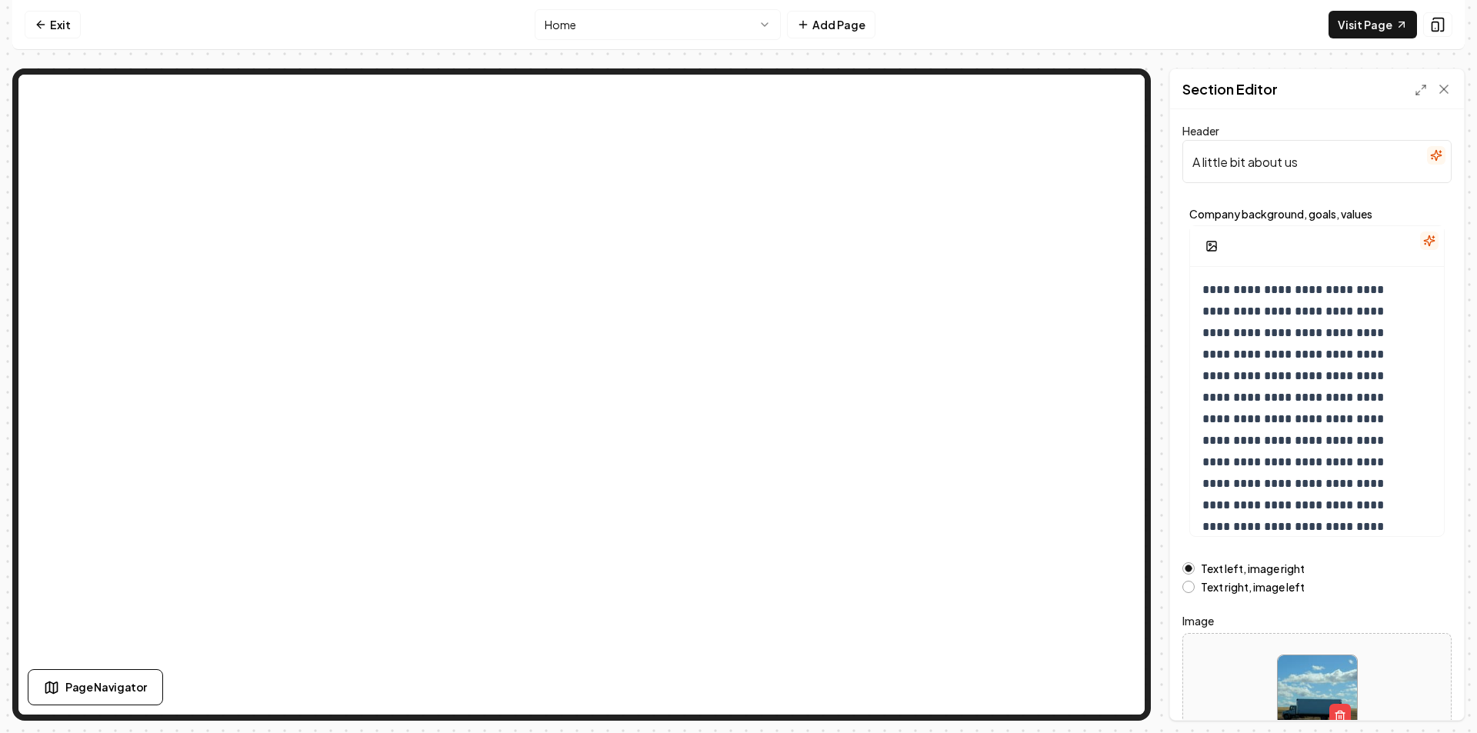
click at [1294, 162] on input "A little bit about us" at bounding box center [1317, 161] width 269 height 43
paste input "Expert Plumbing Services - Alton, IL"
type input "Expert Plumbing Services - Alton, IL"
click at [1321, 382] on p "**********" at bounding box center [1306, 473] width 206 height 388
click at [1362, 427] on p "**********" at bounding box center [1306, 473] width 206 height 388
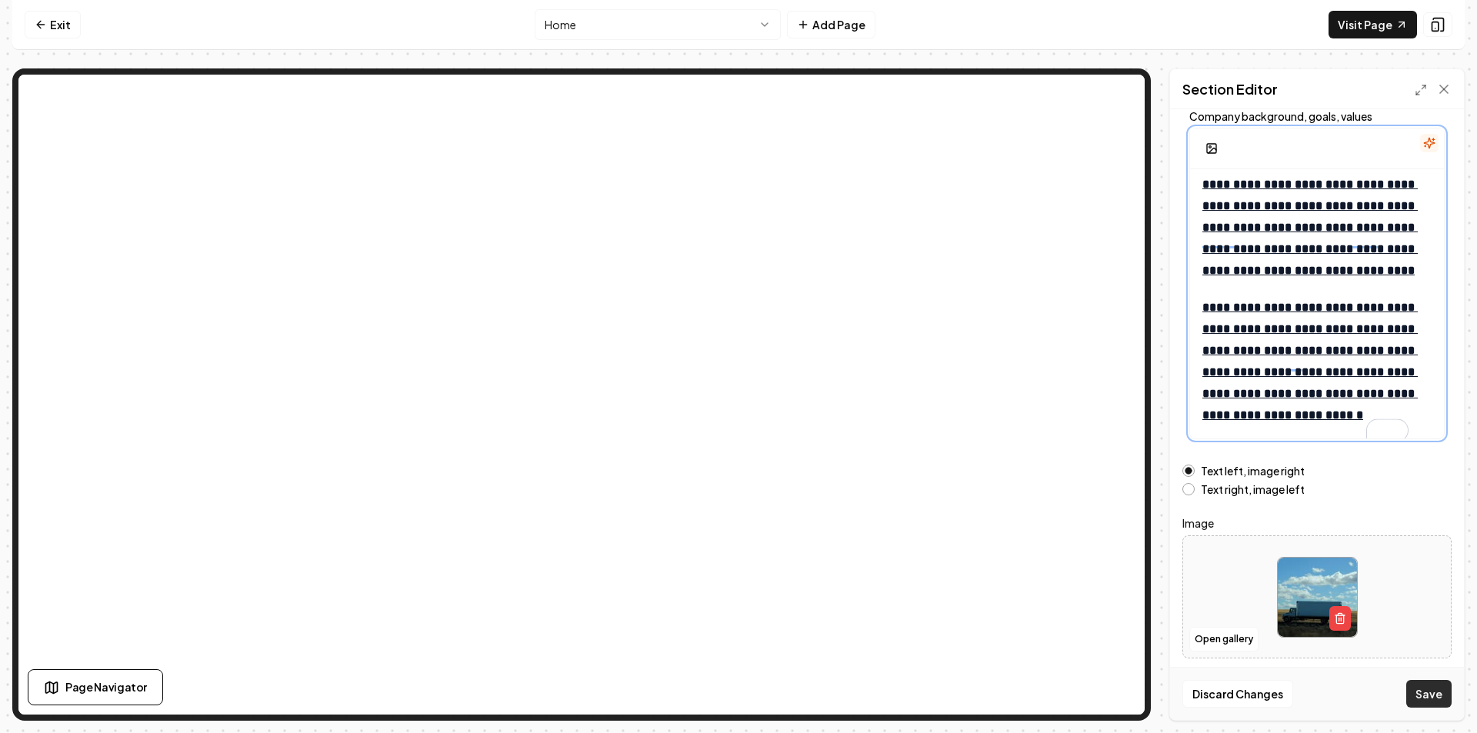
scroll to position [421, 0]
click at [1424, 693] on button "Save" at bounding box center [1429, 694] width 45 height 28
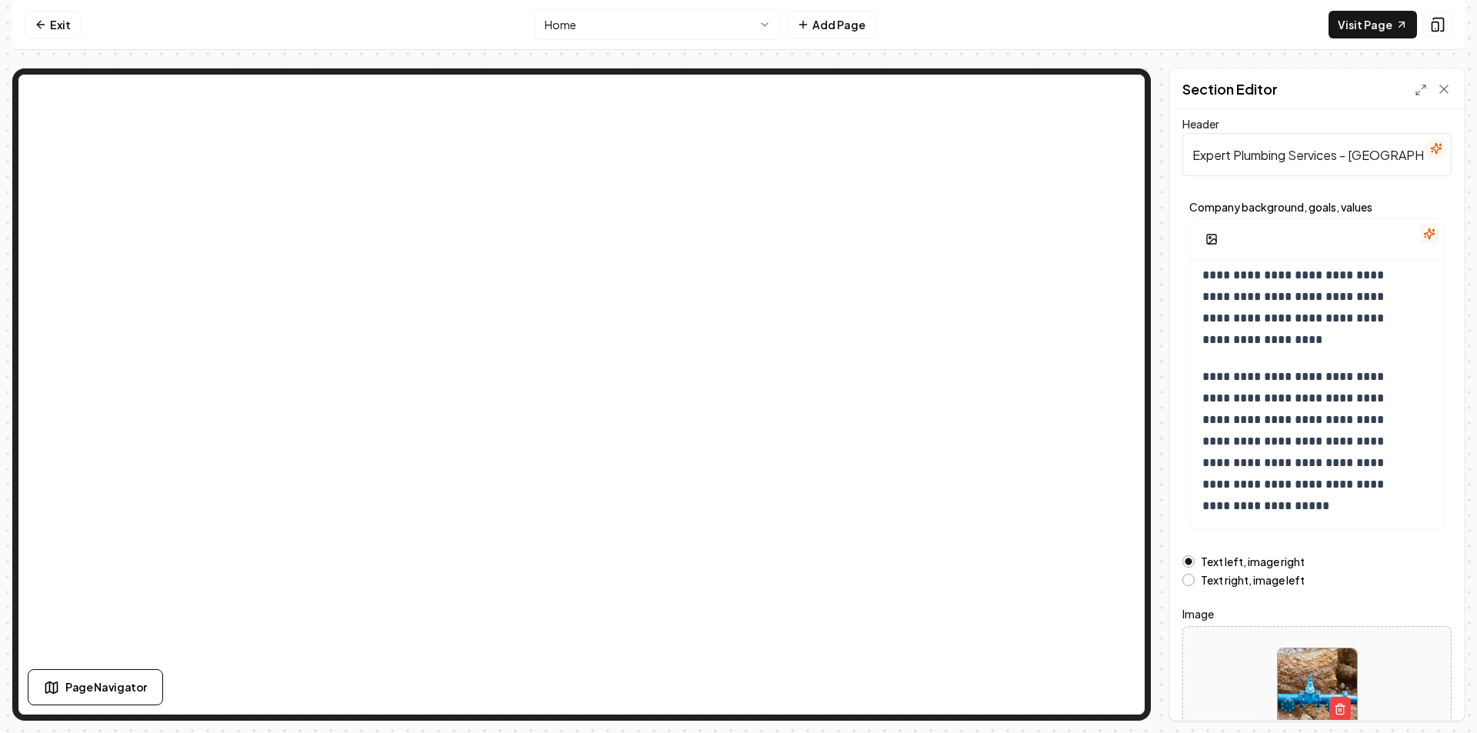
scroll to position [0, 0]
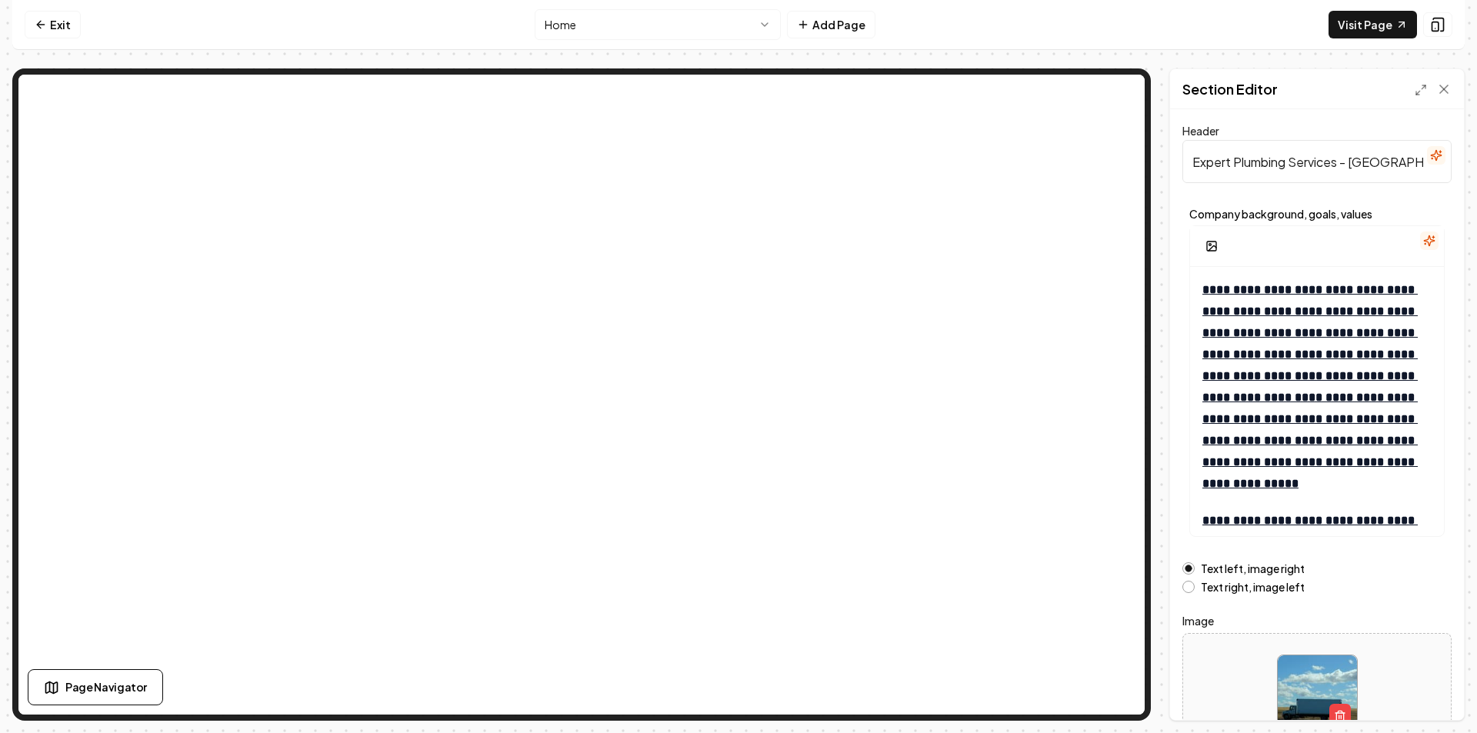
click at [1282, 165] on input "Expert Plumbing Services - Alton, IL" at bounding box center [1317, 161] width 269 height 43
paste input "Common Plumbing Problems We Solve"
type input "Common Plumbing Problems We Solve"
click at [1303, 392] on u "**********" at bounding box center [1310, 386] width 215 height 205
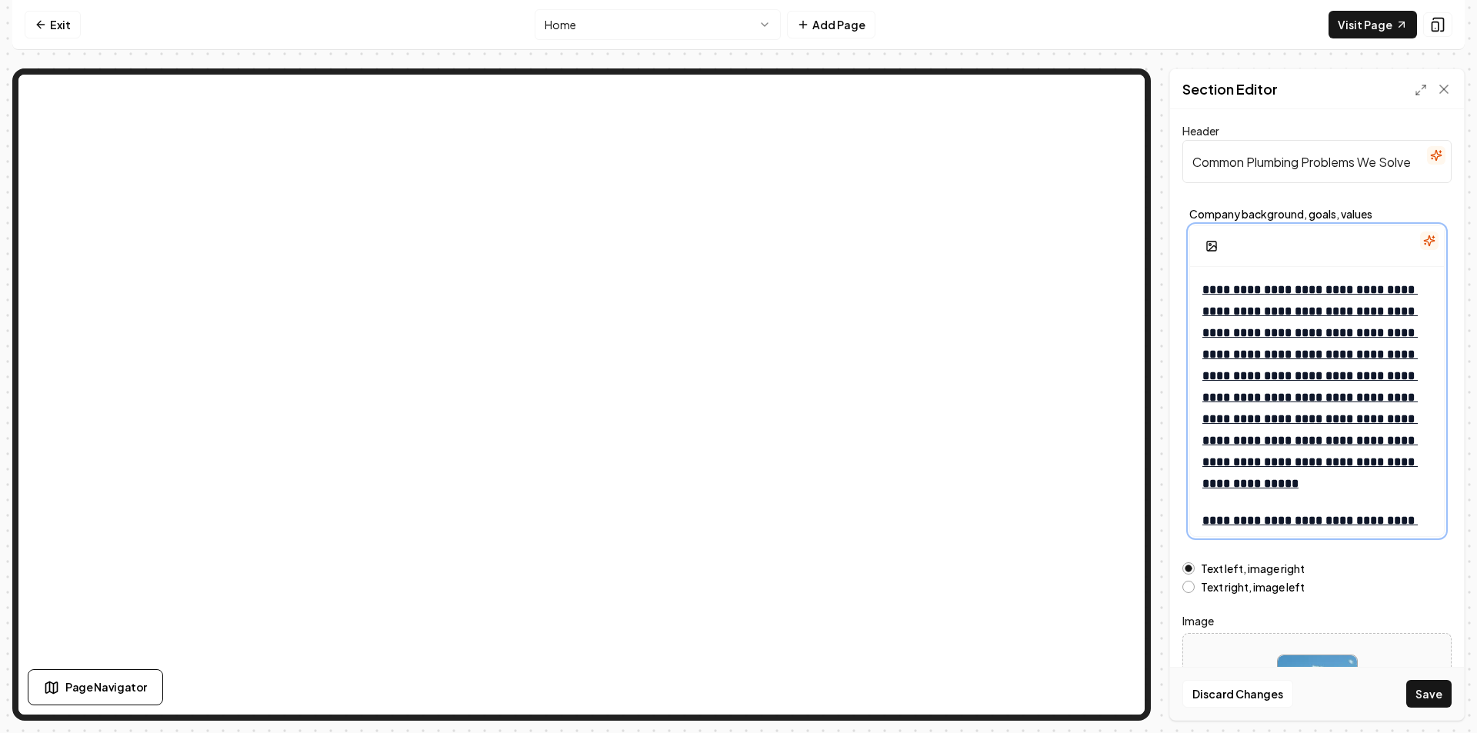
scroll to position [0, 0]
click at [1303, 466] on u "**********" at bounding box center [1310, 386] width 215 height 205
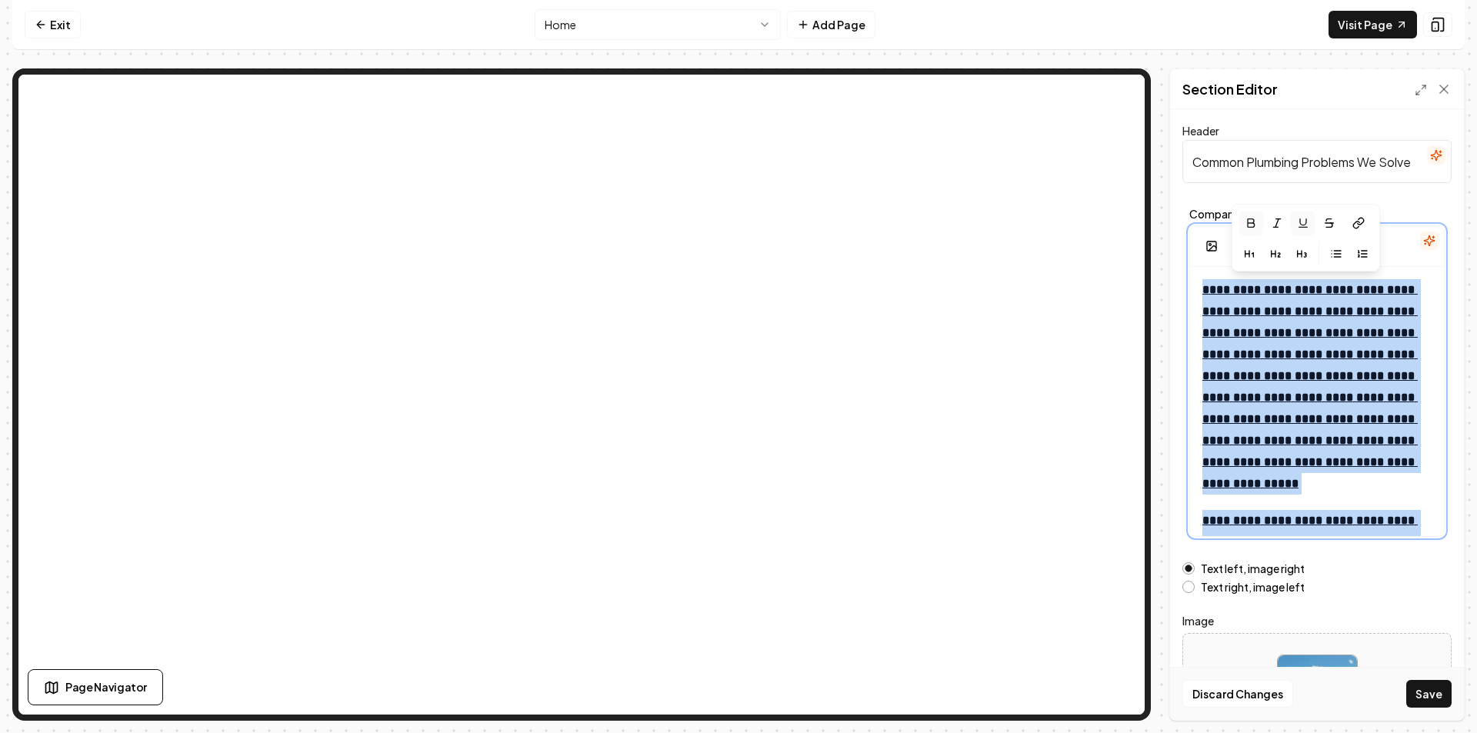
paste div "To enrich screen reader interactions, please activate Accessibility in Grammarl…"
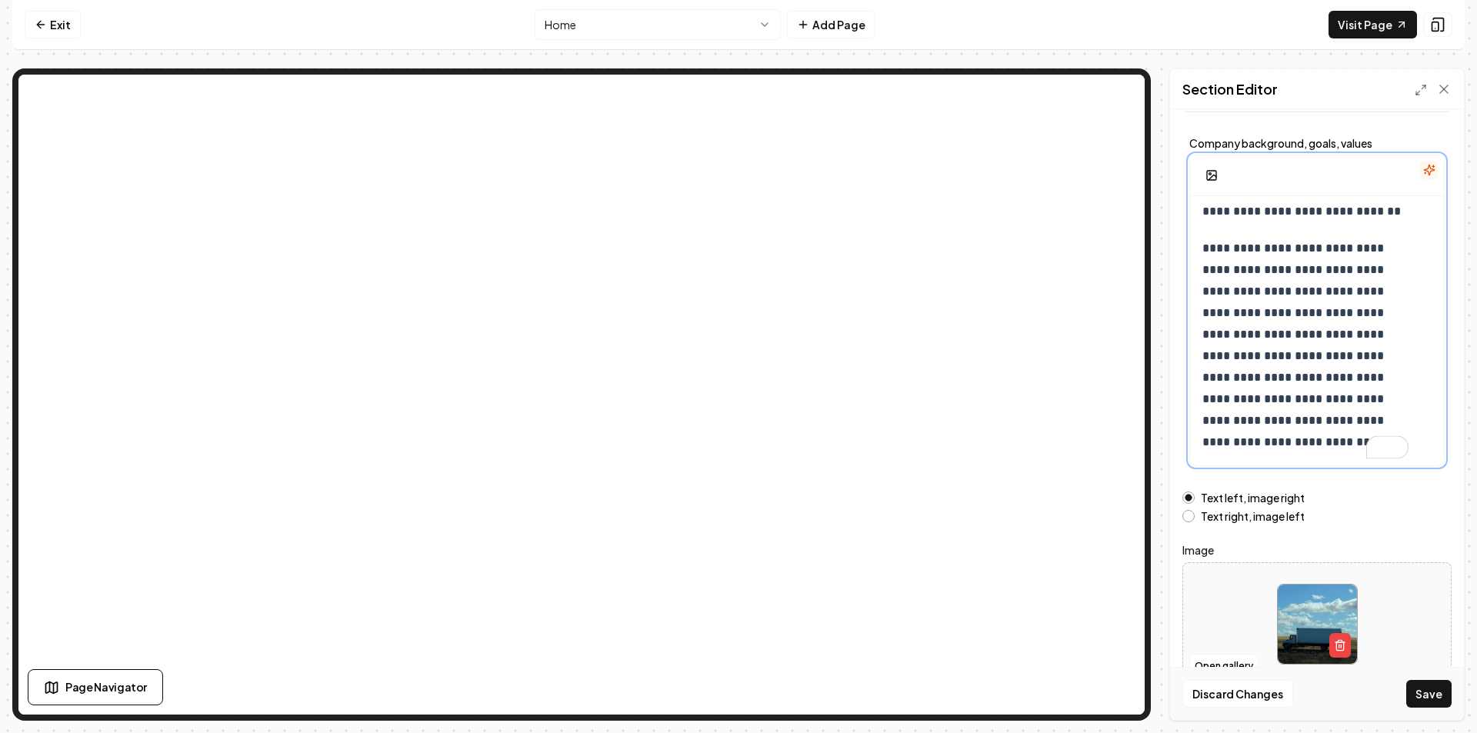
scroll to position [98, 0]
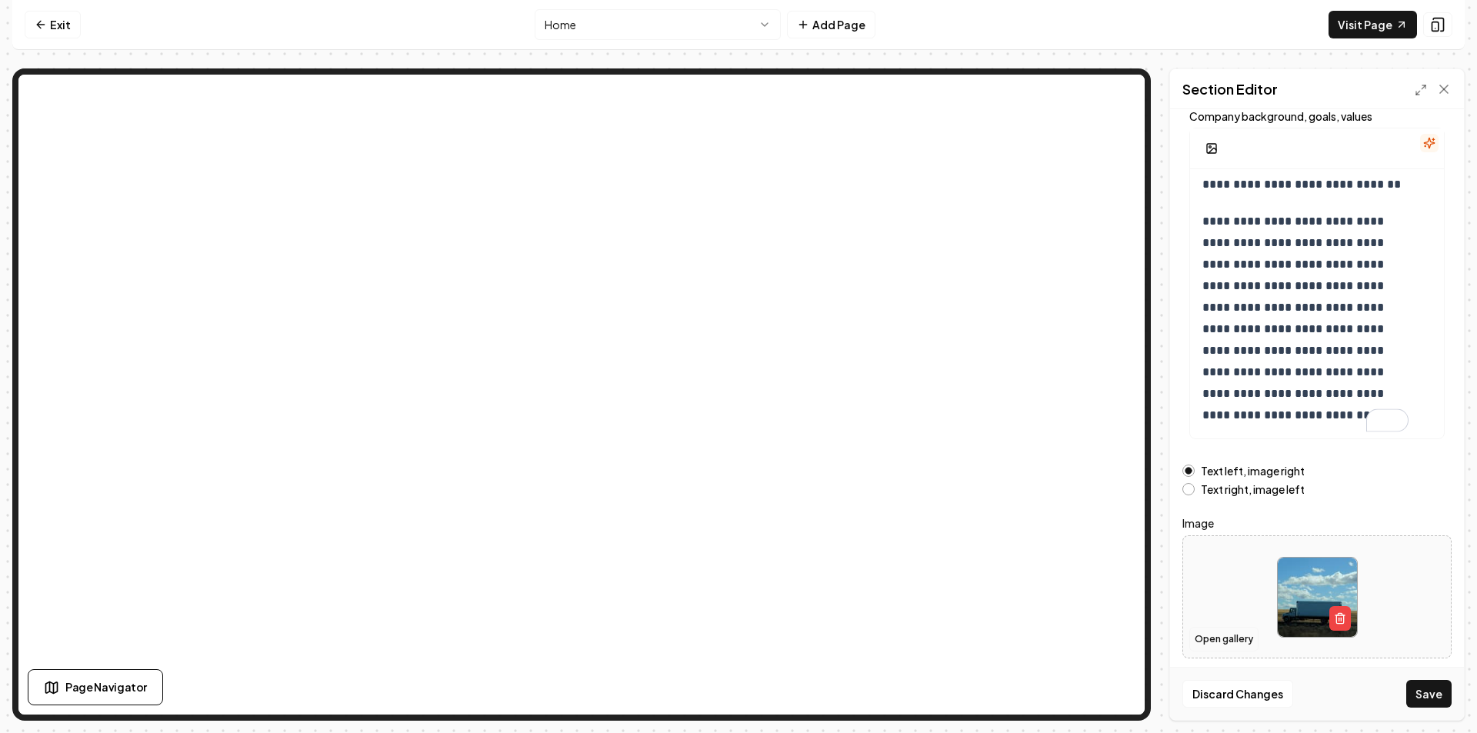
click at [1196, 636] on button "Open gallery" at bounding box center [1224, 639] width 69 height 25
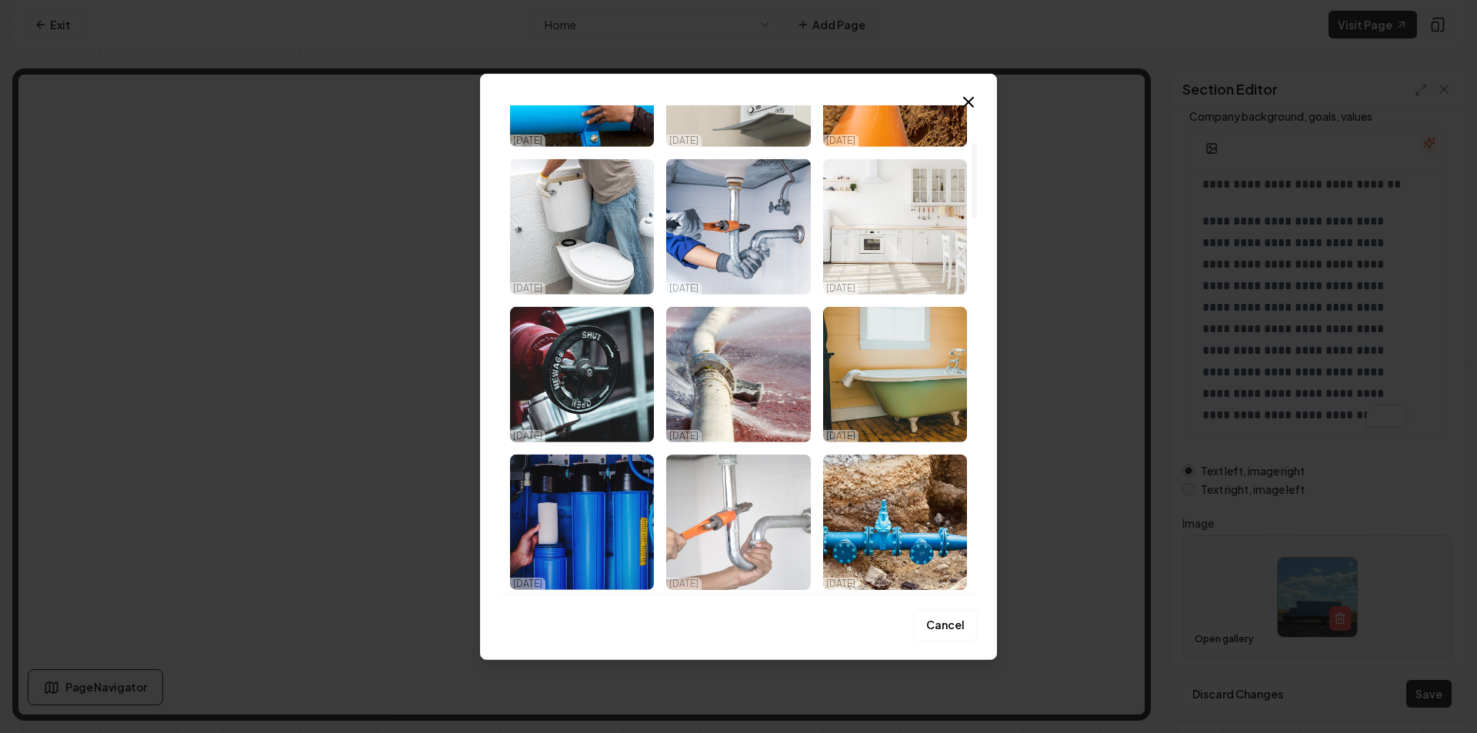
scroll to position [0, 0]
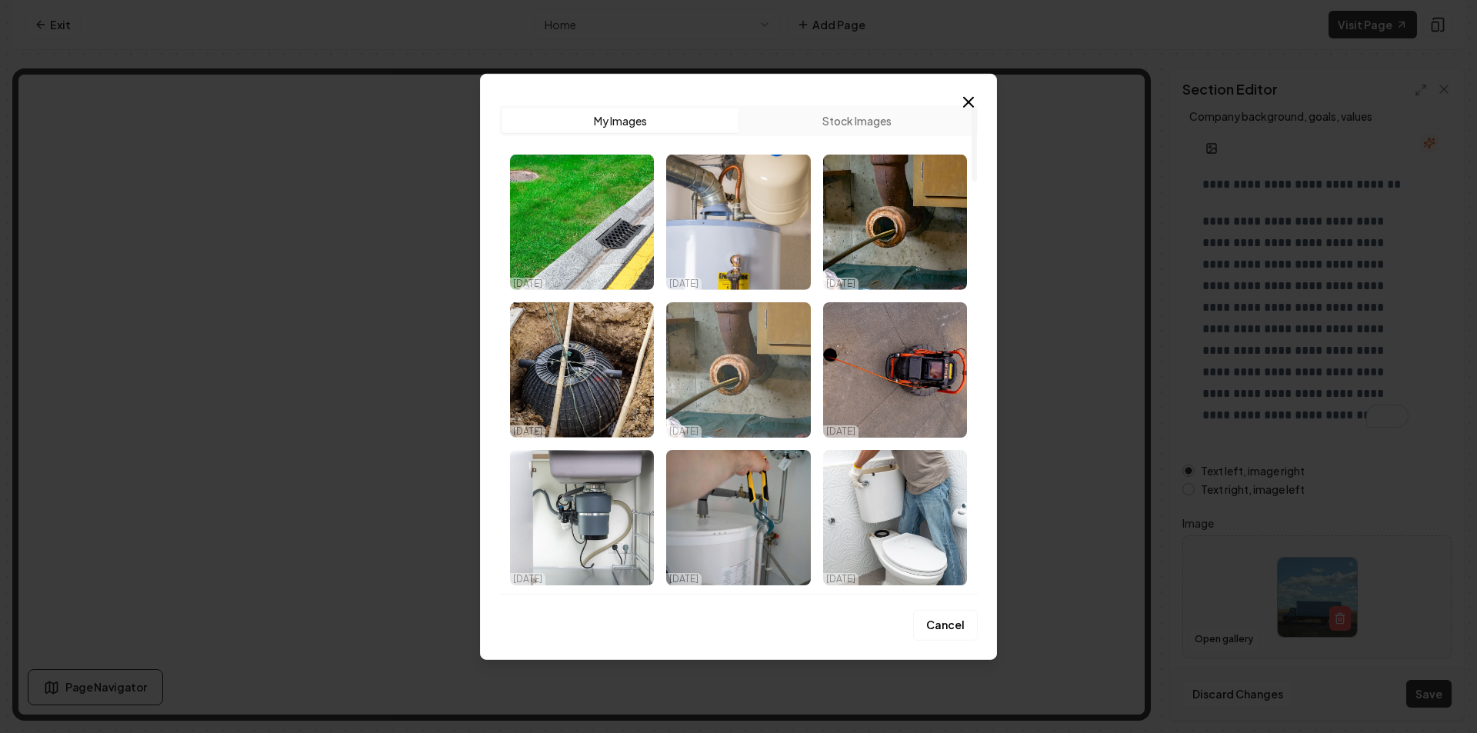
click at [779, 360] on img "Select image image_68cdede85c7cd75eb8c63b1c.jpeg" at bounding box center [738, 369] width 144 height 135
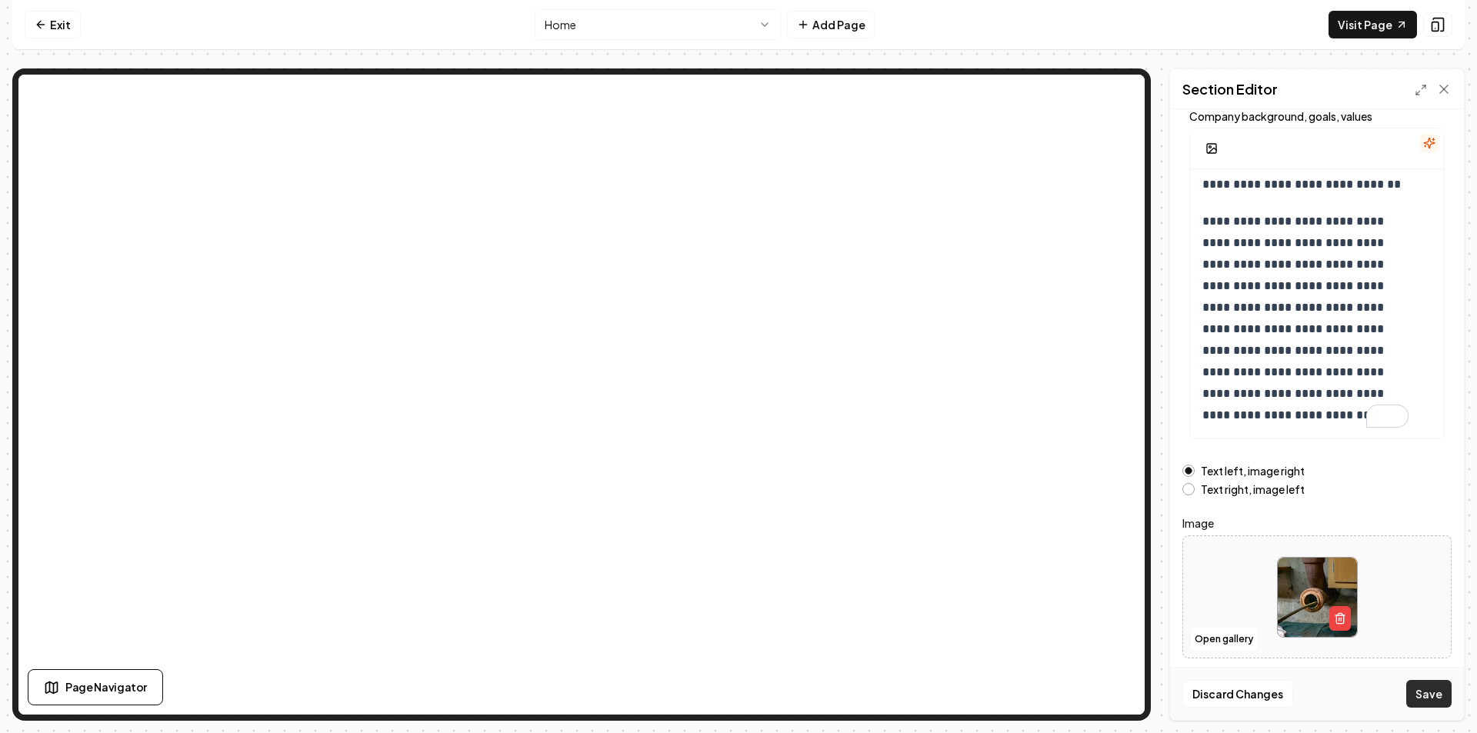
click at [1430, 700] on button "Save" at bounding box center [1429, 694] width 45 height 28
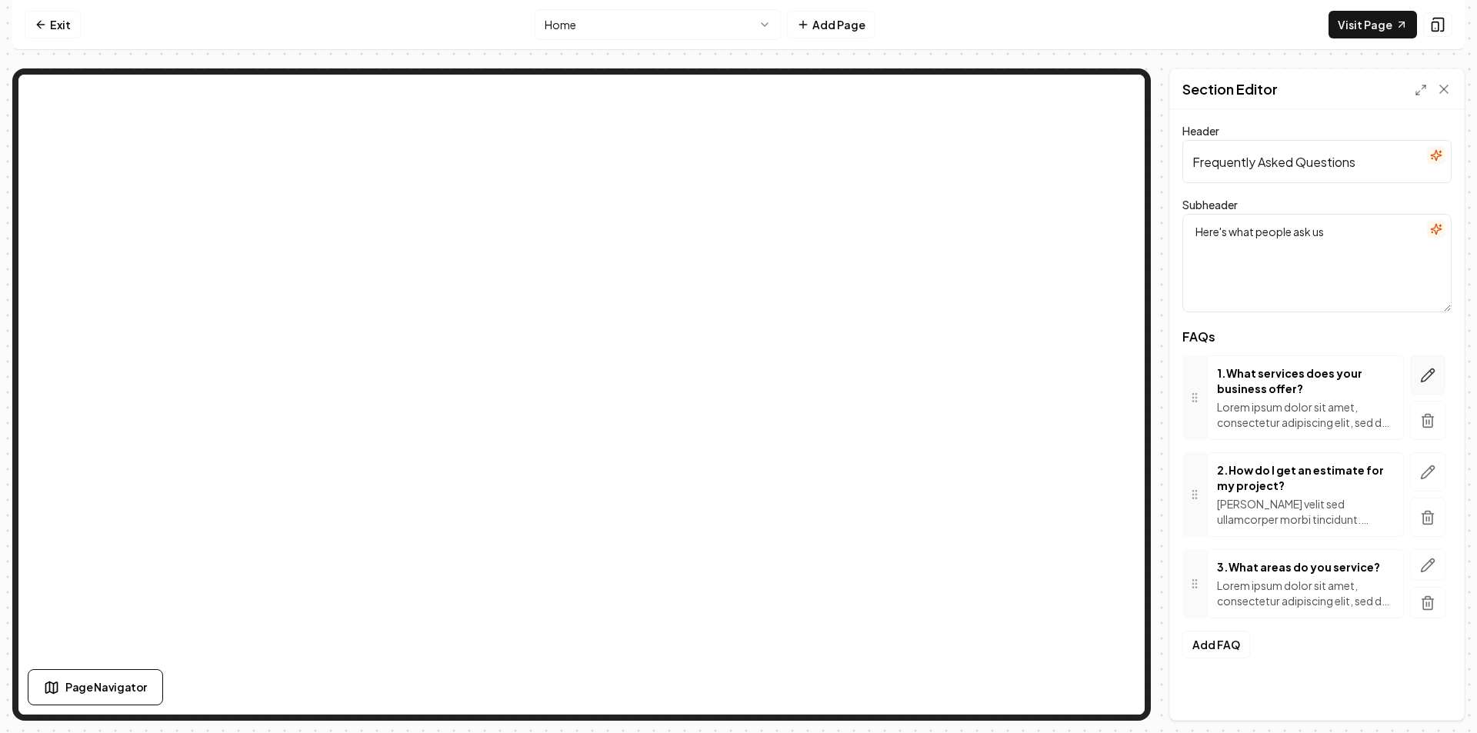
click at [1441, 373] on button "button" at bounding box center [1427, 374] width 35 height 39
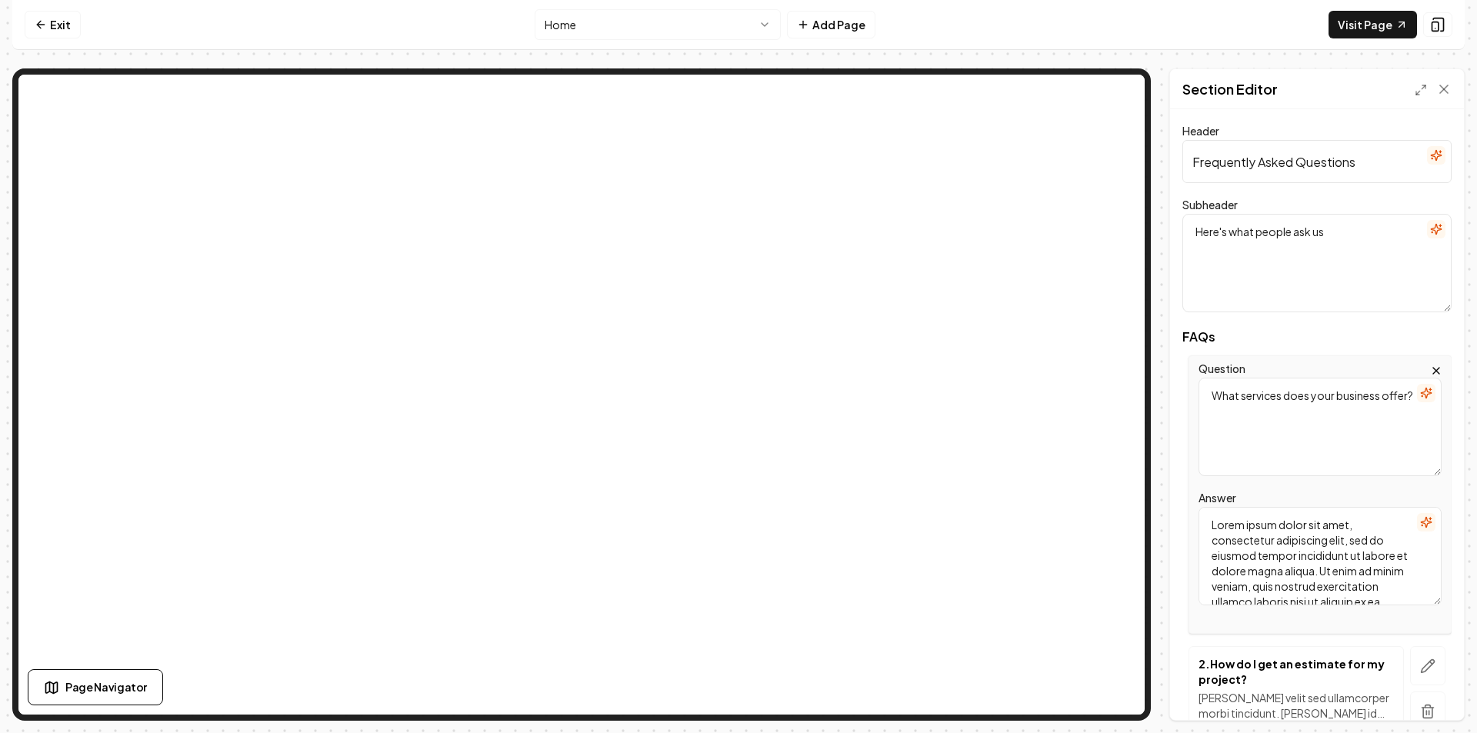
click at [1308, 417] on textarea "What services does your business offer?" at bounding box center [1320, 427] width 243 height 98
paste textarea "plumbing services in Alton, IL do you offer?"
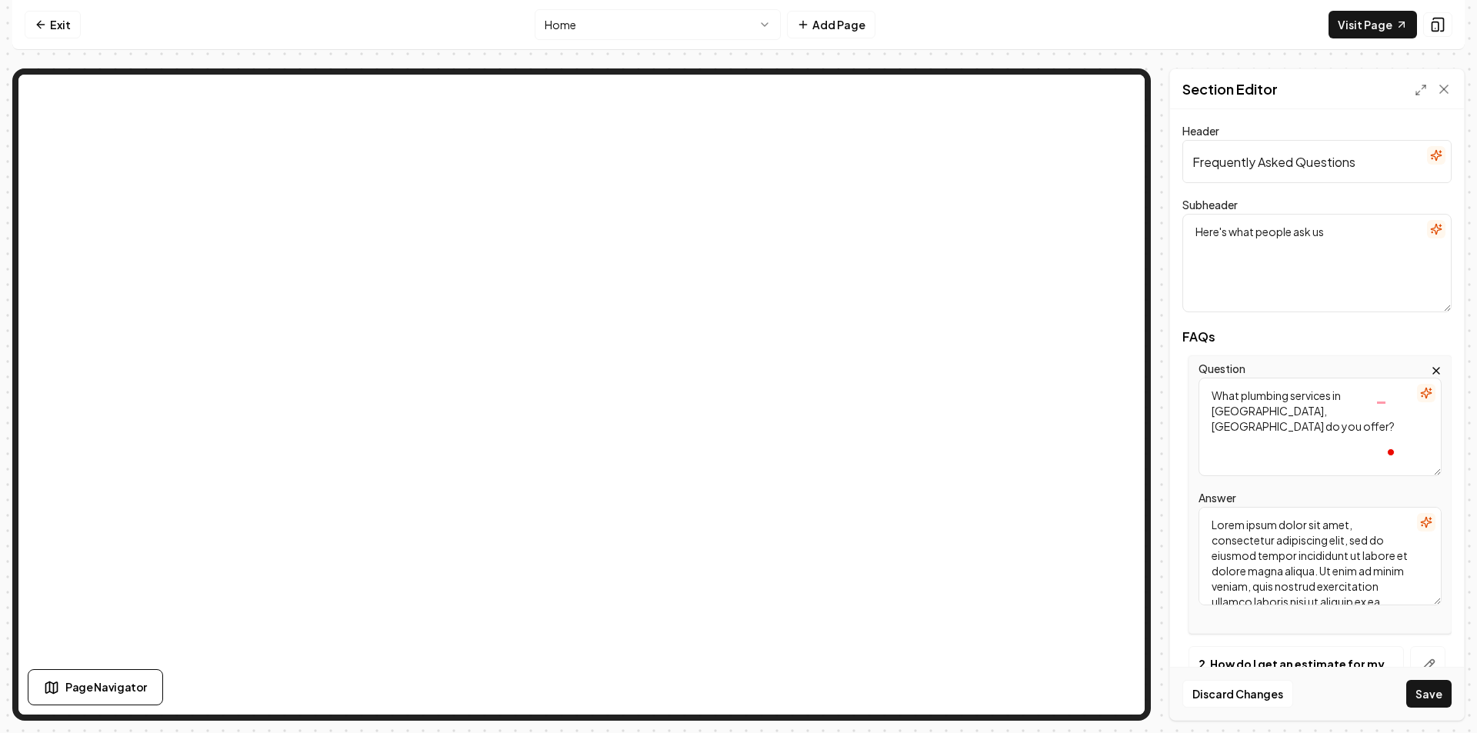
type textarea "What plumbing services in [GEOGRAPHIC_DATA], [GEOGRAPHIC_DATA] do you offer?"
click at [1280, 572] on textarea "Lorem ipsum dolor sit amet, consectetur adipiscing elit, sed do eiusmod tempor …" at bounding box center [1320, 556] width 243 height 98
paste textarea "We provide complete plumbing services in [GEOGRAPHIC_DATA], [GEOGRAPHIC_DATA], …"
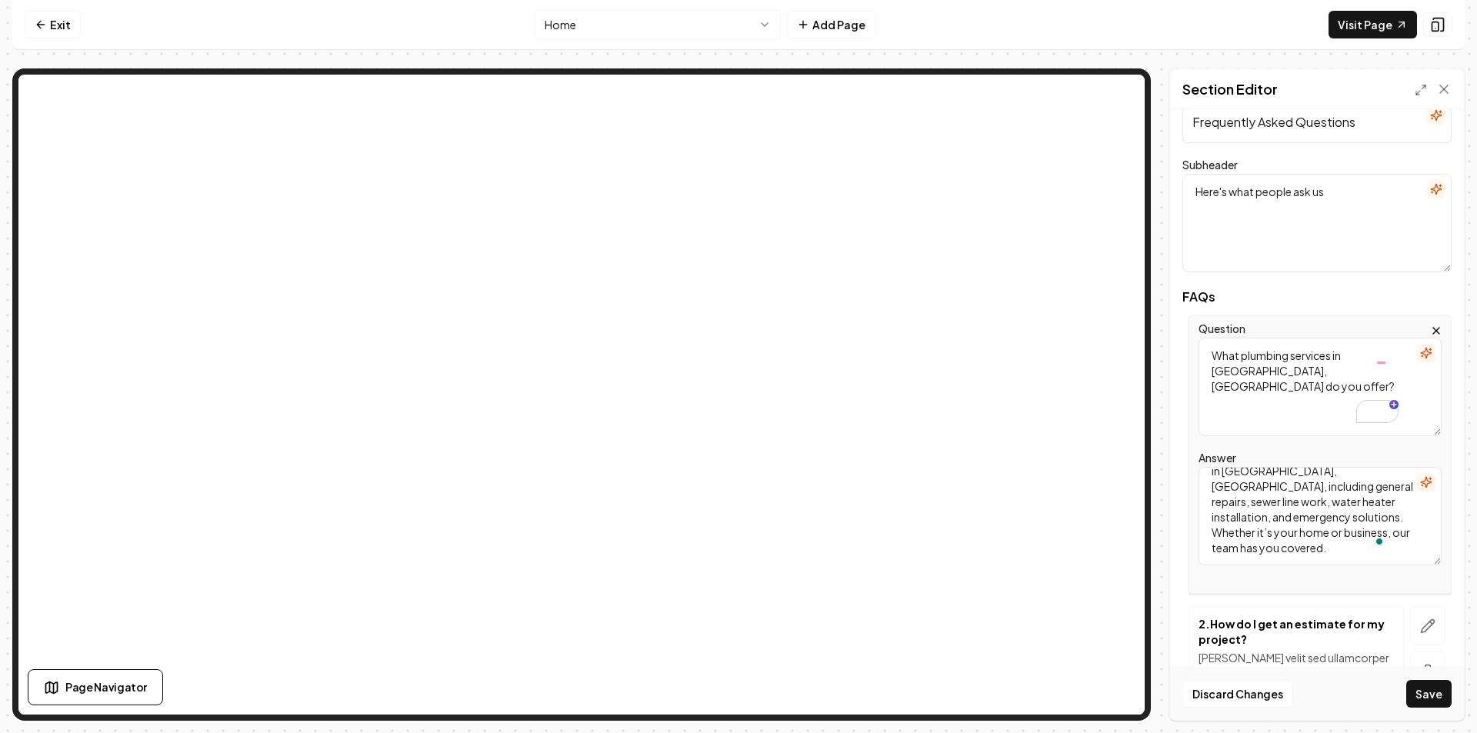
scroll to position [204, 0]
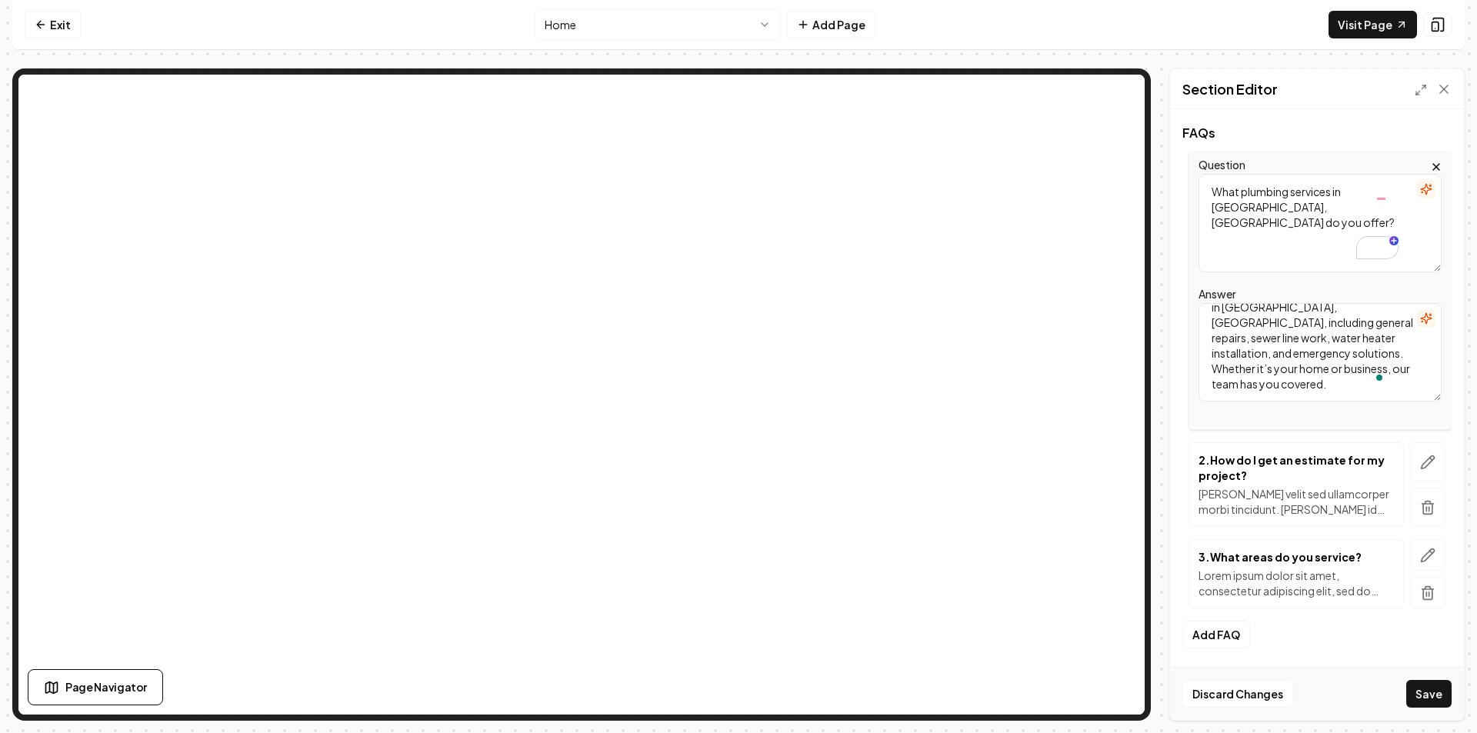
type textarea "We provide complete plumbing services in [GEOGRAPHIC_DATA], [GEOGRAPHIC_DATA], …"
click at [1300, 478] on p "2 . How do I get an estimate for my project?" at bounding box center [1296, 467] width 195 height 31
click at [1425, 465] on button "button" at bounding box center [1427, 461] width 35 height 39
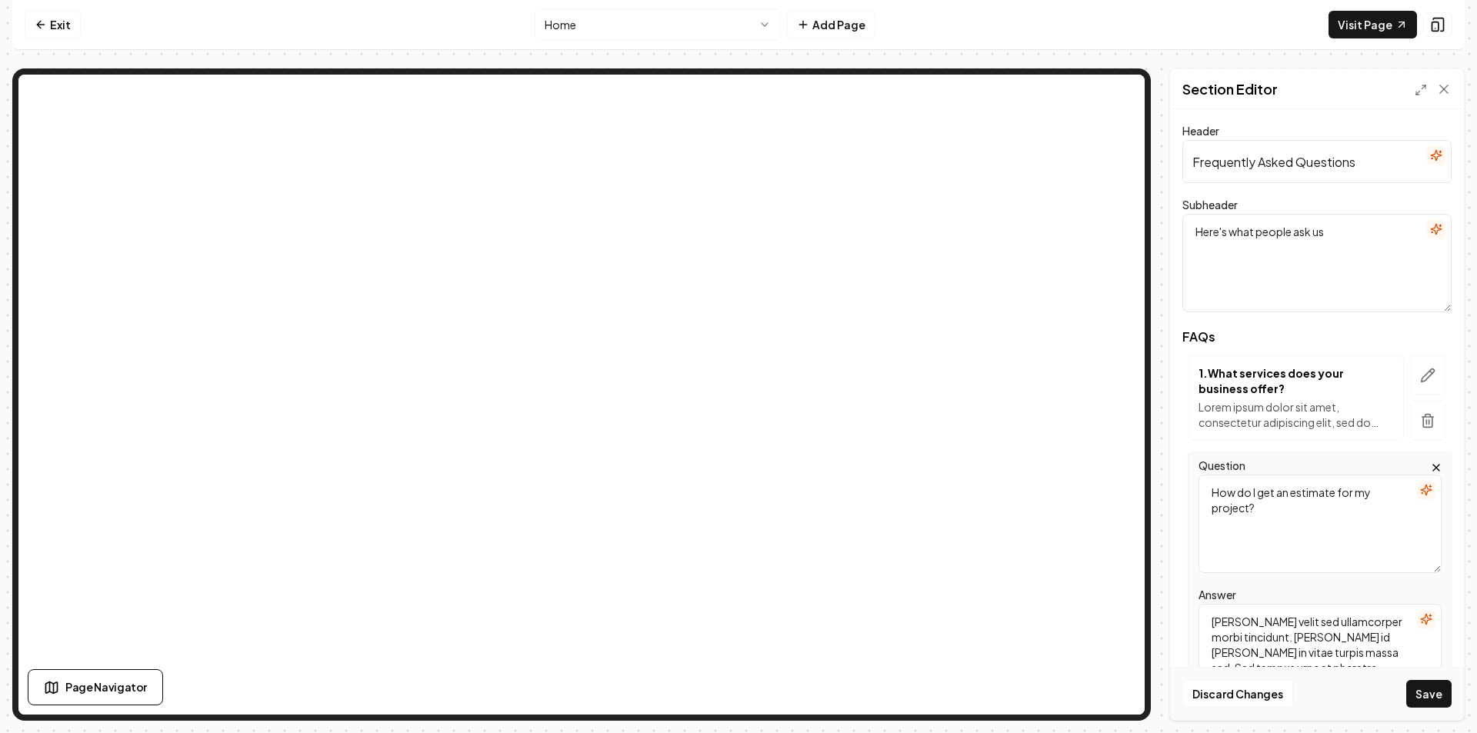
scroll to position [204, 0]
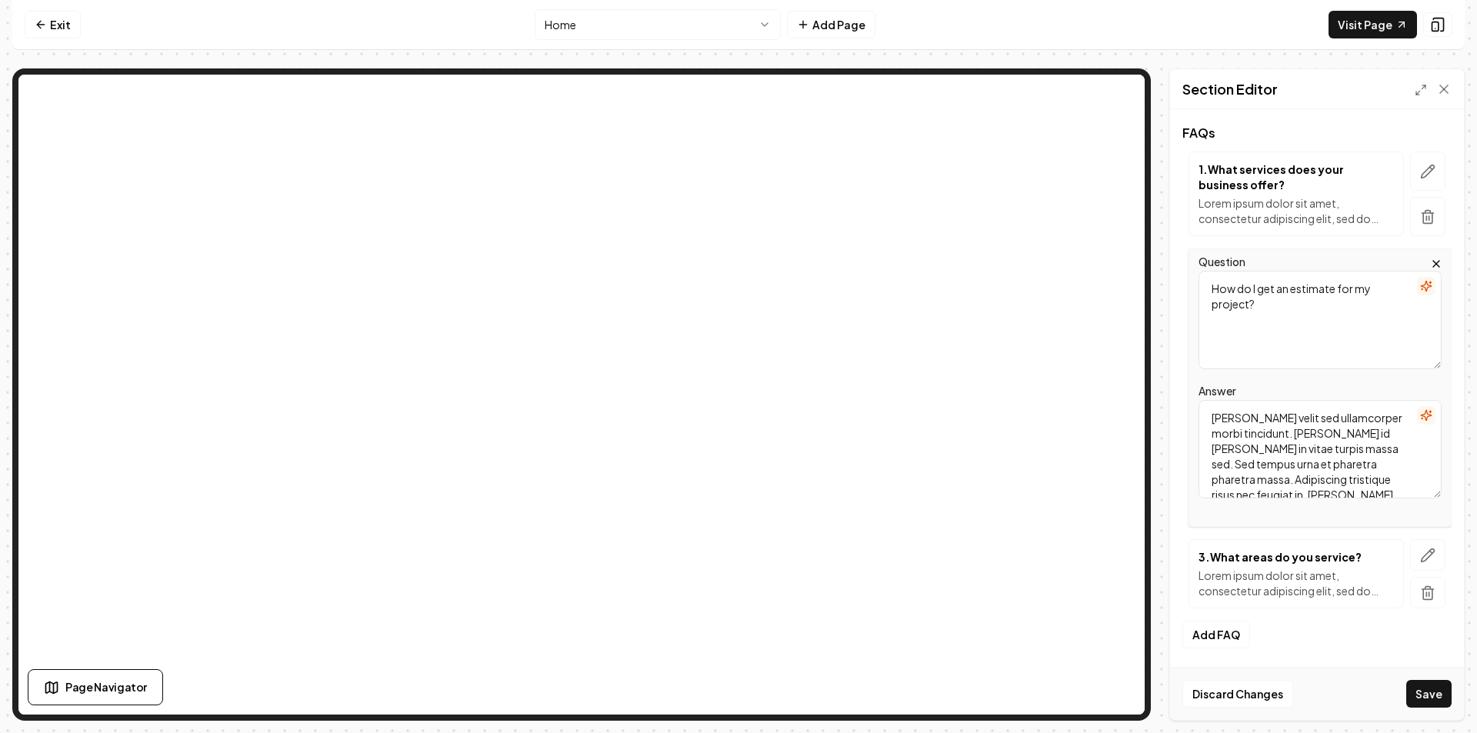
click at [1267, 327] on textarea "How do I get an estimate for my project?" at bounding box center [1320, 320] width 243 height 98
paste textarea "know which plumbing services are right for my plumbing needs"
type textarea "How do I know which plumbing services are right for my plumbing needs?"
click at [1307, 489] on textarea "[PERSON_NAME] velit sed ullamcorper morbi tincidunt. [PERSON_NAME] id [PERSON_N…" at bounding box center [1320, 449] width 243 height 98
paste textarea "Every home or business has unique plumbing needs. Our licensed technicians insp…"
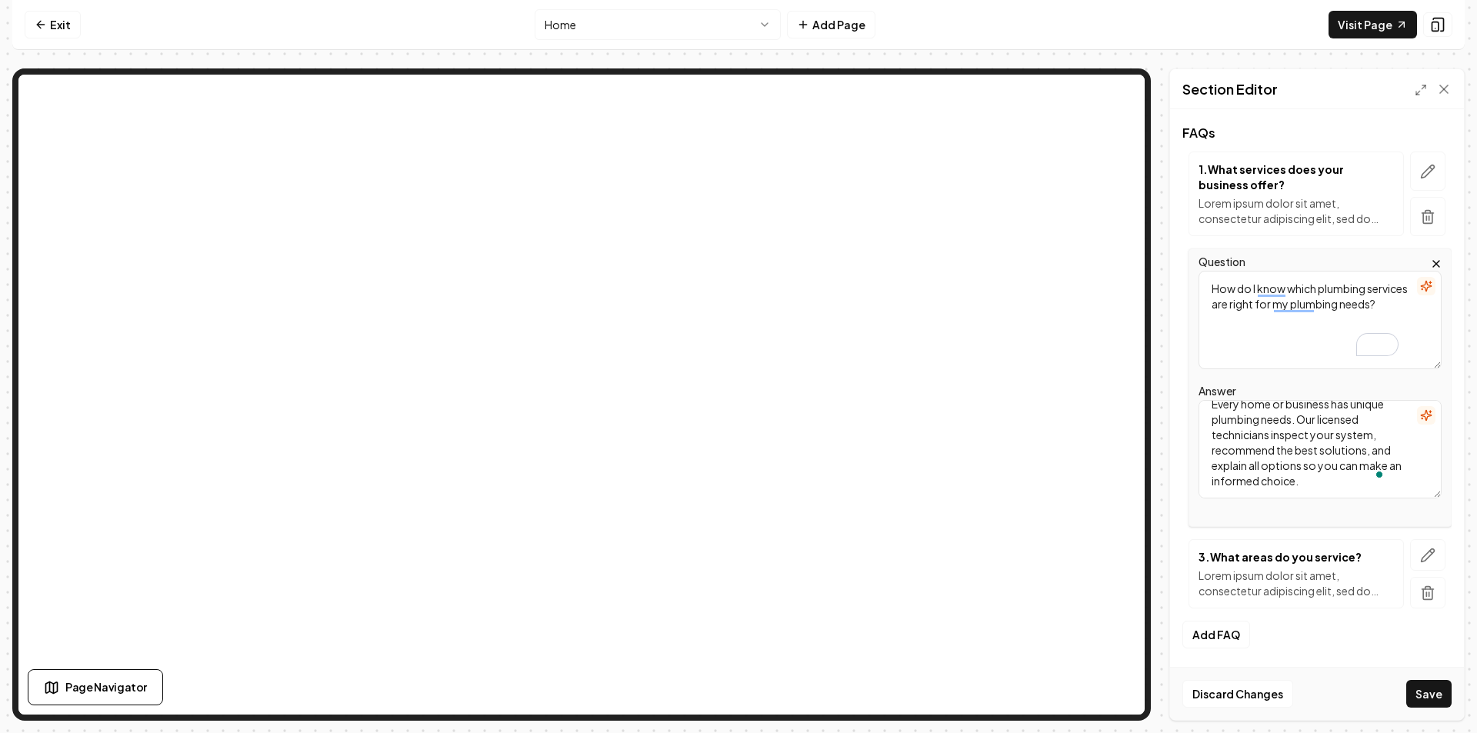
scroll to position [14, 0]
type textarea "Every home or business has unique plumbing needs. Our licensed technicians insp…"
click at [1410, 547] on button "button" at bounding box center [1427, 555] width 35 height 32
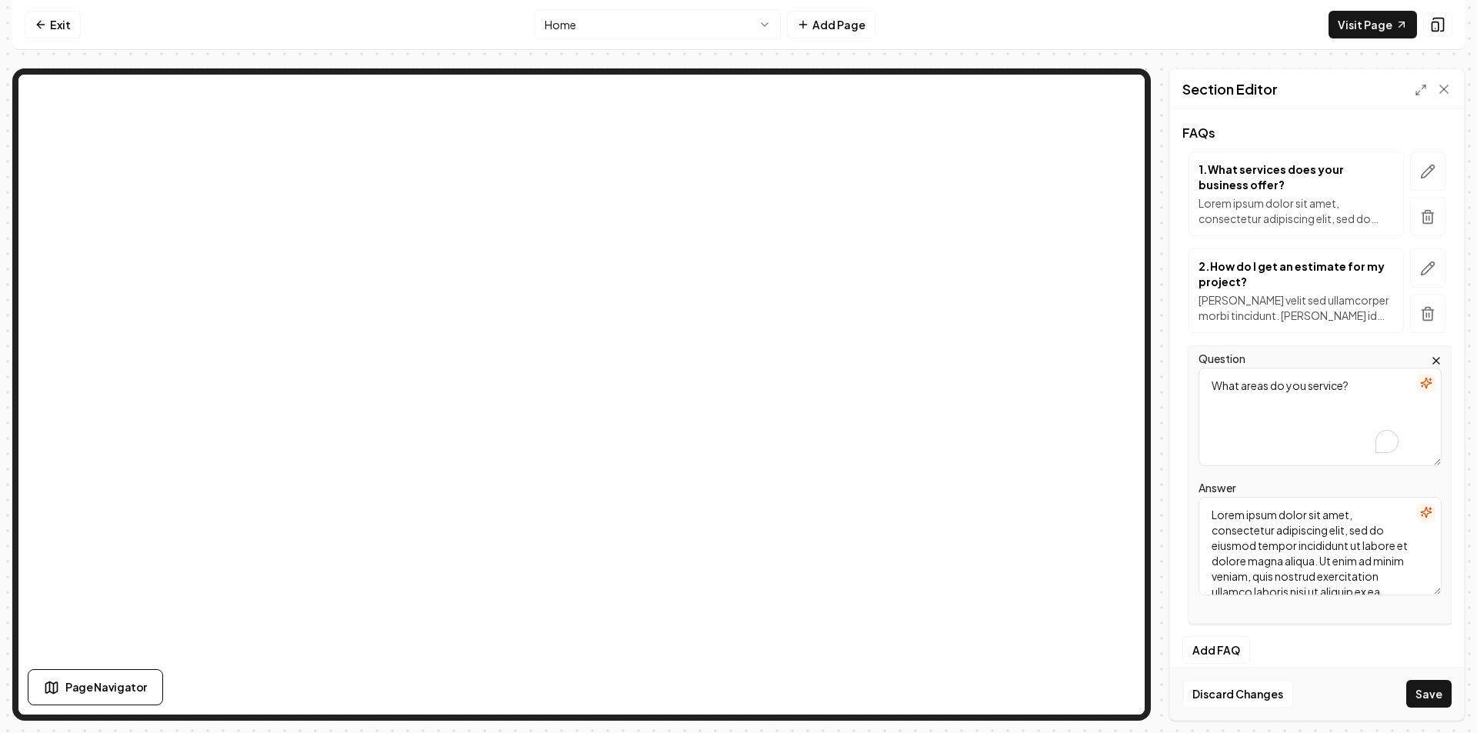
click at [1266, 426] on textarea "What areas do you service?" at bounding box center [1320, 417] width 243 height 98
paste textarea "Do you provide drain cleaning"
type textarea "Do you provide drain cleaning?"
click at [1299, 586] on textarea "Lorem ipsum dolor sit amet, consectetur adipiscing elit, sed do eiusmod tempor …" at bounding box center [1320, 546] width 243 height 98
click at [1260, 519] on textarea "Lorem ipsum dolor sit amet, consectetur adipiscing elit, sed do eiusmod tempor …" at bounding box center [1320, 546] width 243 height 98
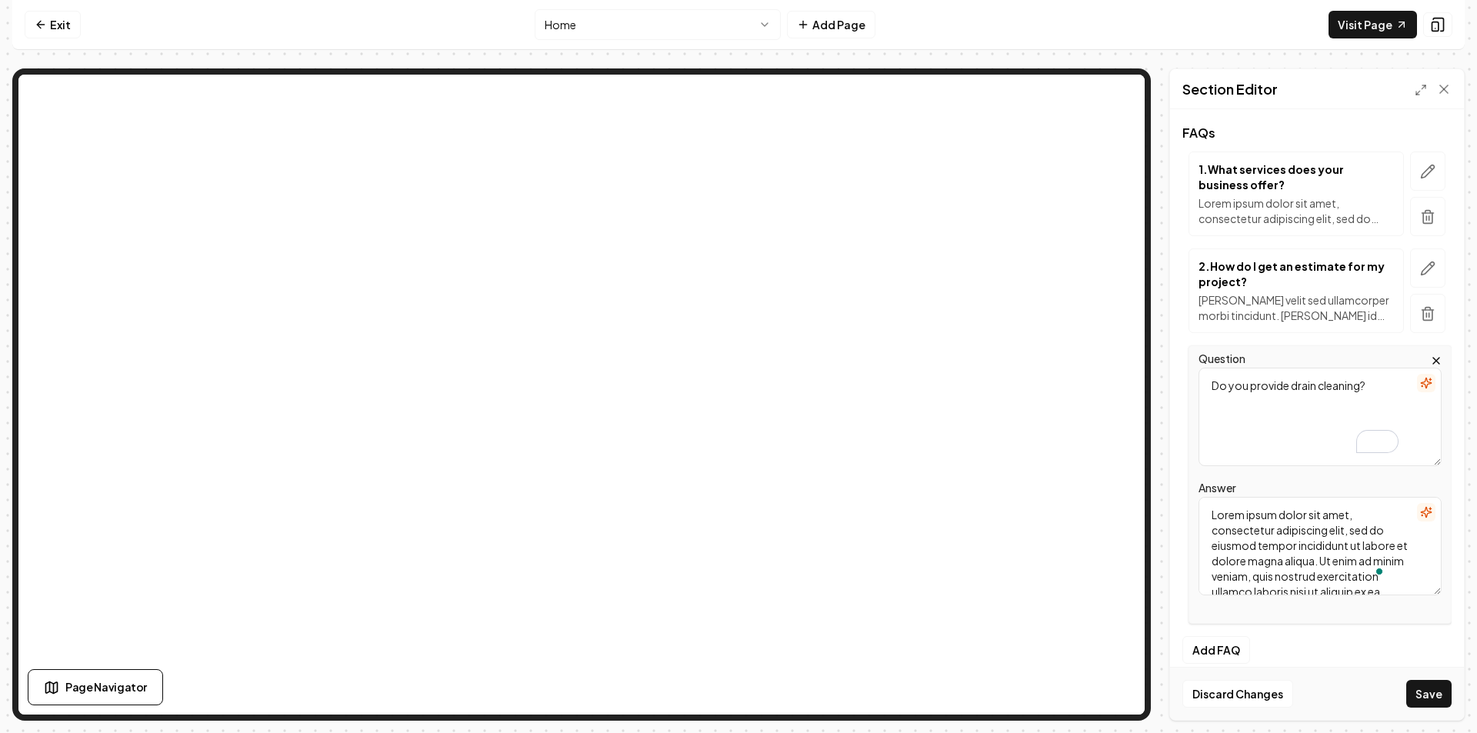
paste textarea "Yes. Our drain cleaning service uses professional tools to clear clogs quickly …"
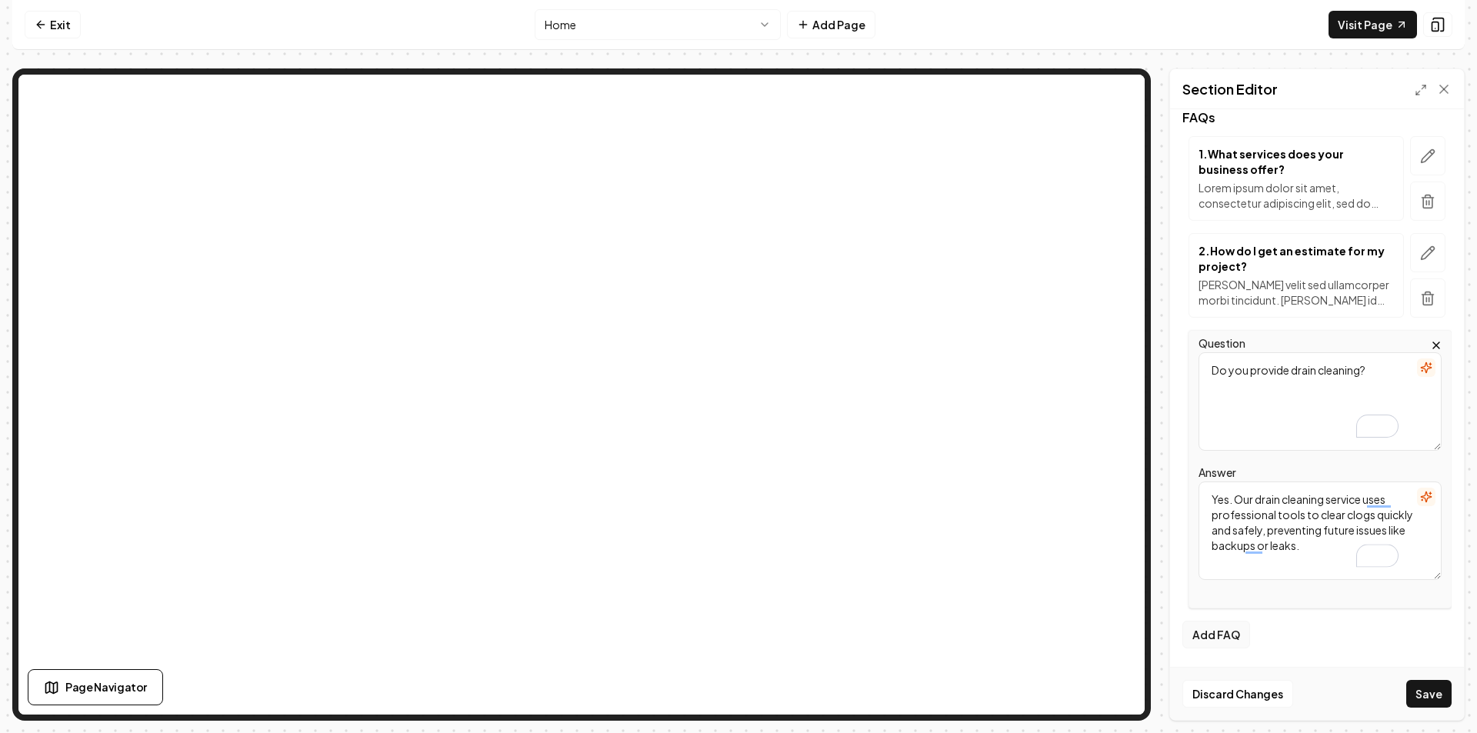
type textarea "Yes. Our drain cleaning service uses professional tools to clear clogs quickly …"
click at [1230, 646] on button "Add FAQ" at bounding box center [1217, 635] width 68 height 28
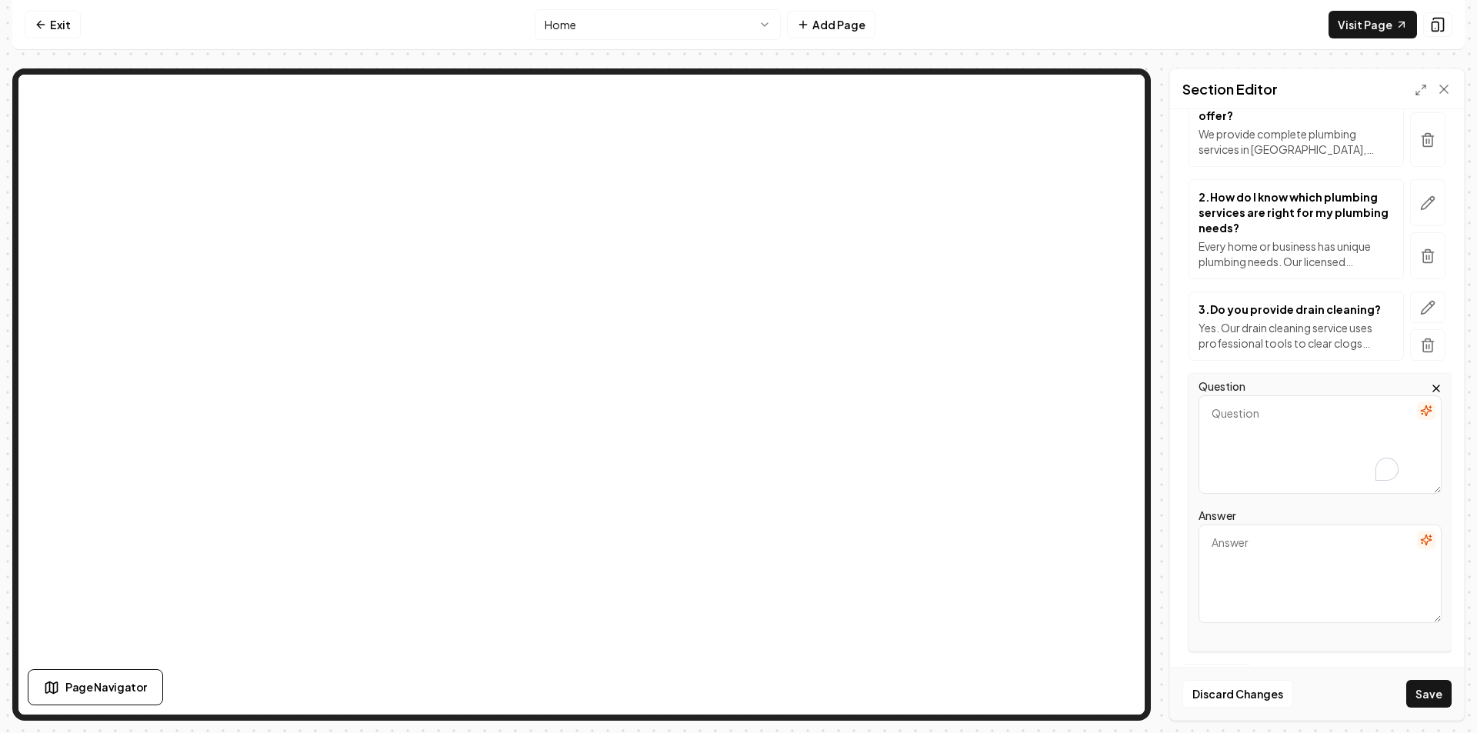
scroll to position [316, 0]
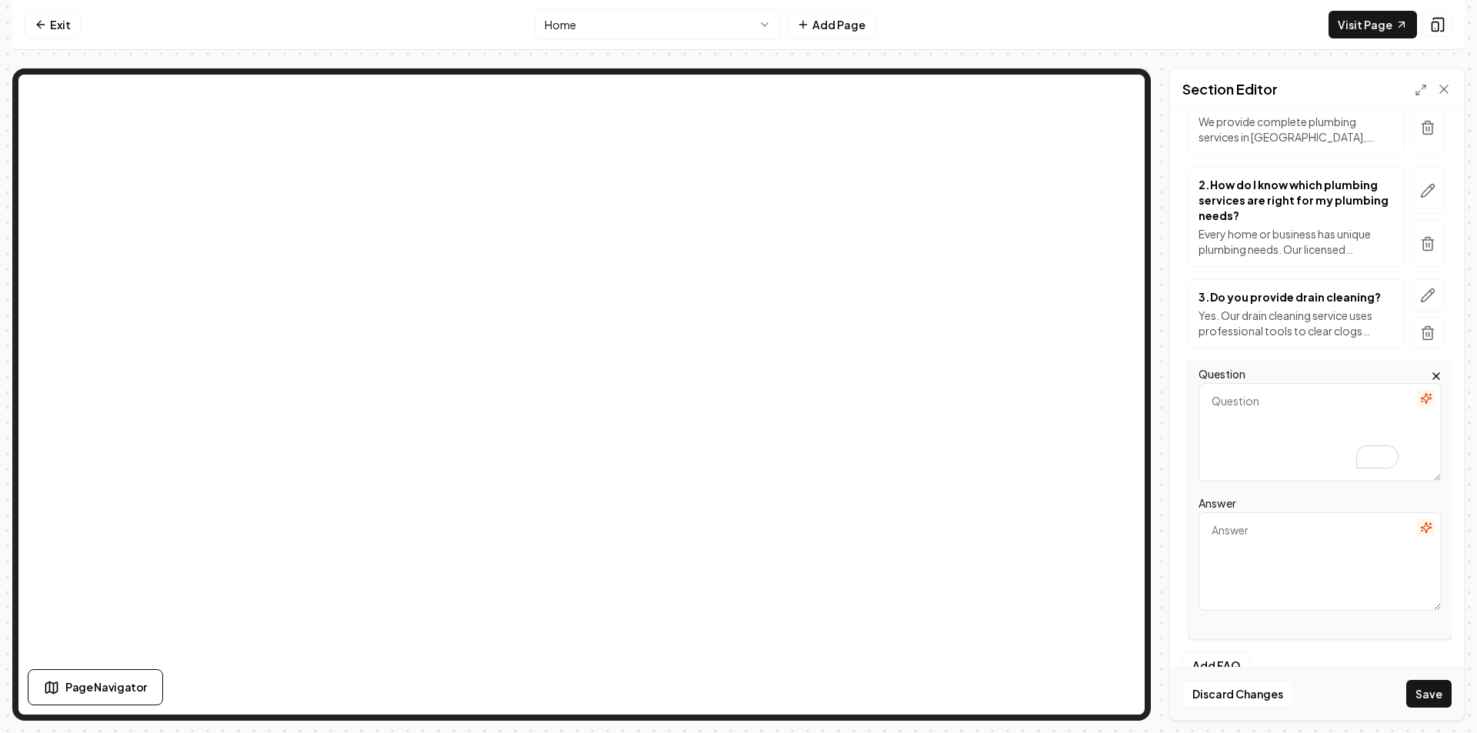
paste textarea "Can you handle repair services for unexpected plumbing problems?"
type textarea "Can you handle repair services for unexpected plumbing problems?"
click at [1270, 512] on textarea "Answer" at bounding box center [1320, 561] width 243 height 98
paste textarea "Absolutely. From leaky faucets to broken pipes, our plumbing repair services ar…"
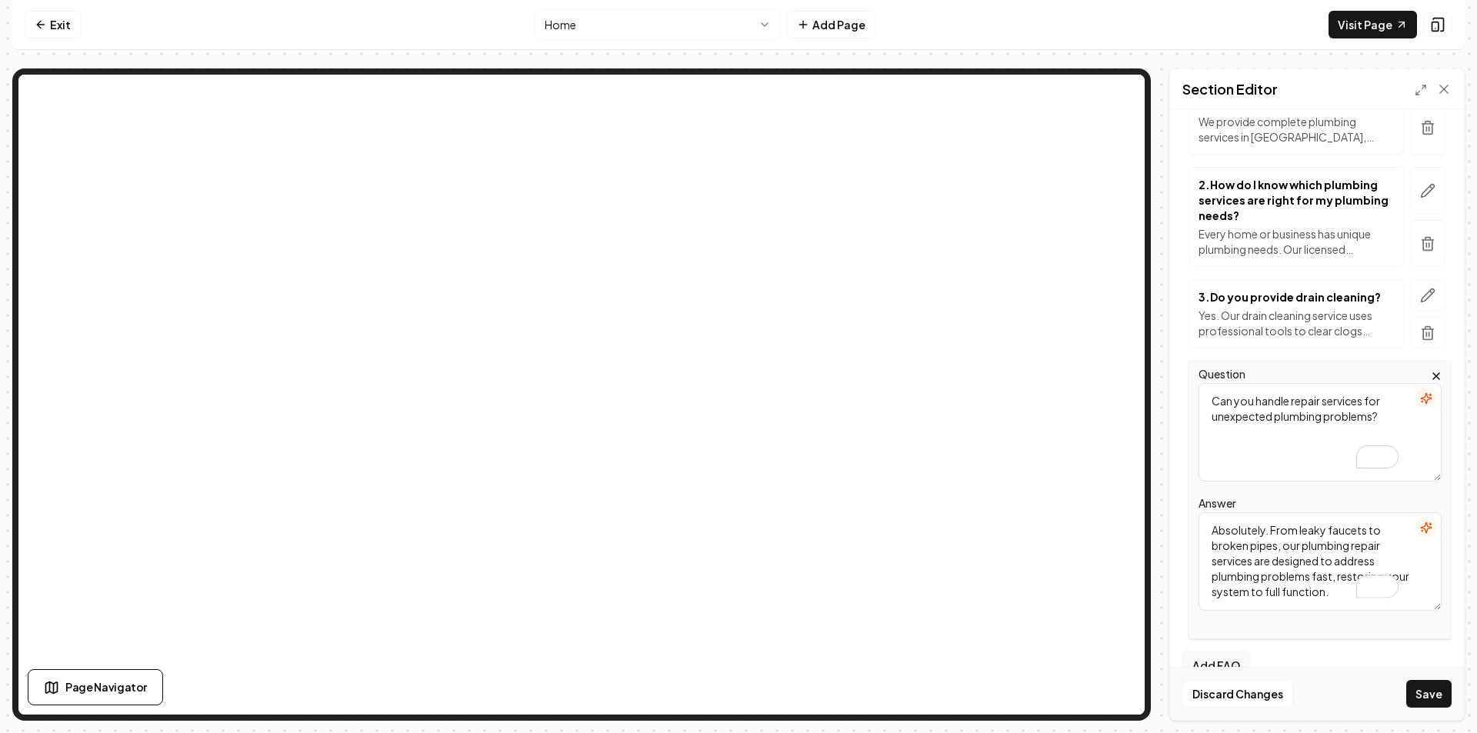
type textarea "Absolutely. From leaky faucets to broken pipes, our plumbing repair services ar…"
click at [1242, 652] on button "Add FAQ" at bounding box center [1217, 666] width 68 height 28
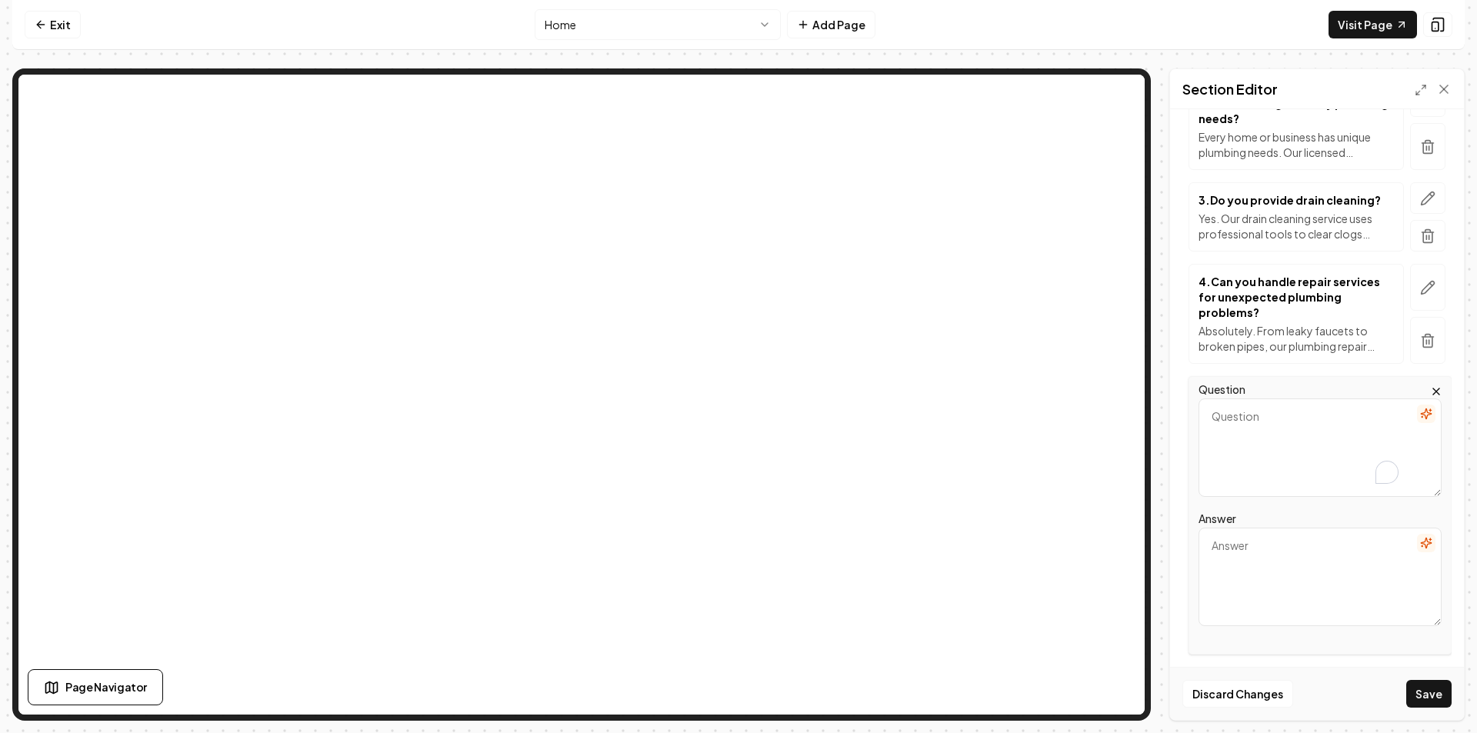
scroll to position [429, 0]
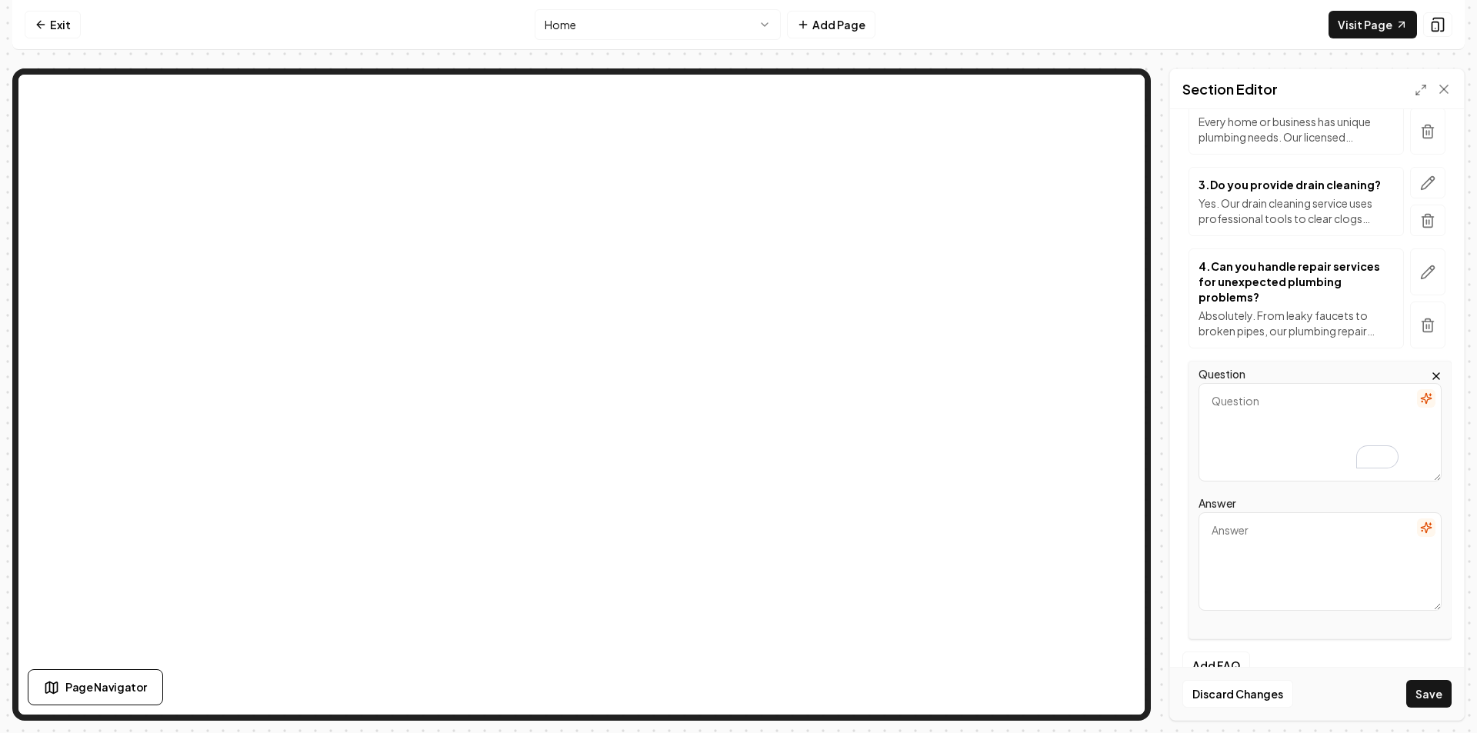
paste textarea "Do you offer water cleanup and help with water damage?"
type textarea "Do you offer water cleanup and help with water damage?"
click at [1268, 512] on textarea "Answer" at bounding box center [1320, 561] width 243 height 98
paste textarea "Yes. We provide water cleanup after leaks or floods and can help prevent or rep…"
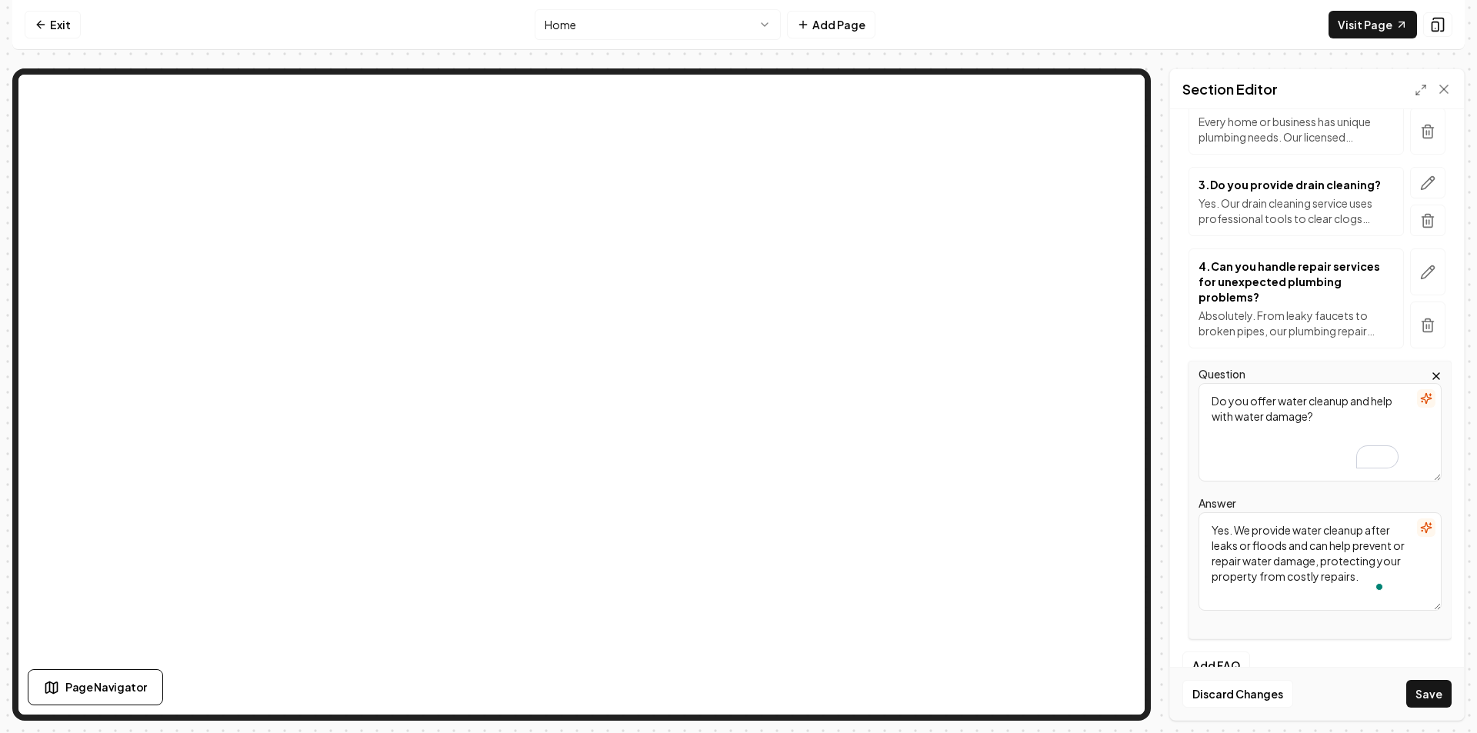
scroll to position [0, 0]
type textarea "Yes. We provide water cleanup after leaks or floods and can help prevent or rep…"
click at [1230, 620] on div "FAQs 1 . What plumbing services in Alton, IL do you offer? We provide complete …" at bounding box center [1317, 276] width 269 height 749
click at [1233, 652] on button "Add FAQ" at bounding box center [1217, 666] width 68 height 28
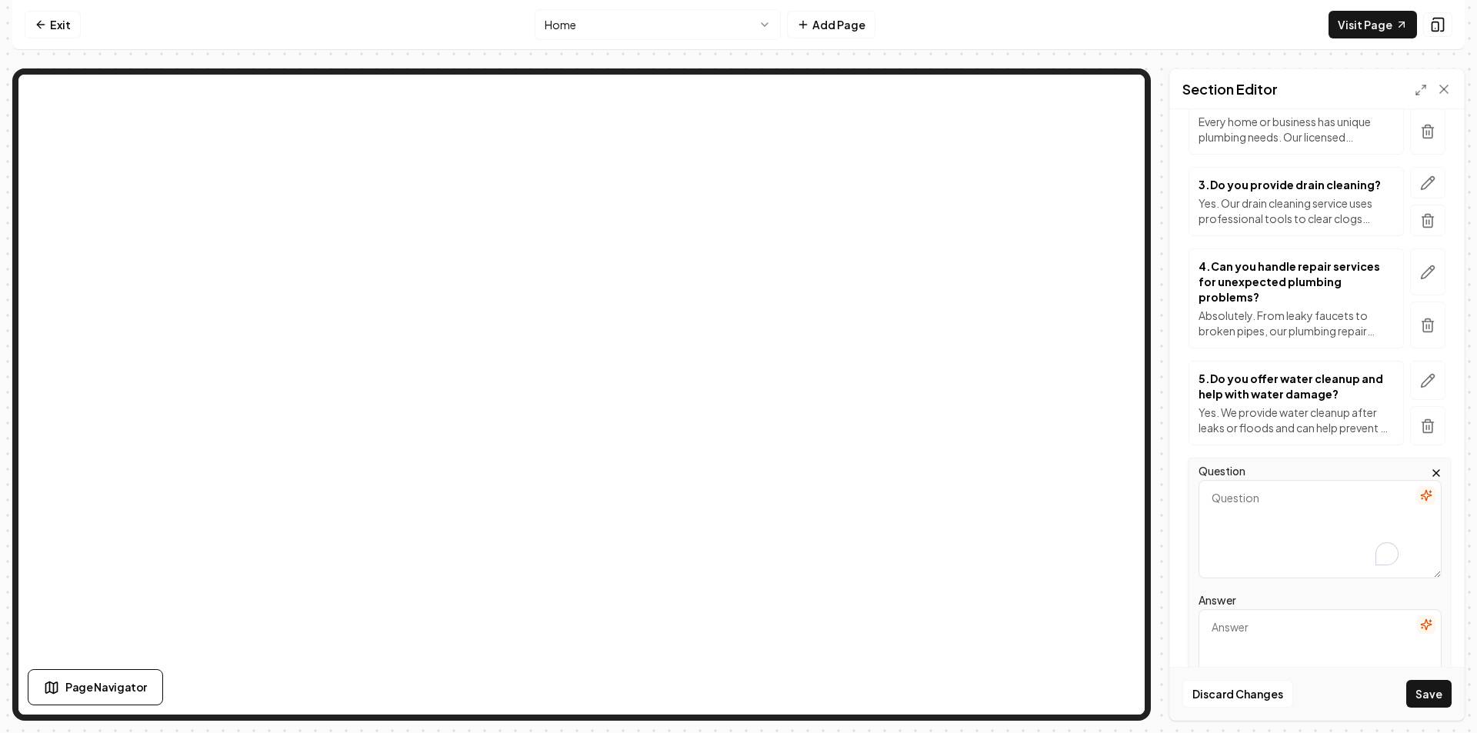
click at [1262, 519] on textarea "Question" at bounding box center [1320, 529] width 243 height 98
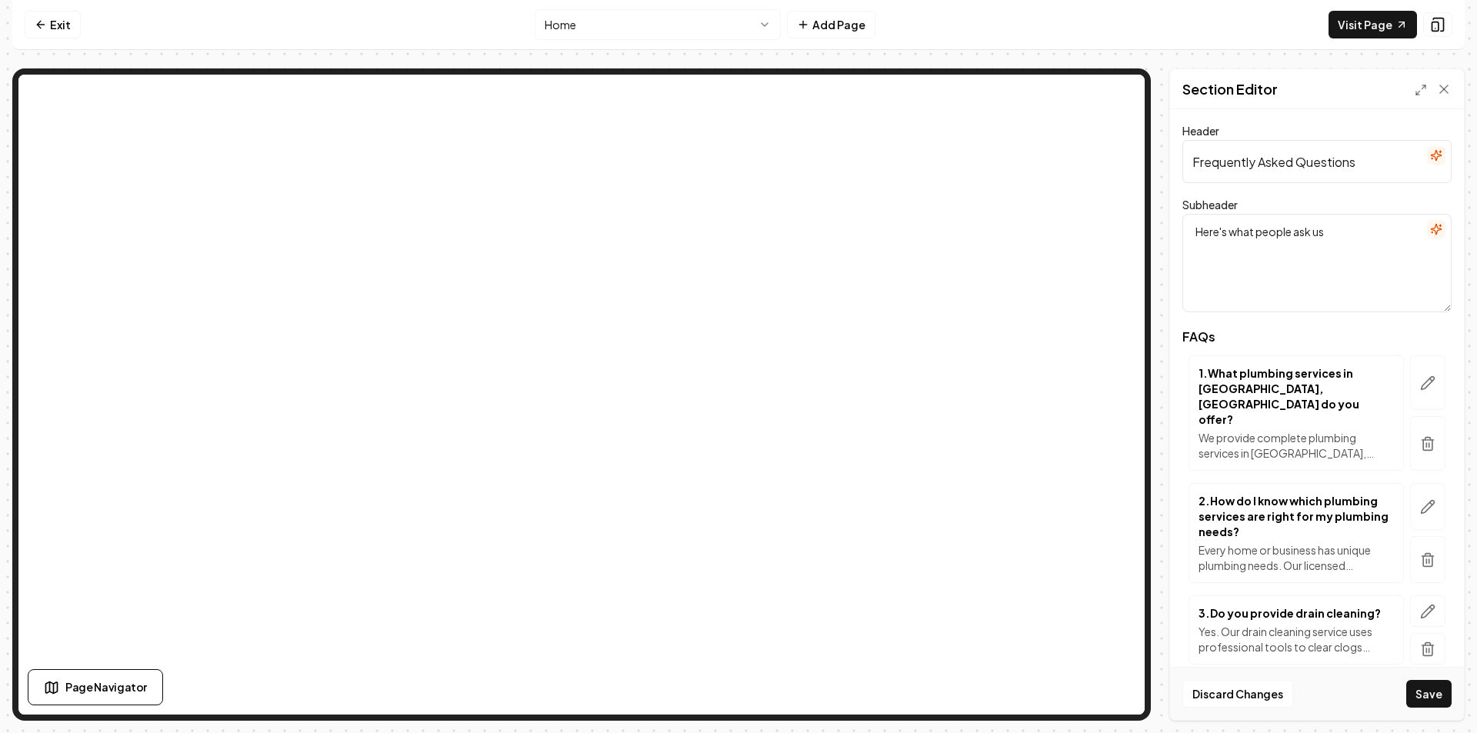
scroll to position [429, 0]
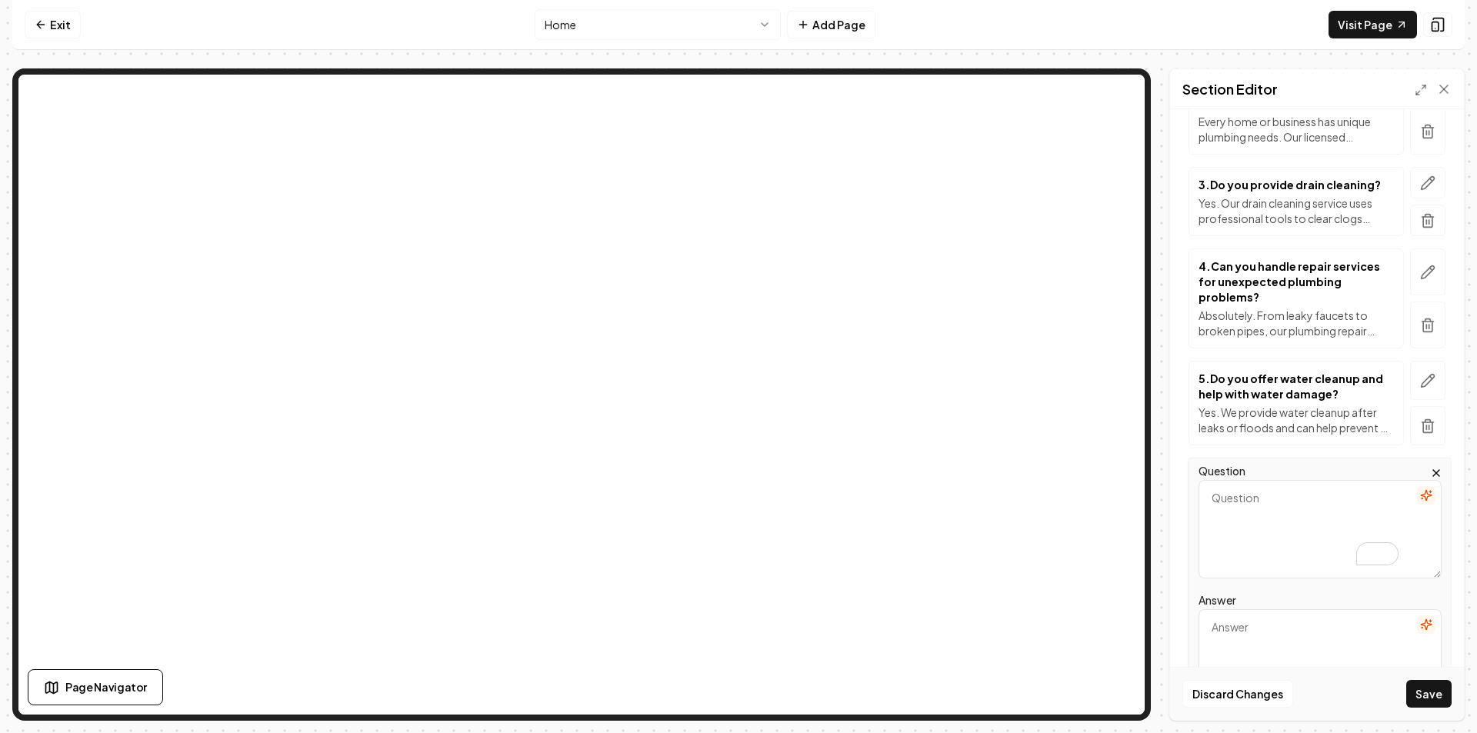
paste textarea "How can your plumbing services help me avoid future issues?"
type textarea "How can your plumbing services help me avoid future issues?"
click at [1300, 609] on textarea "Answer" at bounding box center [1320, 658] width 243 height 98
paste textarea "Our team doesn’t just fix the immediate problem; we provide preventive plumbing…"
type textarea "Our team doesn’t just fix the immediate problem; we provide preventive plumbing…"
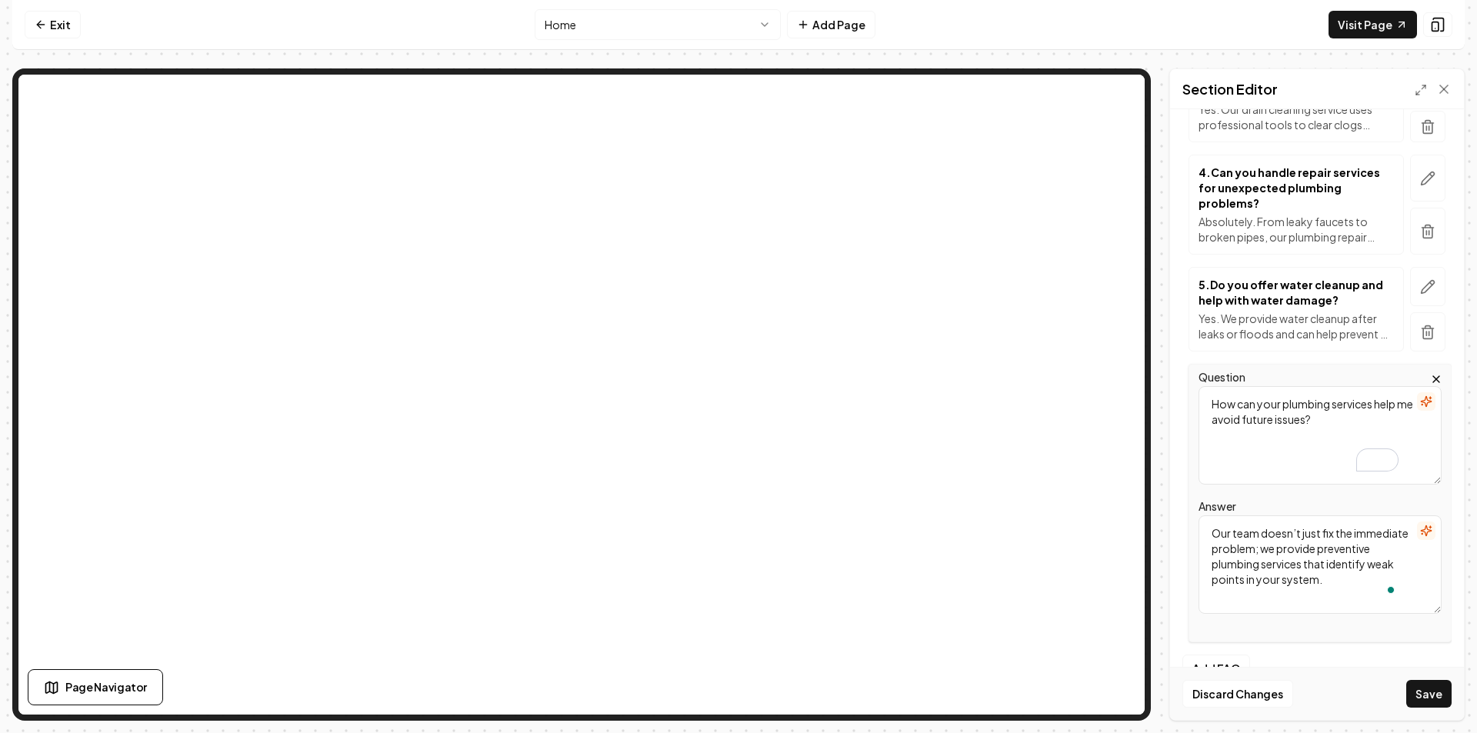
scroll to position [526, 0]
click at [1227, 652] on button "Add FAQ" at bounding box center [1217, 666] width 68 height 28
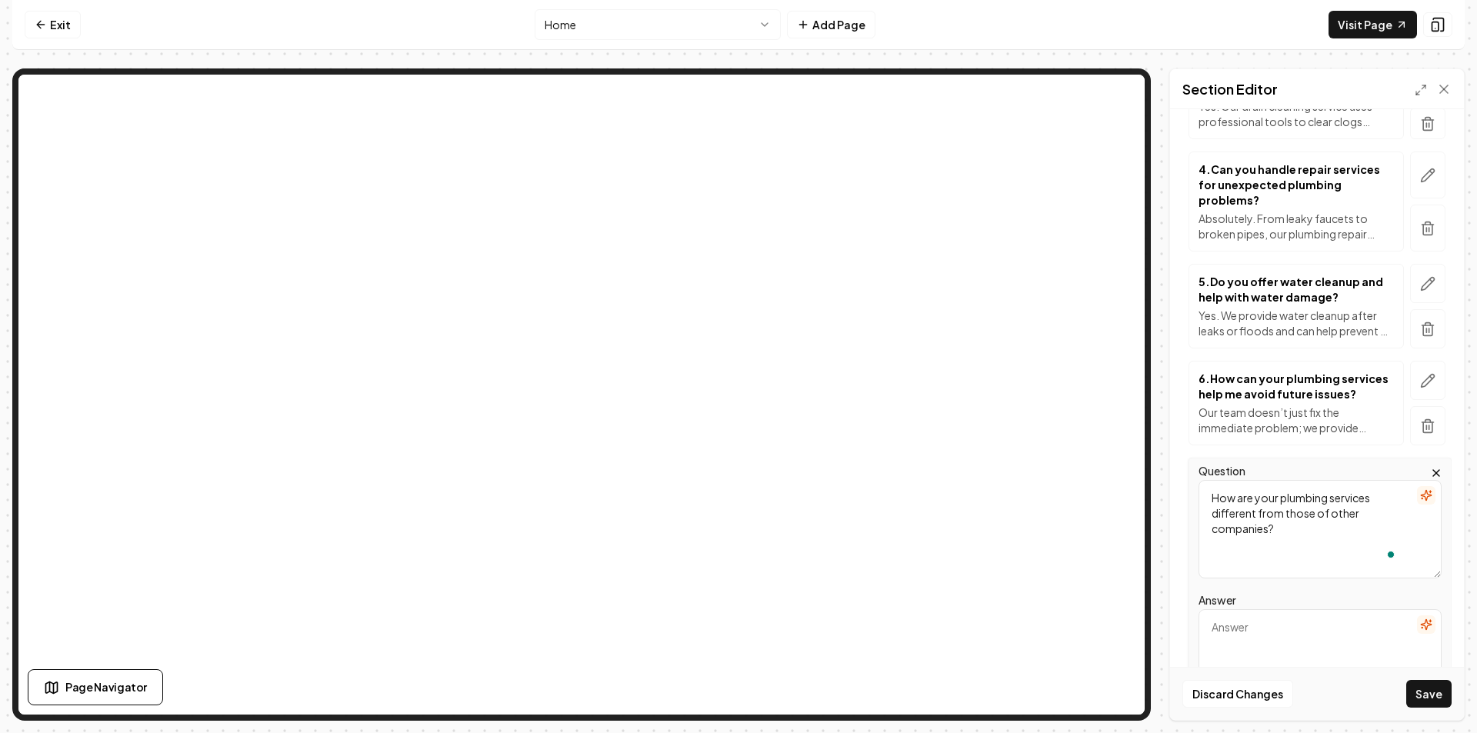
type textarea "How are your plumbing services different from those of other companies?"
click at [1268, 609] on textarea "Answer" at bounding box center [1320, 658] width 243 height 98
paste textarea "Many homeowners in [GEOGRAPHIC_DATA] choose us because our local plumbing team …"
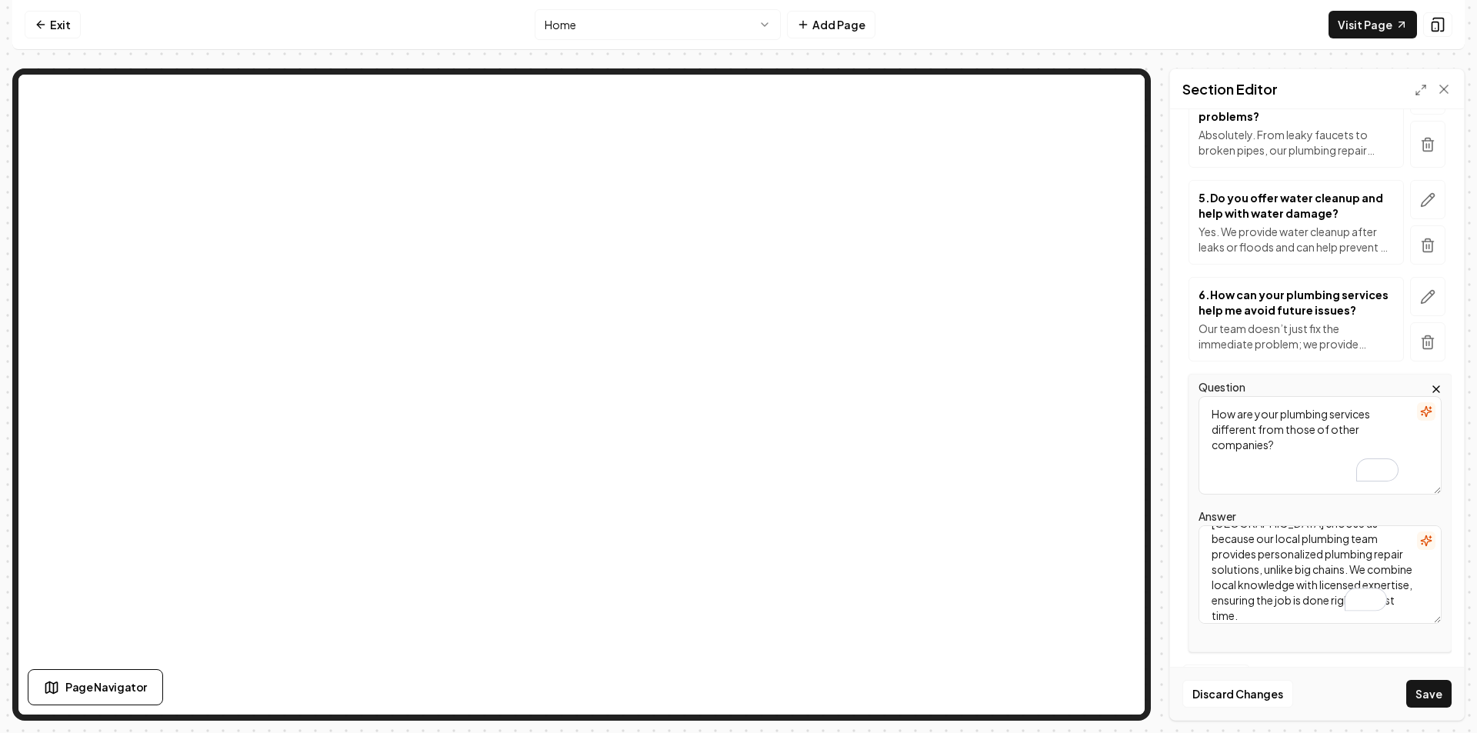
scroll to position [623, 0]
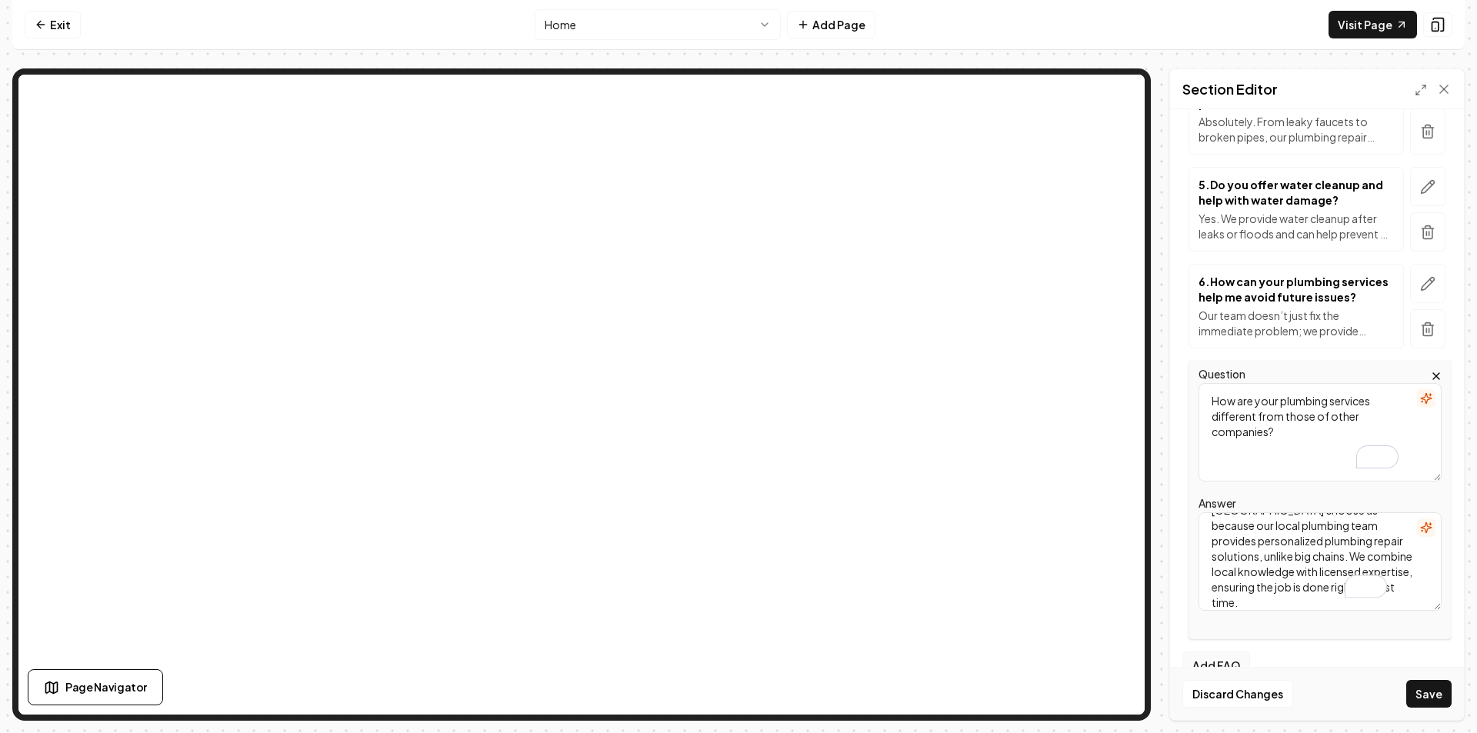
type textarea "Many homeowners in [GEOGRAPHIC_DATA] choose us because our local plumbing team …"
click at [1232, 652] on button "Add FAQ" at bounding box center [1217, 666] width 68 height 28
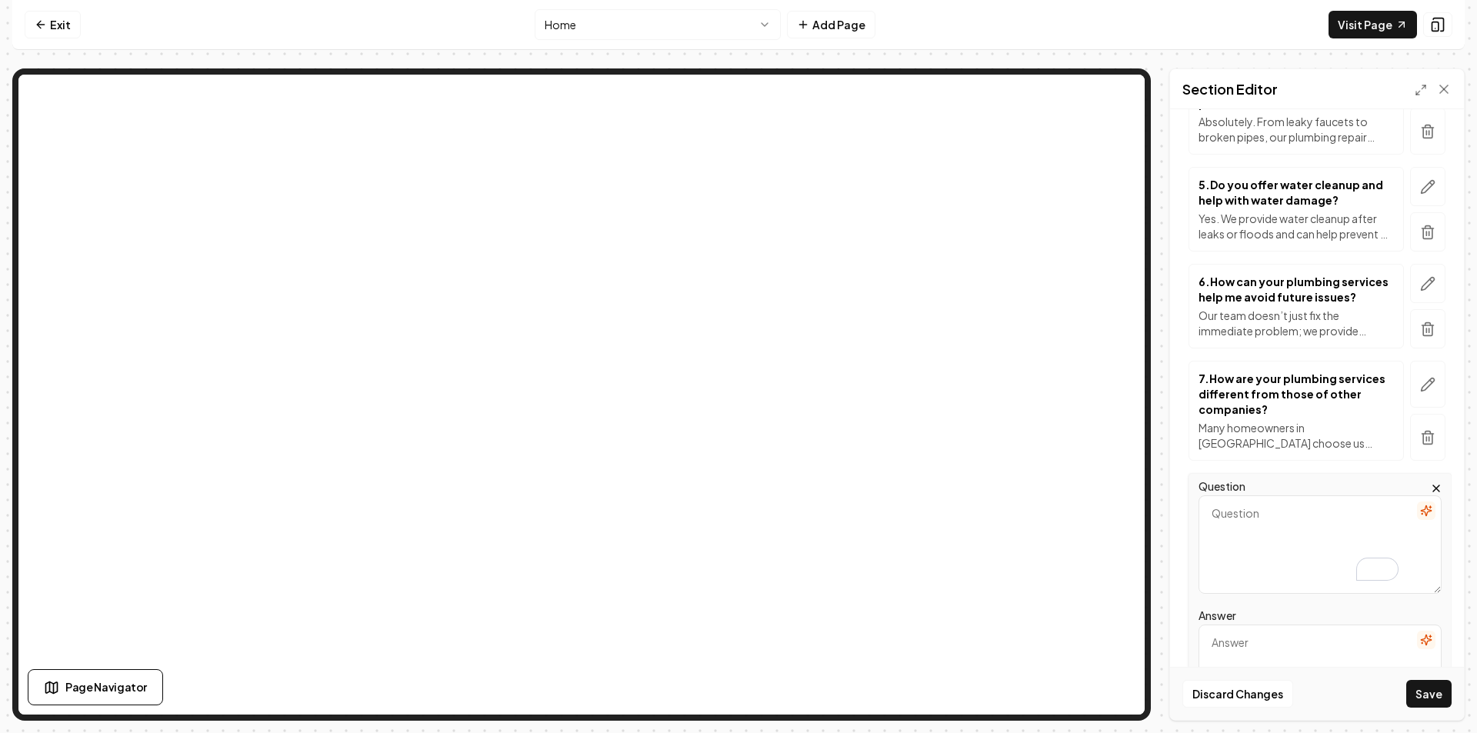
paste textarea "Do you handle bathroom plumbing and related emergencies?"
type textarea "Do you handle bathroom plumbing and related emergencies?"
click at [1313, 625] on textarea "Answer" at bounding box center [1320, 674] width 243 height 98
paste textarea "Yes. Our professional plumbers take on everything from bathroom leaks to clogge…"
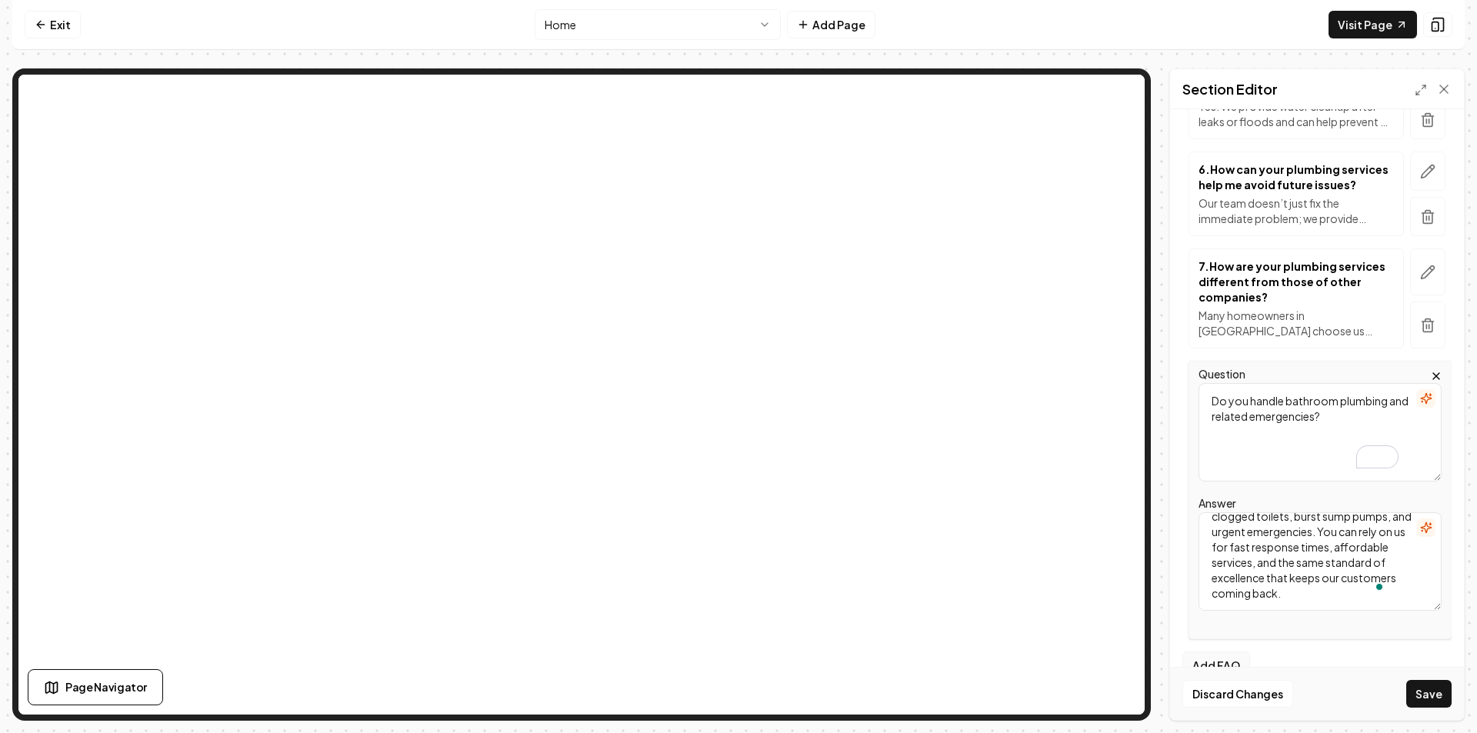
scroll to position [60, 0]
type textarea "Yes. Our professional plumbers take on everything from bathroom leaks to clogge…"
click at [1227, 652] on button "Add FAQ" at bounding box center [1217, 666] width 68 height 28
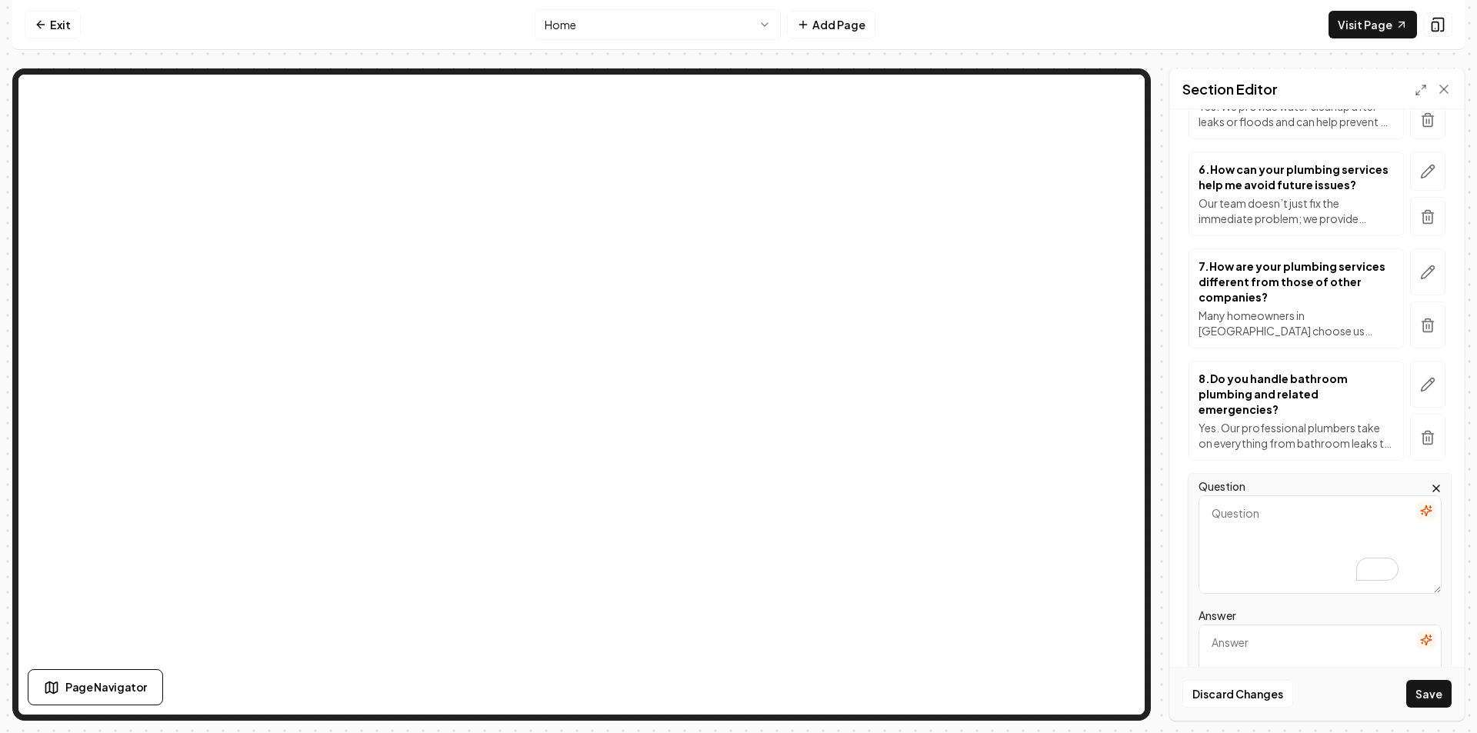
paste textarea "Can you help with plumbing connected to heating and electrical systems?"
type textarea "Can you help with plumbing connected to heating and electrical systems?"
click at [1287, 625] on textarea "Answer" at bounding box center [1320, 674] width 243 height 98
paste textarea "Absolutely. Our team has the expertise to solve issues involving heating units,…"
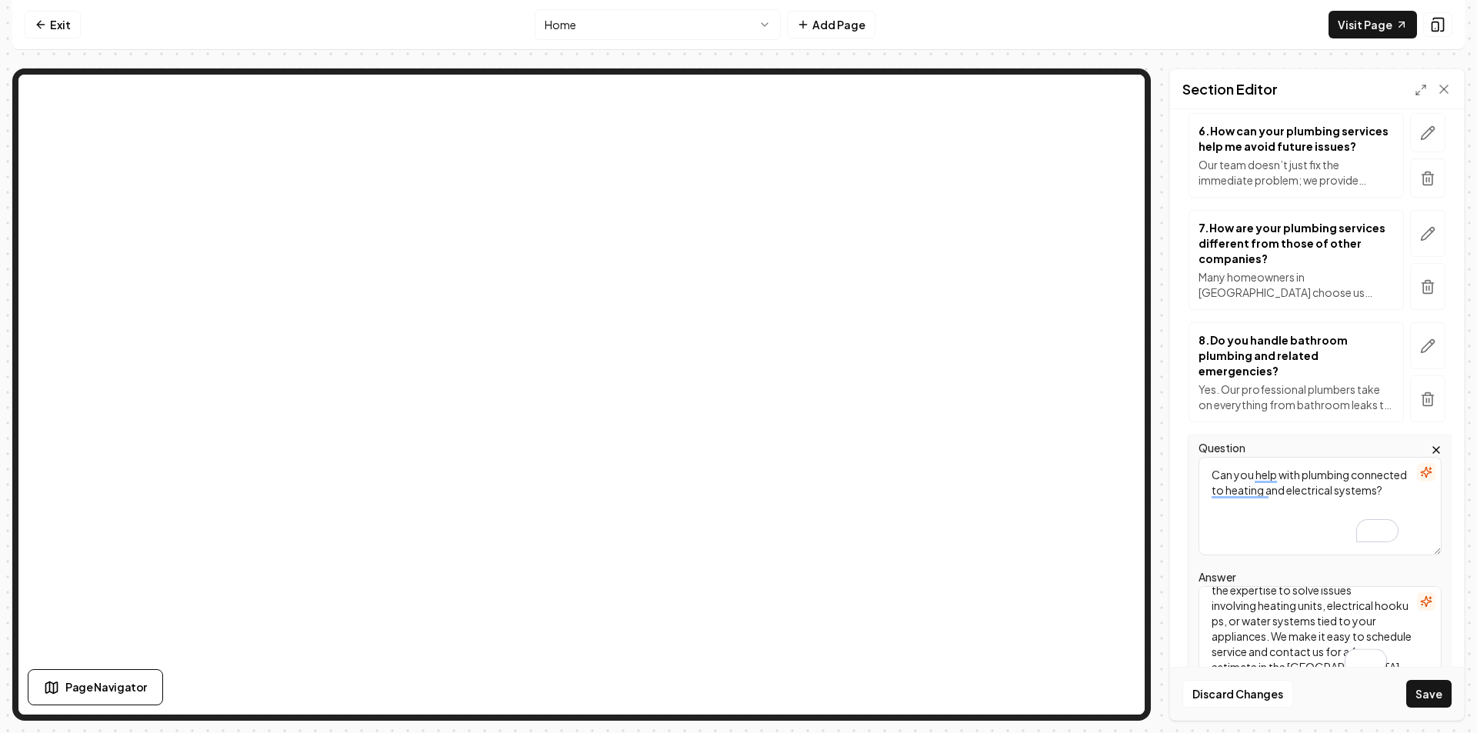
scroll to position [847, 0]
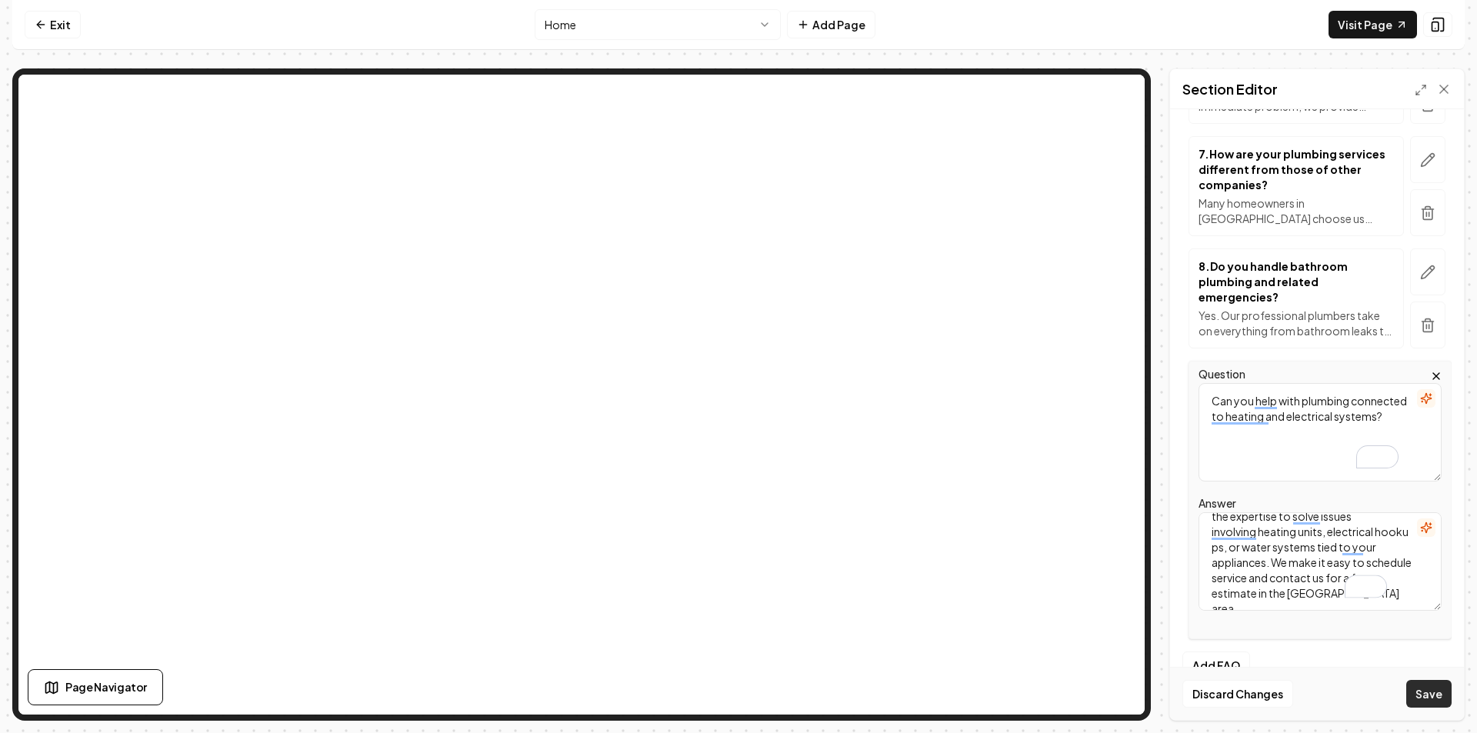
type textarea "Absolutely. Our team has the expertise to solve issues involving heating units,…"
click at [1432, 686] on button "Save" at bounding box center [1429, 694] width 45 height 28
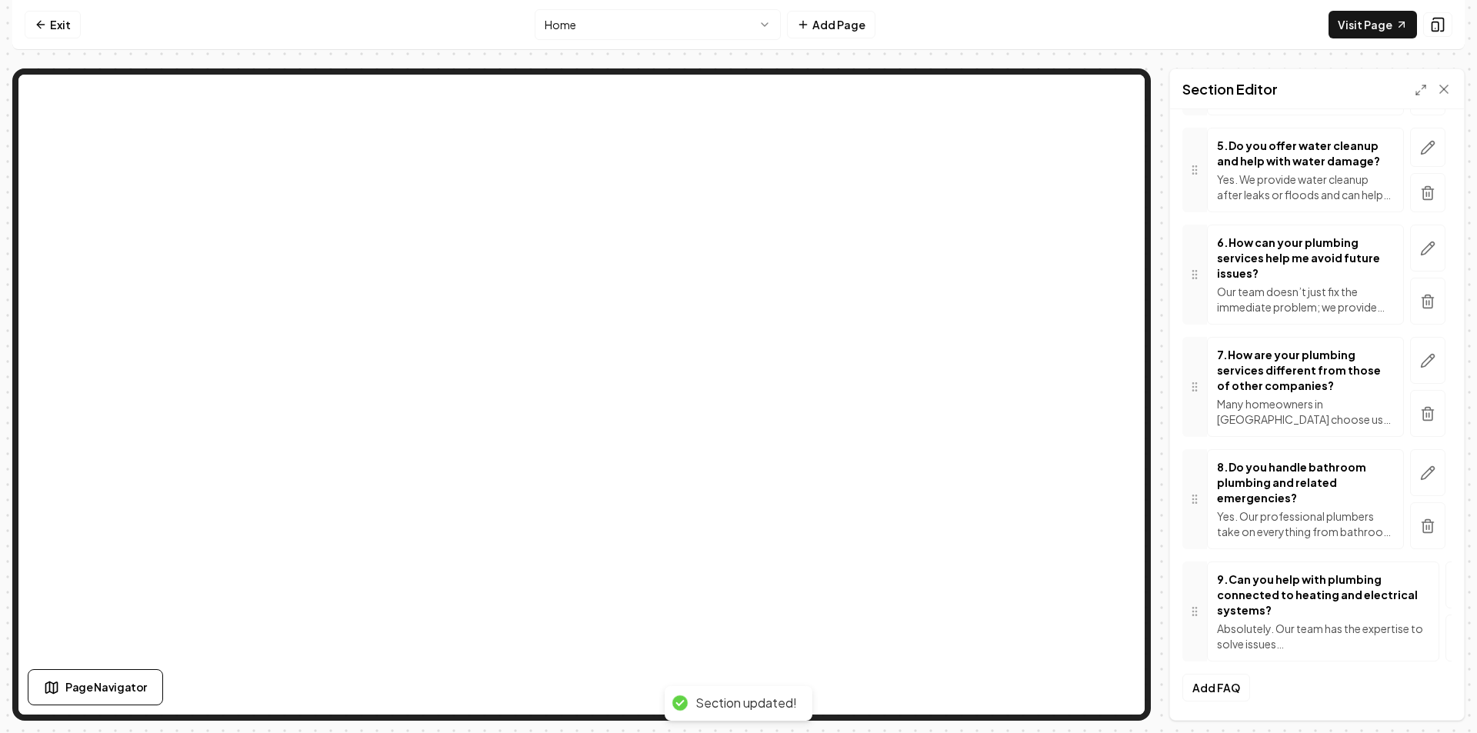
scroll to position [646, 0]
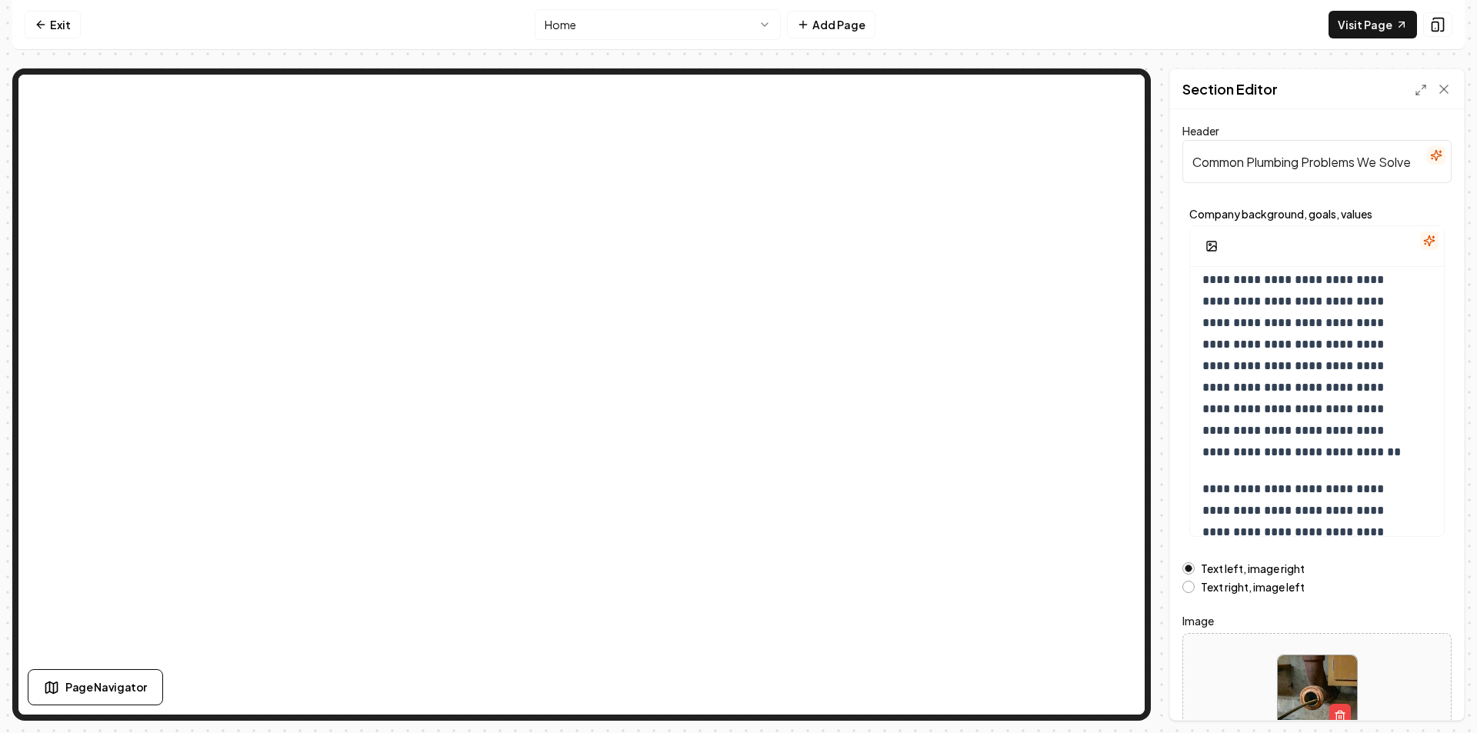
scroll to position [385, 0]
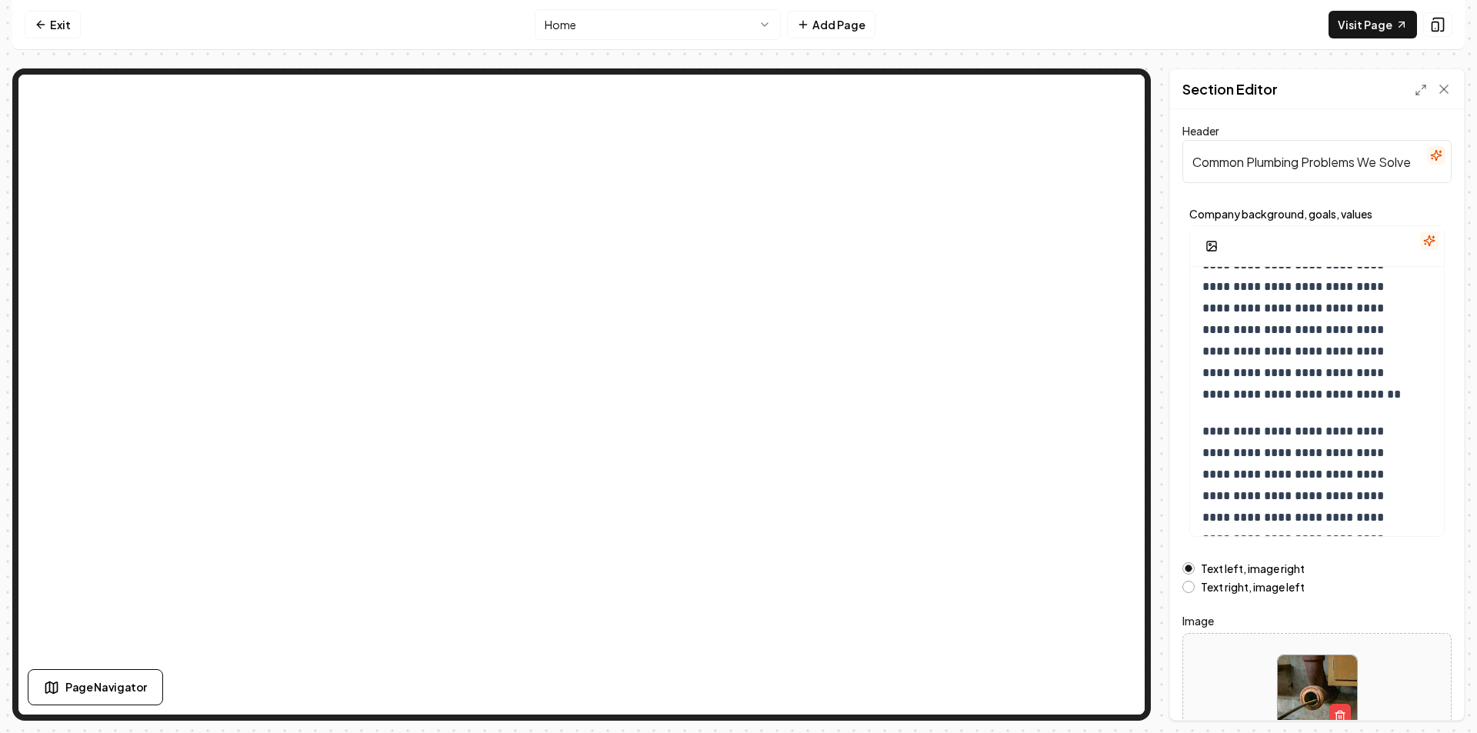
click at [1273, 585] on label "Text right, image left" at bounding box center [1253, 587] width 104 height 11
click at [1195, 585] on button "Text right, image left" at bounding box center [1189, 587] width 12 height 12
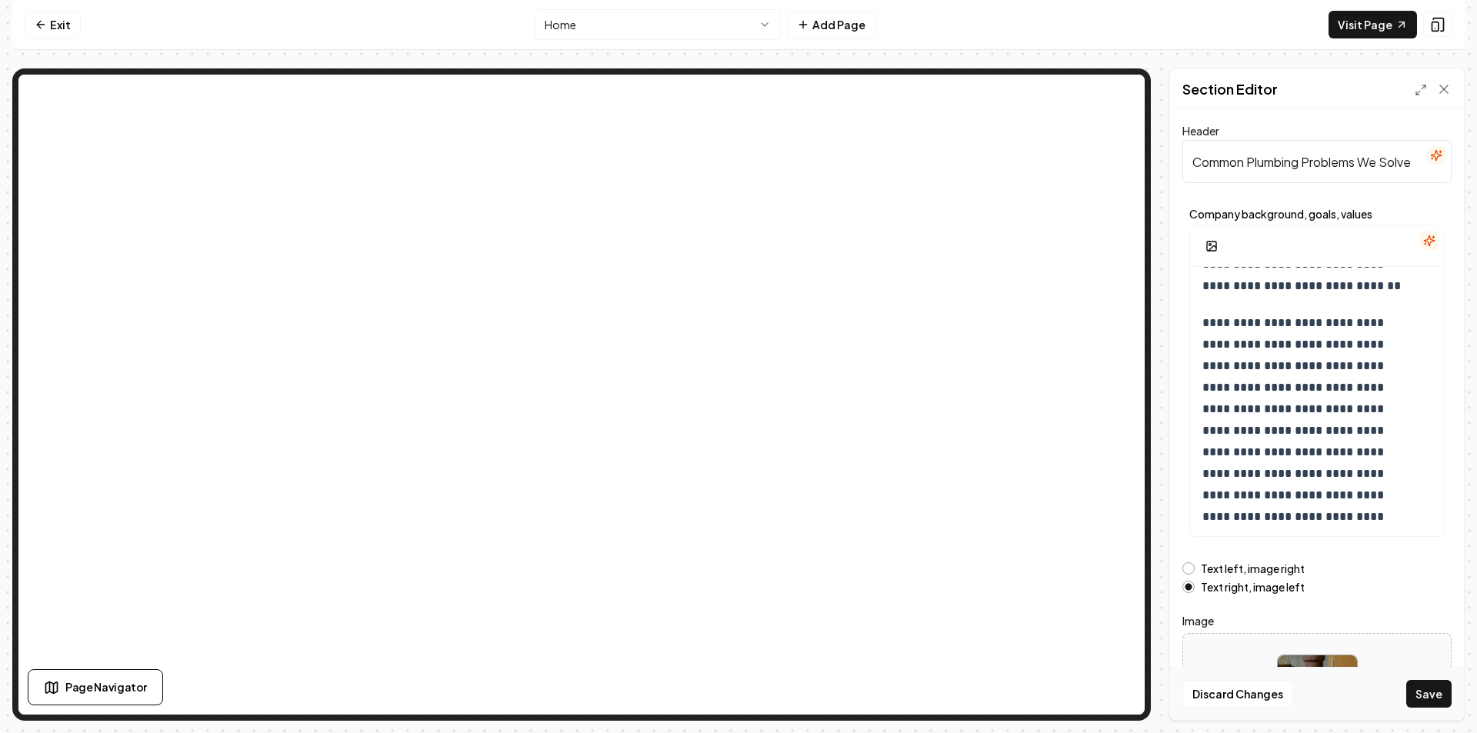
scroll to position [497, 0]
click at [1444, 700] on button "Save" at bounding box center [1429, 694] width 45 height 28
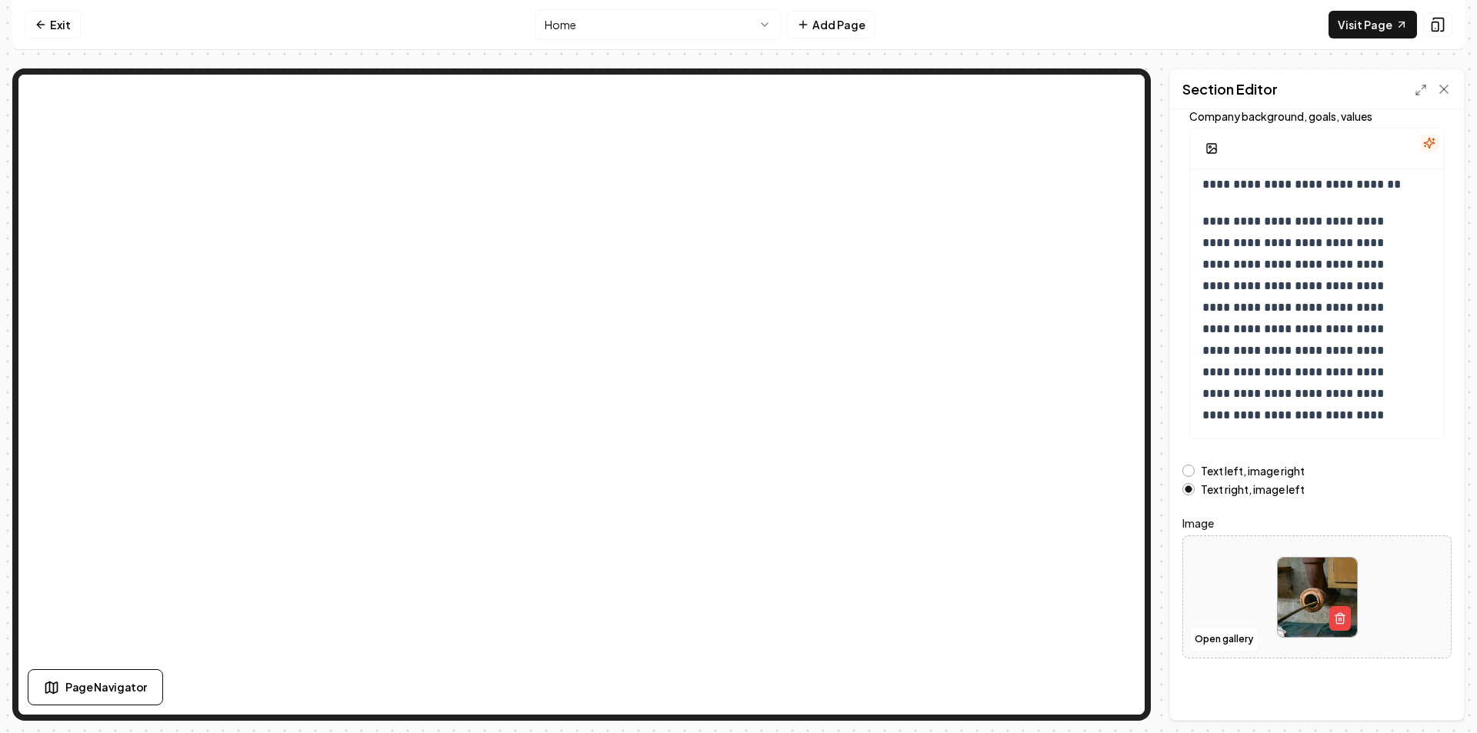
scroll to position [0, 0]
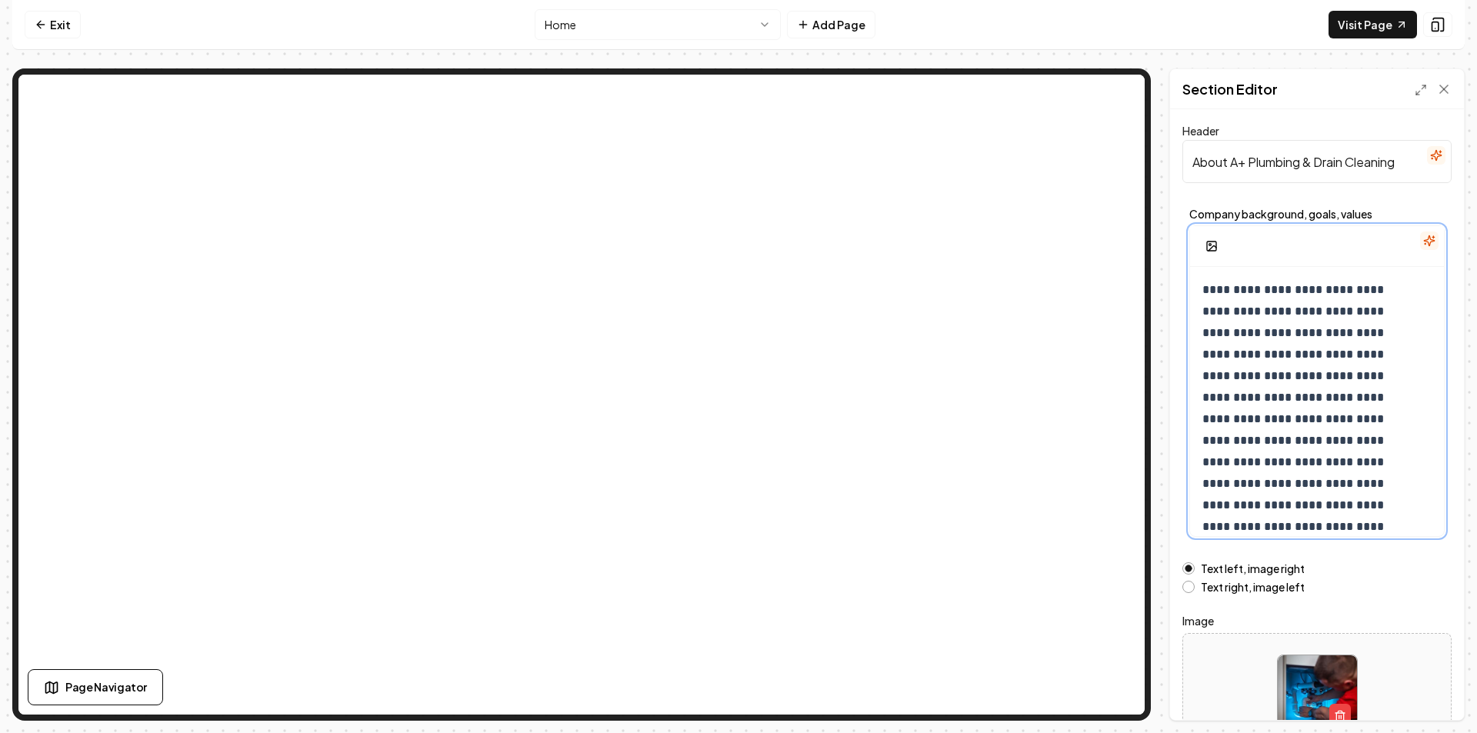
click at [1328, 468] on p "**********" at bounding box center [1306, 419] width 206 height 280
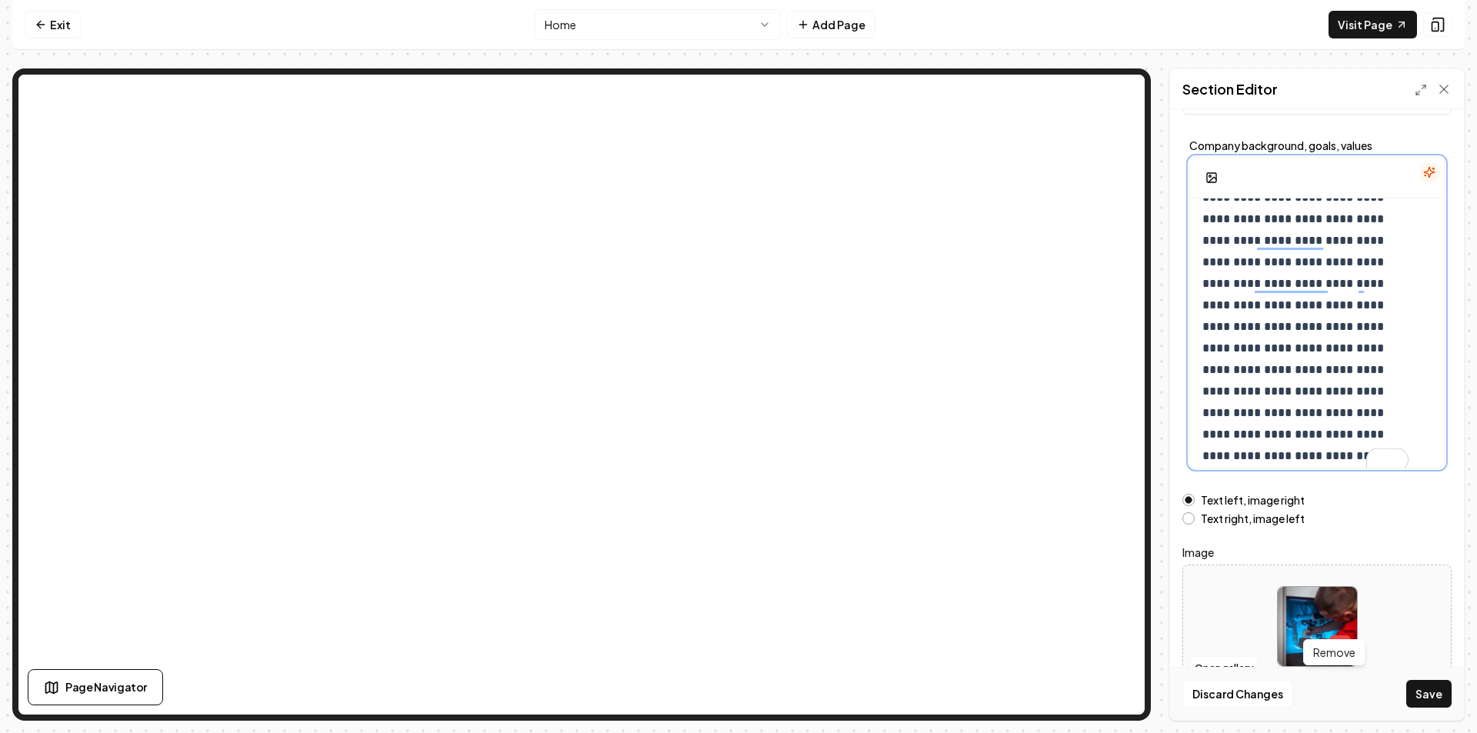
scroll to position [98, 0]
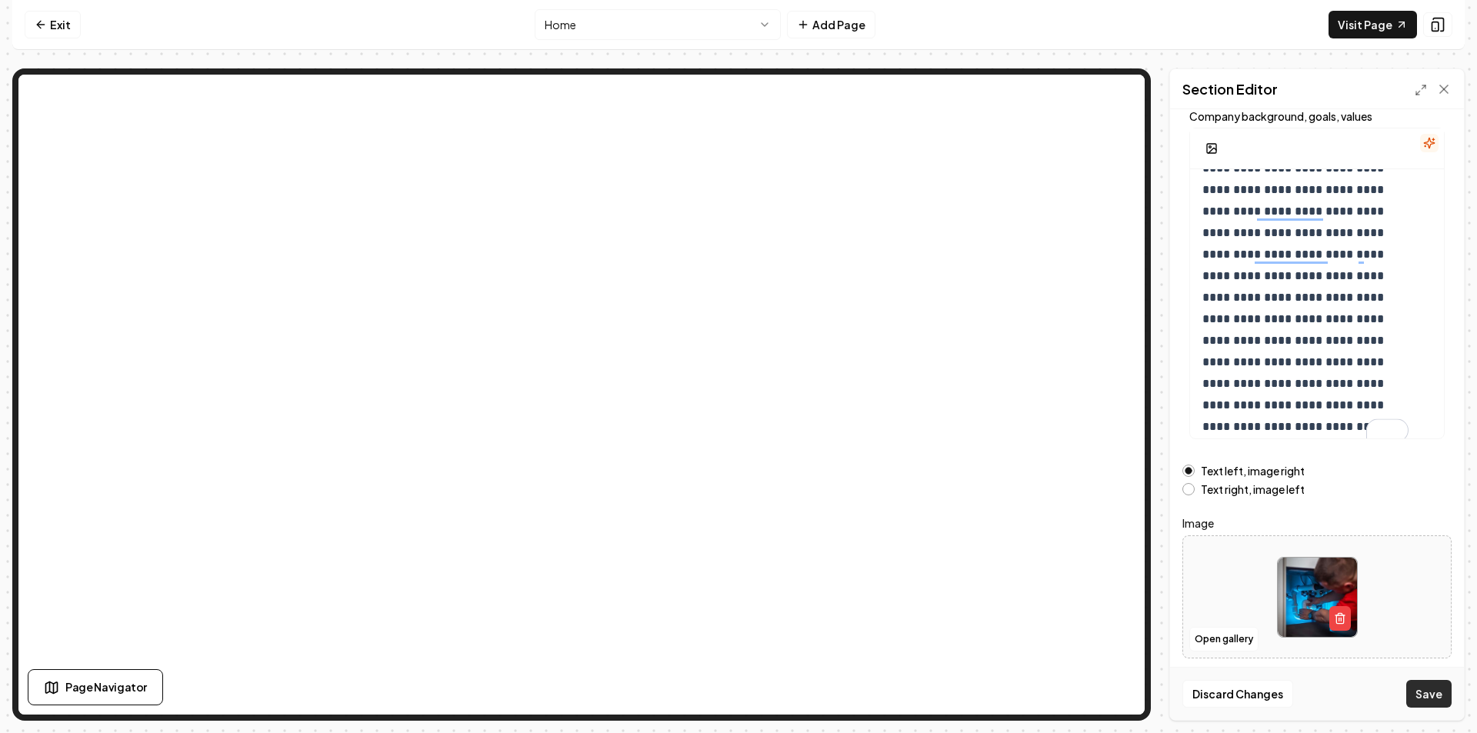
click at [1427, 687] on button "Save" at bounding box center [1429, 694] width 45 height 28
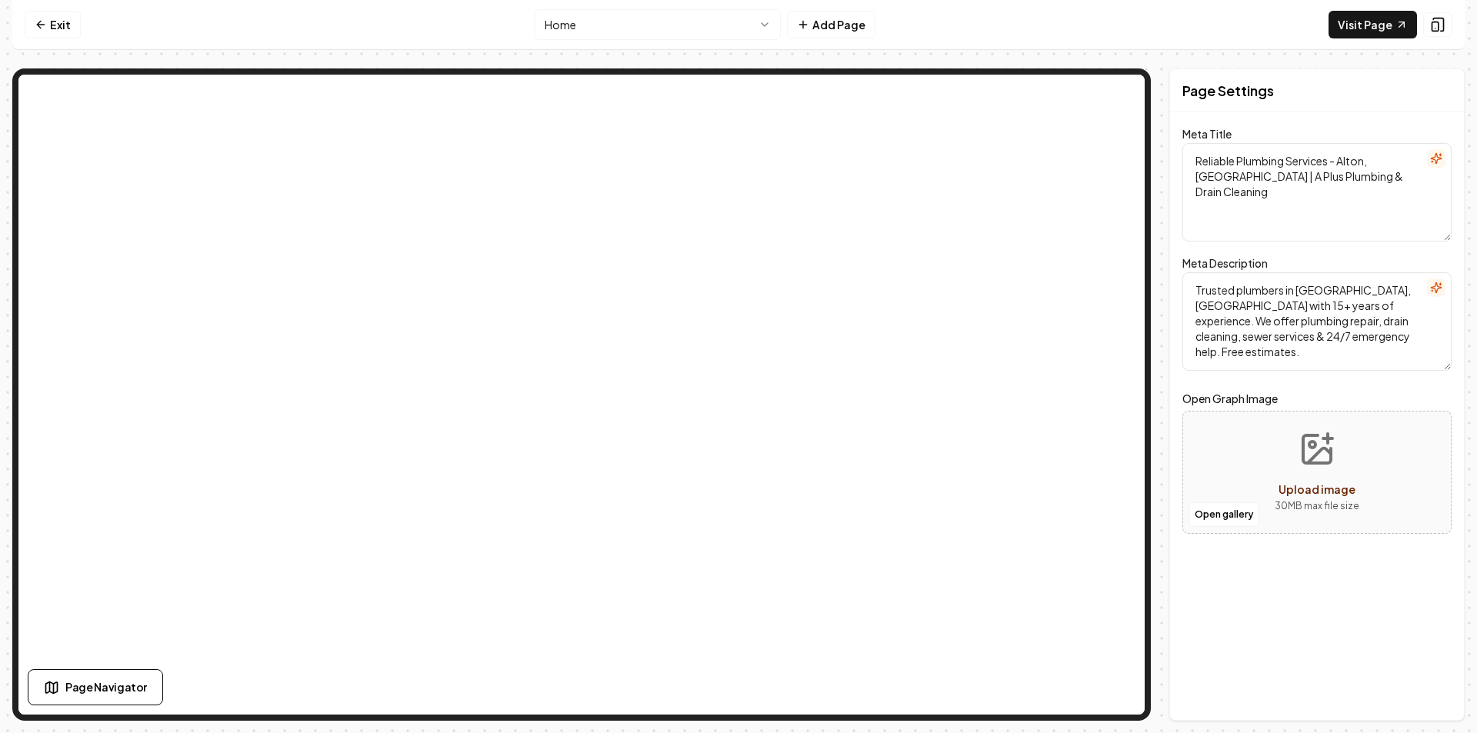
scroll to position [0, 0]
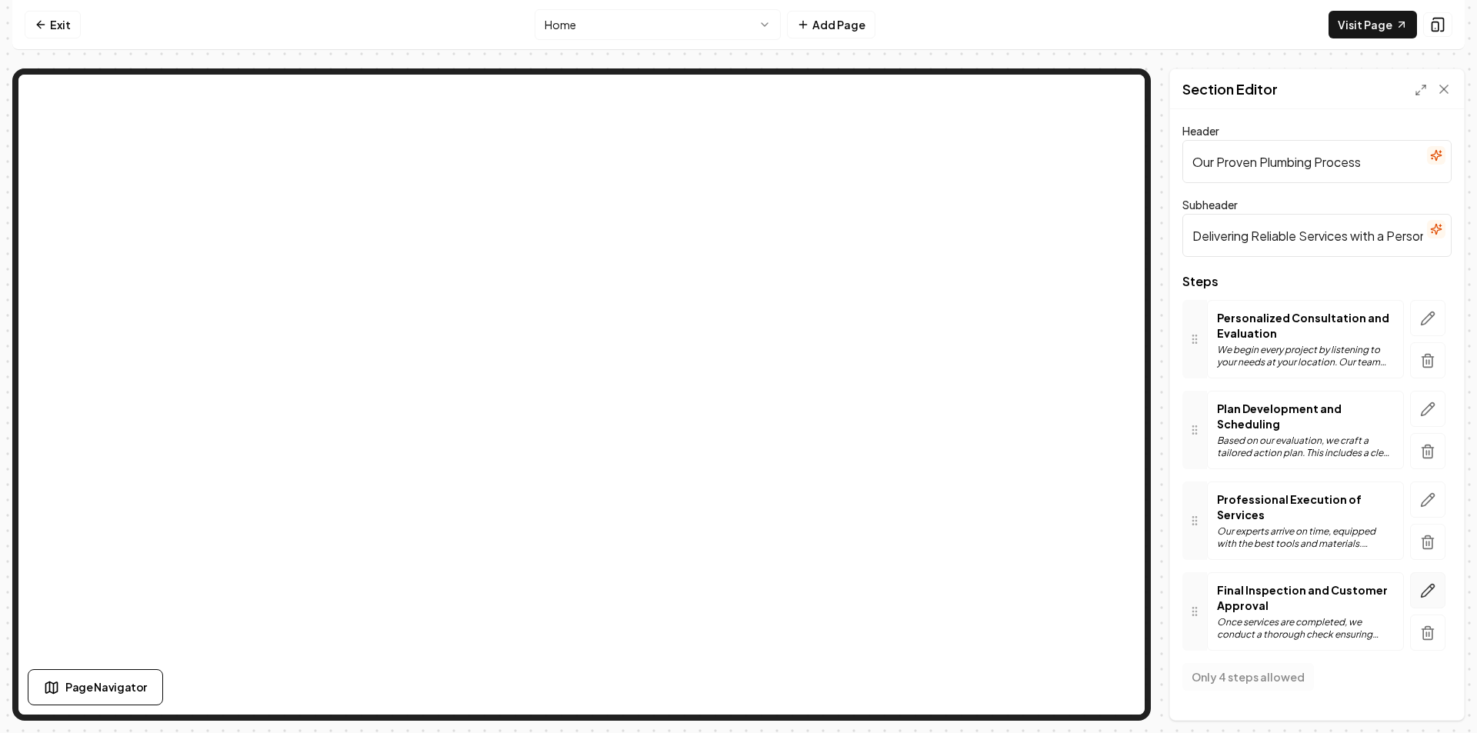
click at [1419, 586] on button "button" at bounding box center [1427, 590] width 35 height 36
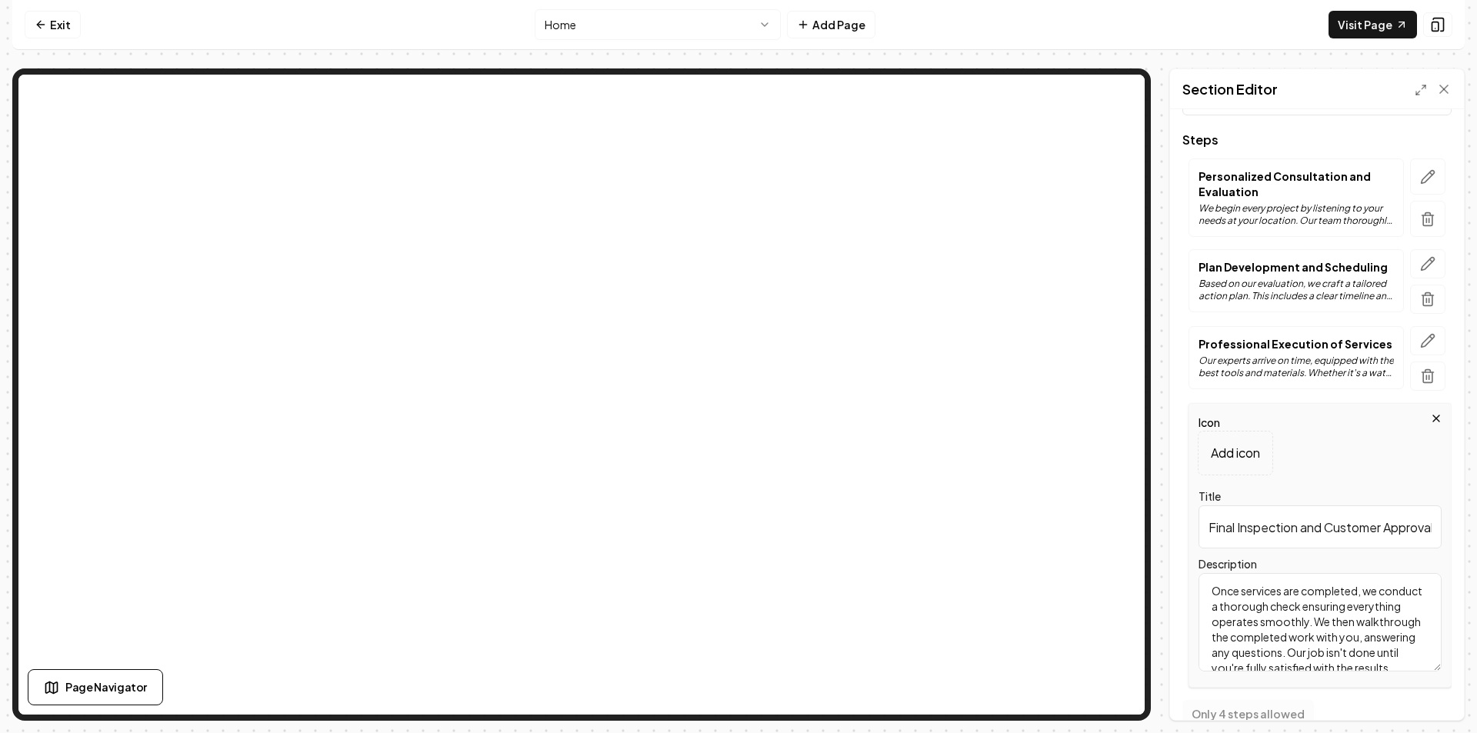
scroll to position [168, 0]
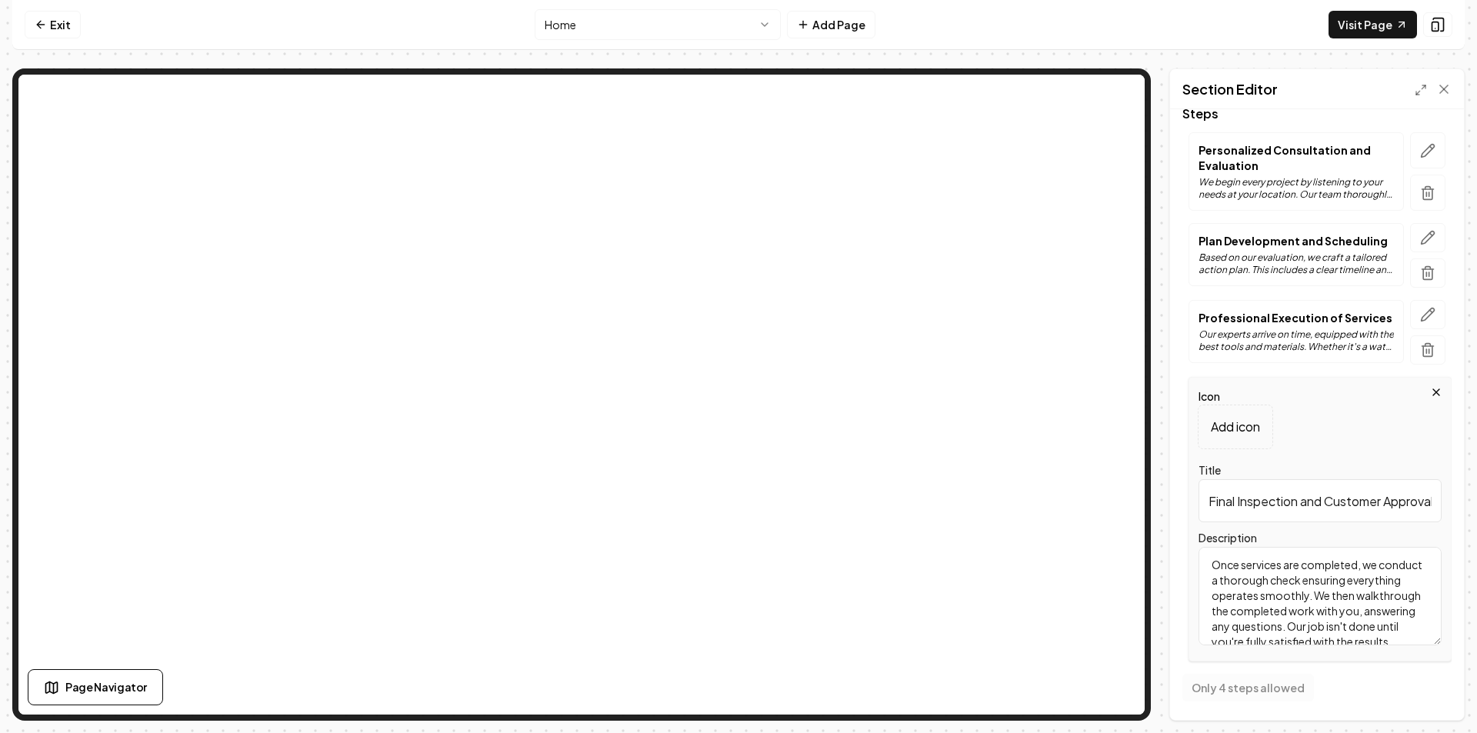
click at [1317, 595] on textarea "Once services are completed, we conduct a thorough check ensuring everything op…" at bounding box center [1320, 596] width 243 height 98
paste textarea "to ensure your plumbing system"
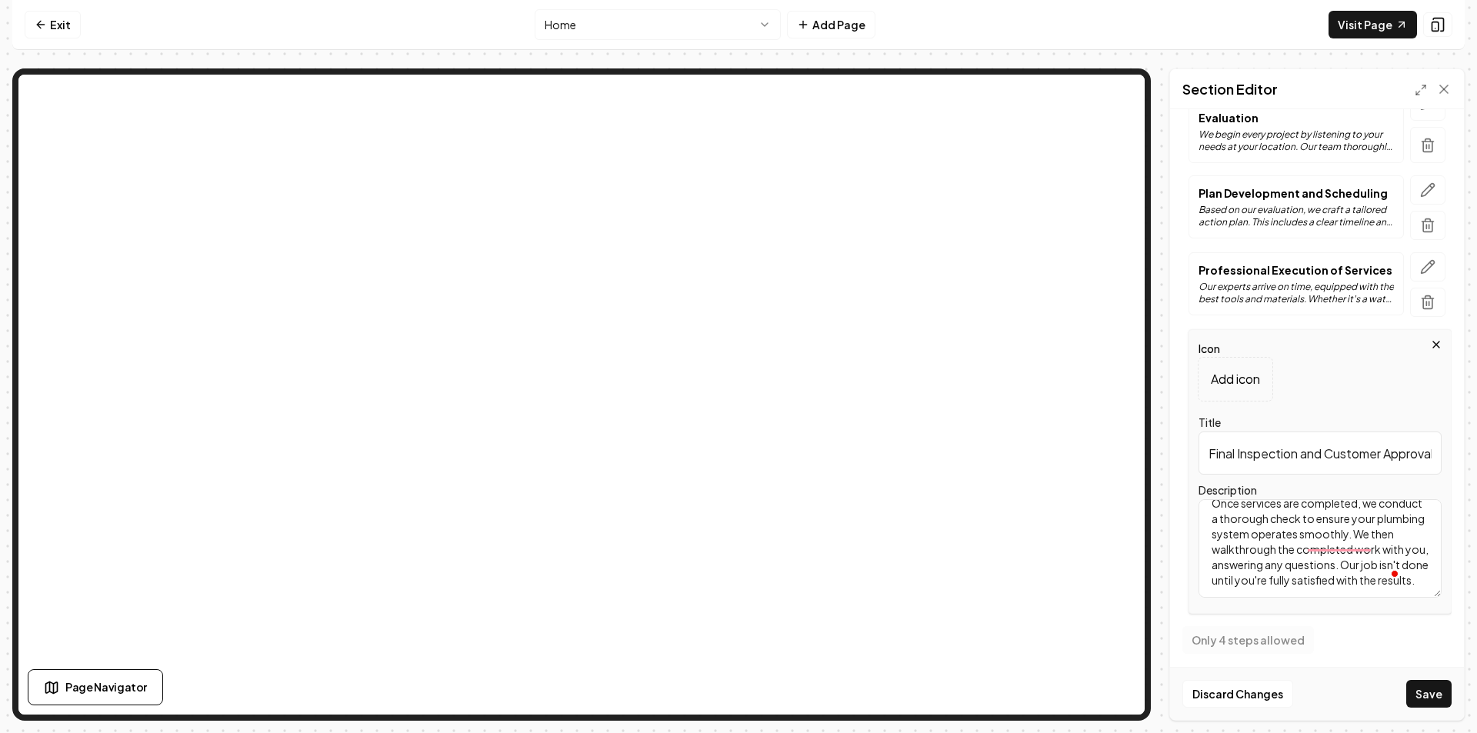
scroll to position [221, 0]
type textarea "Once services are completed, we conduct a thorough check to ensure your plumbin…"
click at [1422, 690] on button "Save" at bounding box center [1429, 694] width 45 height 28
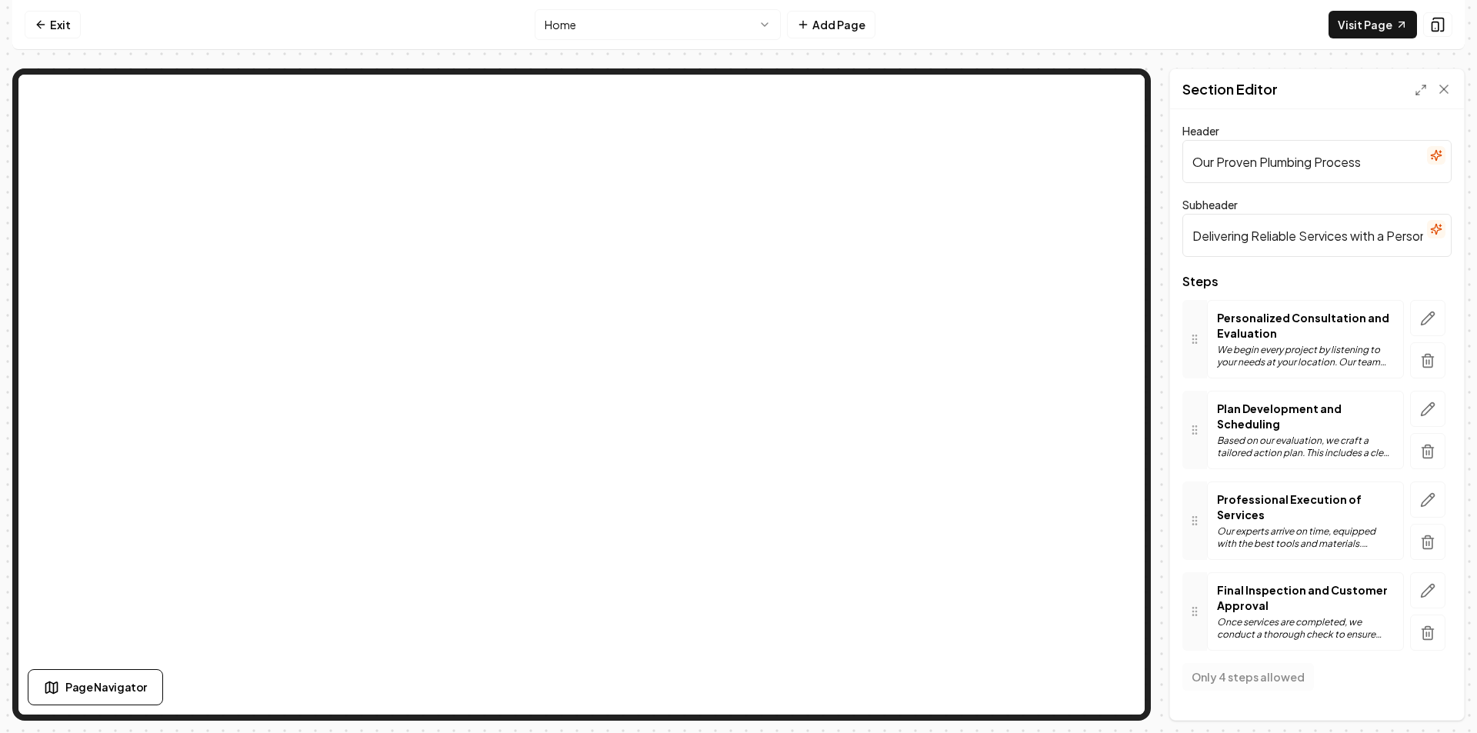
scroll to position [0, 0]
